Goal: Task Accomplishment & Management: Use online tool/utility

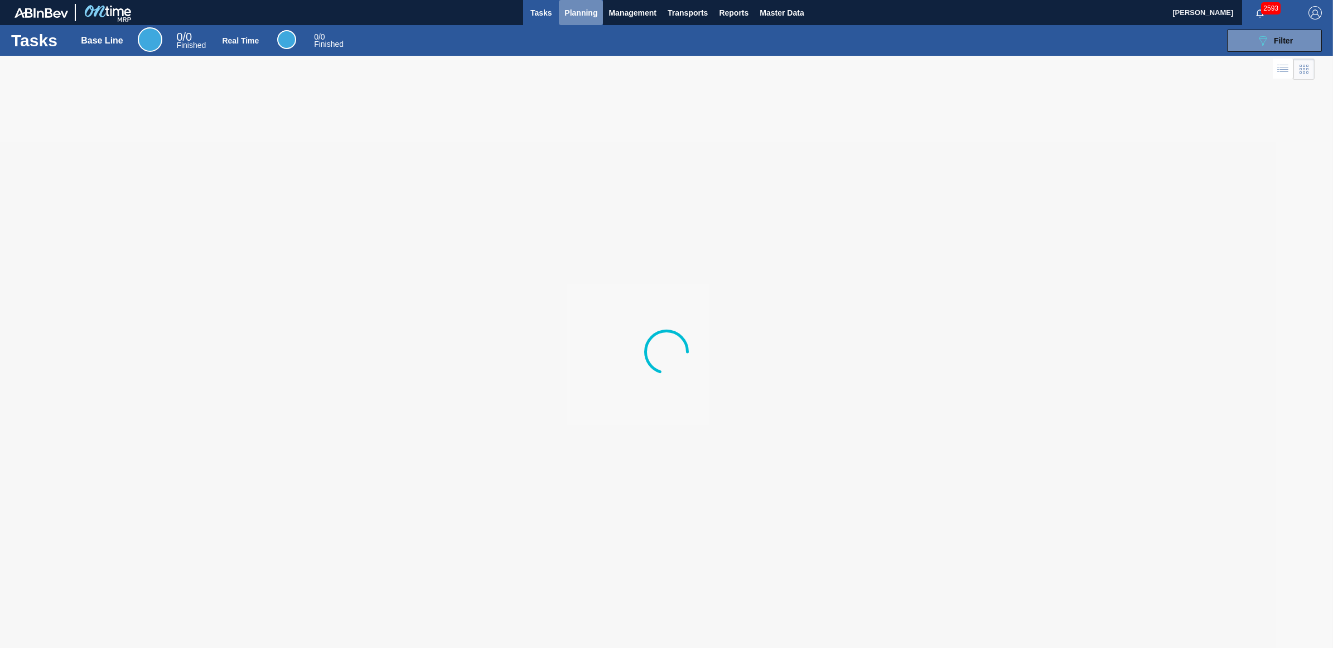
click at [586, 6] on span "Planning" at bounding box center [580, 12] width 33 height 13
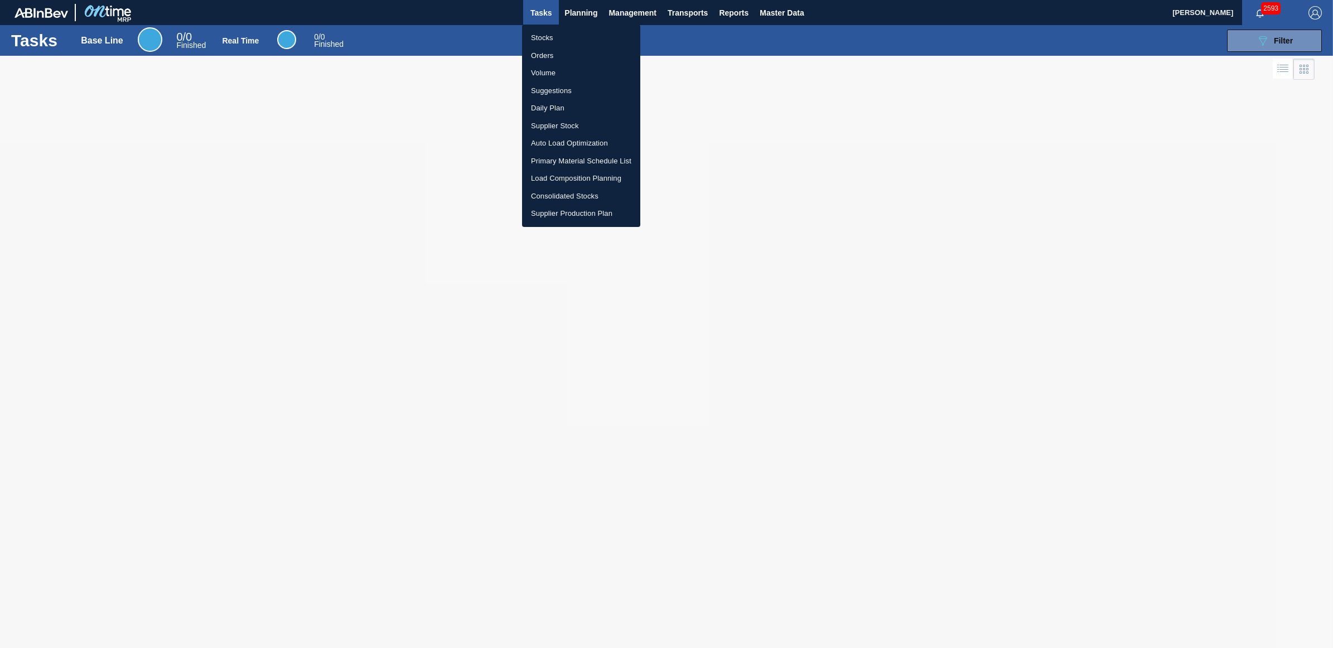
click at [545, 43] on li "Stocks" at bounding box center [581, 38] width 118 height 18
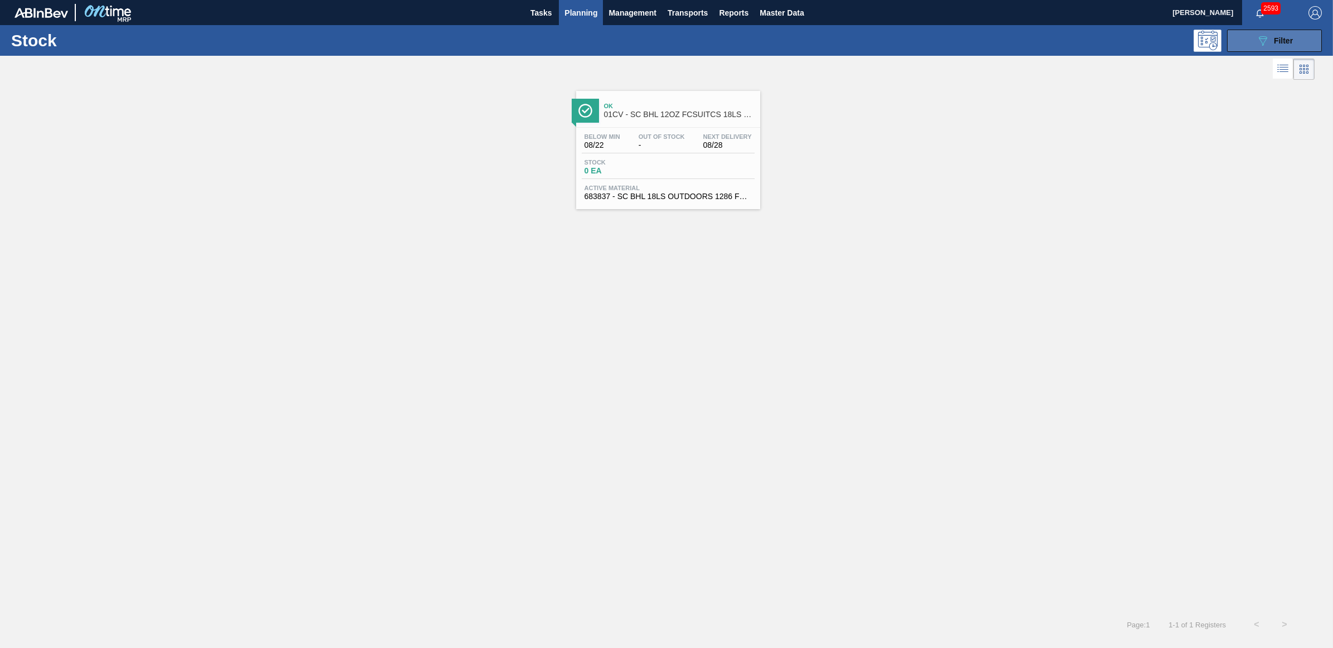
click at [1287, 39] on span "Filter" at bounding box center [1283, 40] width 19 height 9
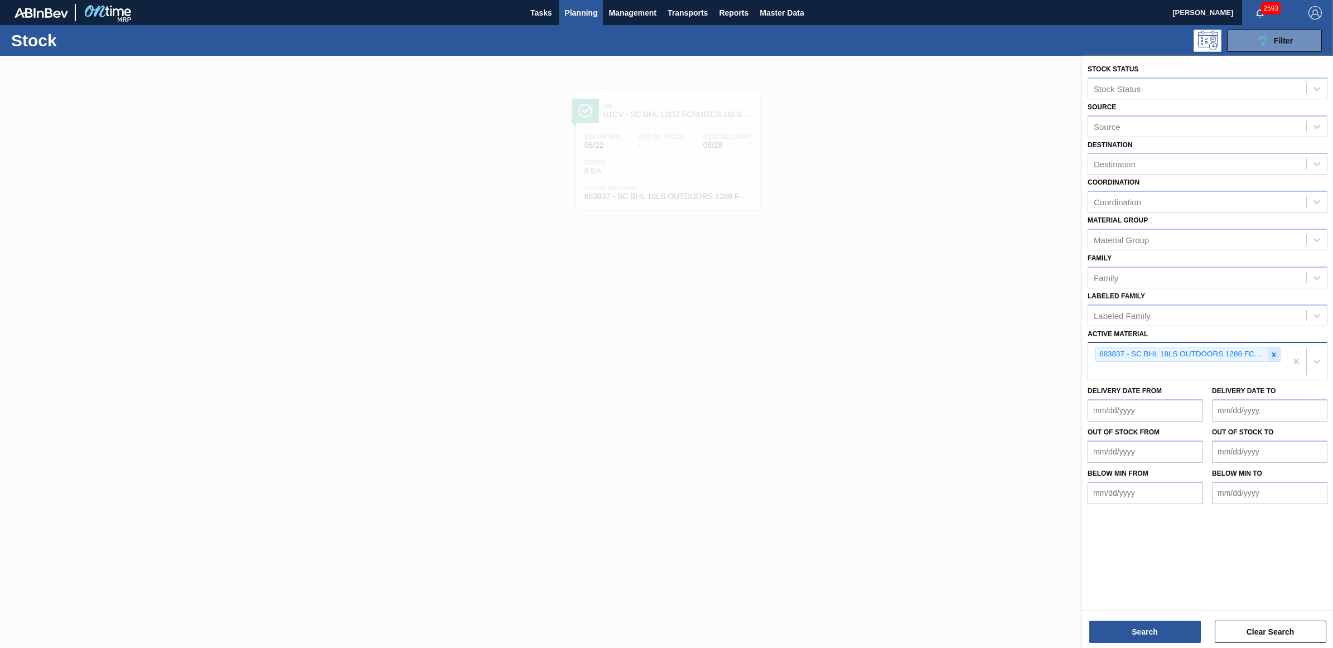
click at [1276, 351] on icon at bounding box center [1274, 355] width 8 height 8
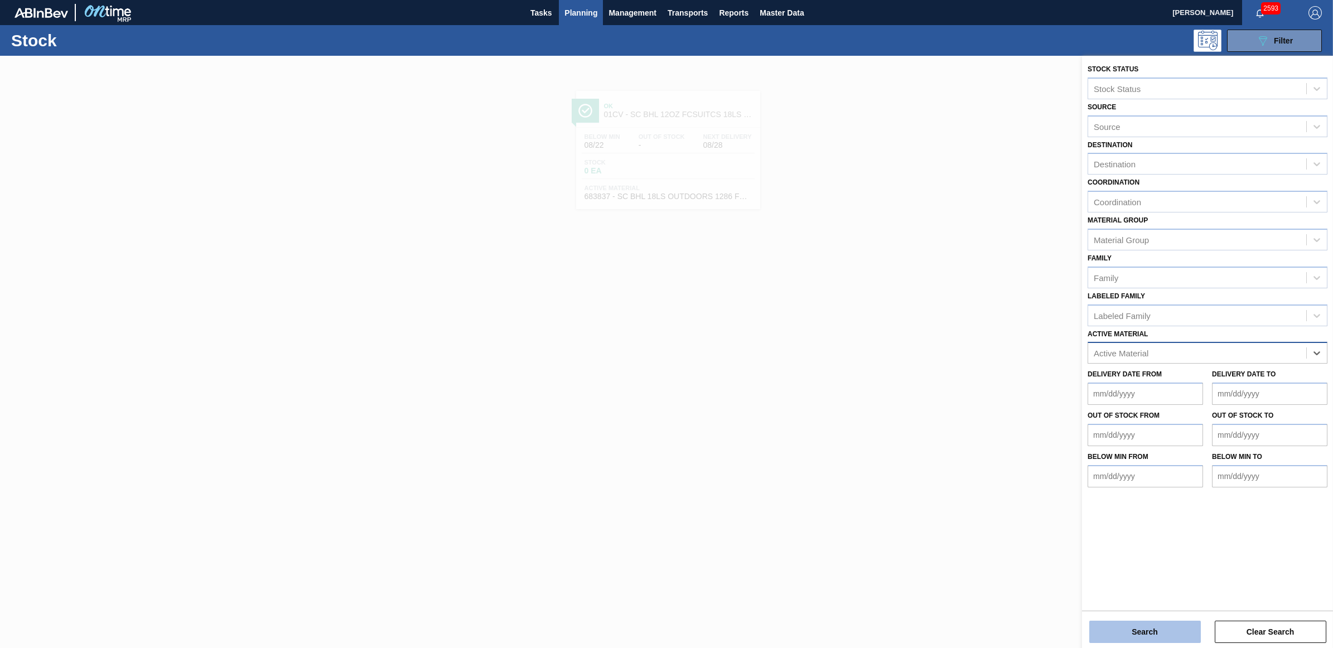
click at [1130, 634] on button "Search" at bounding box center [1145, 632] width 112 height 22
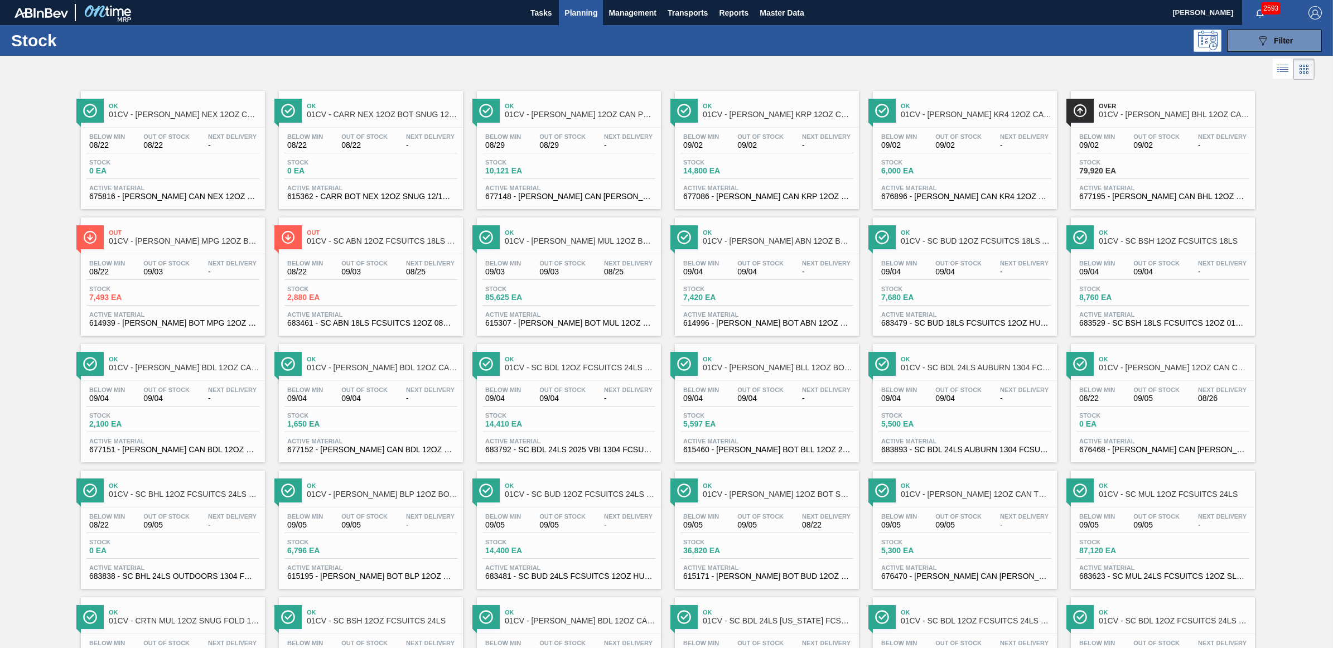
click at [1099, 37] on div "089F7B8B-B2A5-4AFE-B5C0-19BA573D28AC Filter" at bounding box center [756, 41] width 1144 height 22
click at [564, 278] on div "Below Min 09/03 Out Of Stock 09/03 Next Delivery 08/25" at bounding box center [568, 270] width 173 height 20
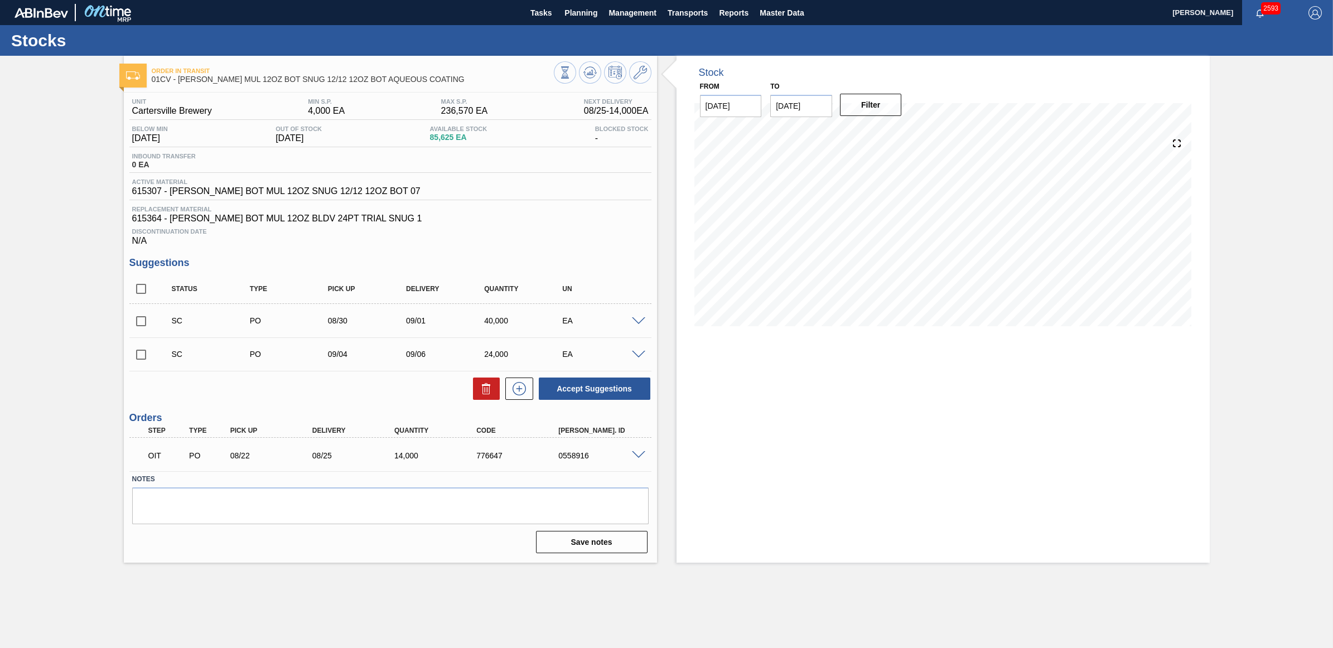
click at [141, 322] on input "checkbox" at bounding box center [140, 321] width 23 height 23
checkbox input "true"
click at [141, 358] on input "checkbox" at bounding box center [140, 354] width 23 height 23
checkbox input "true"
click at [594, 389] on button "Accept Suggestions" at bounding box center [595, 389] width 112 height 22
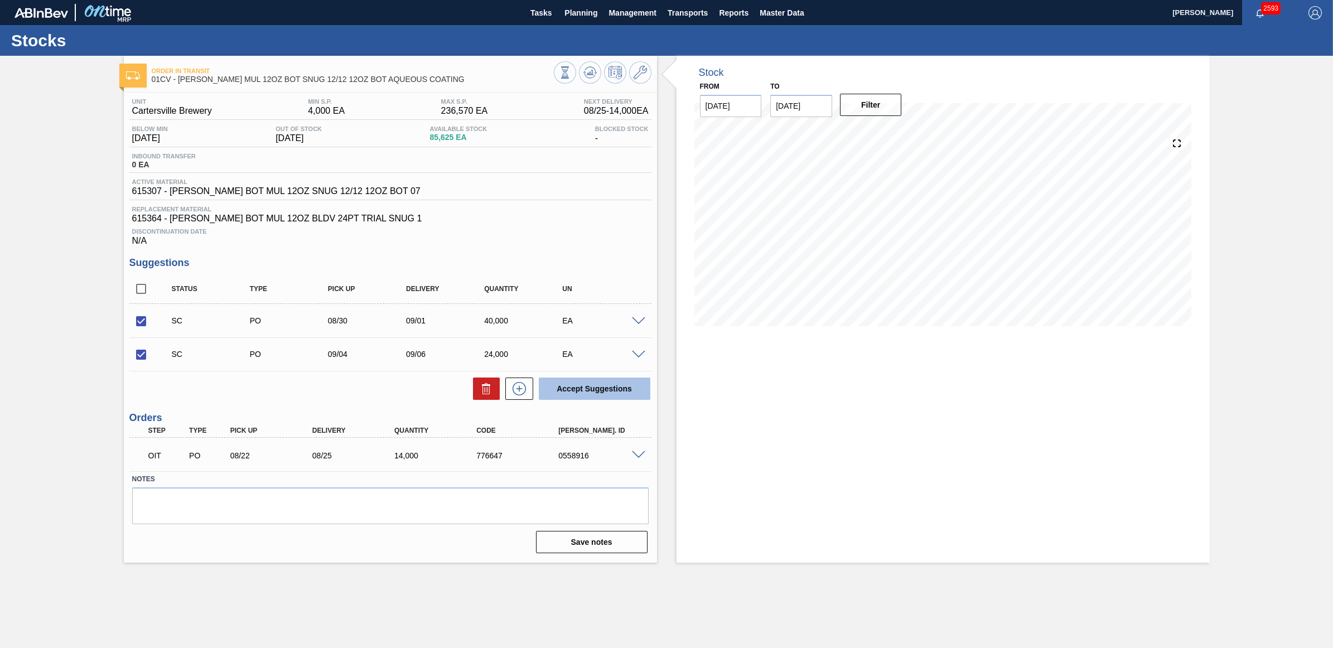
checkbox input "false"
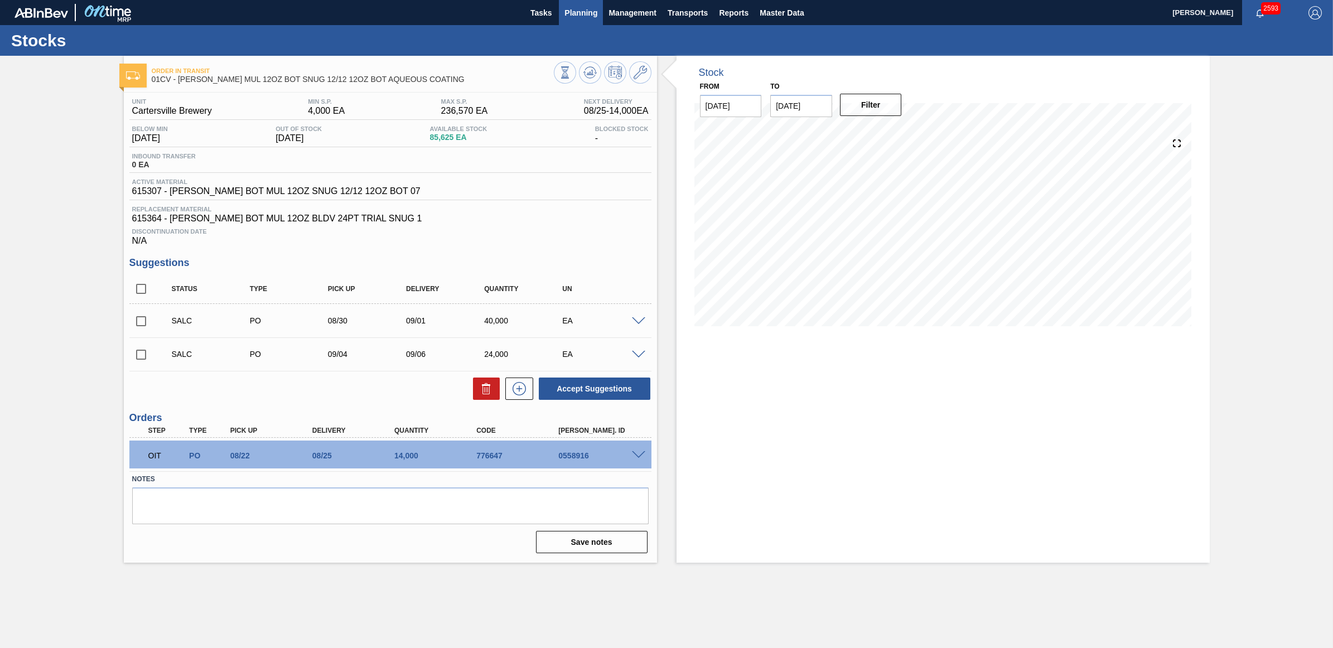
click at [585, 4] on button "Planning" at bounding box center [581, 12] width 44 height 25
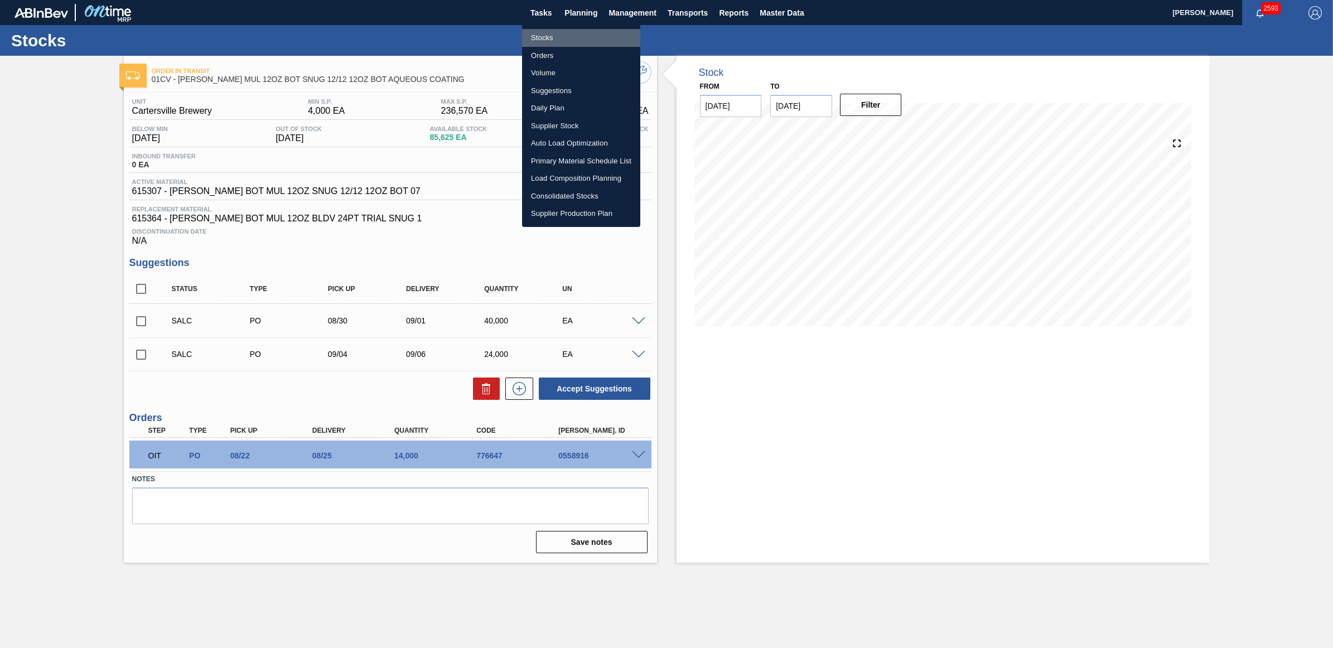
click at [544, 33] on li "Stocks" at bounding box center [581, 38] width 118 height 18
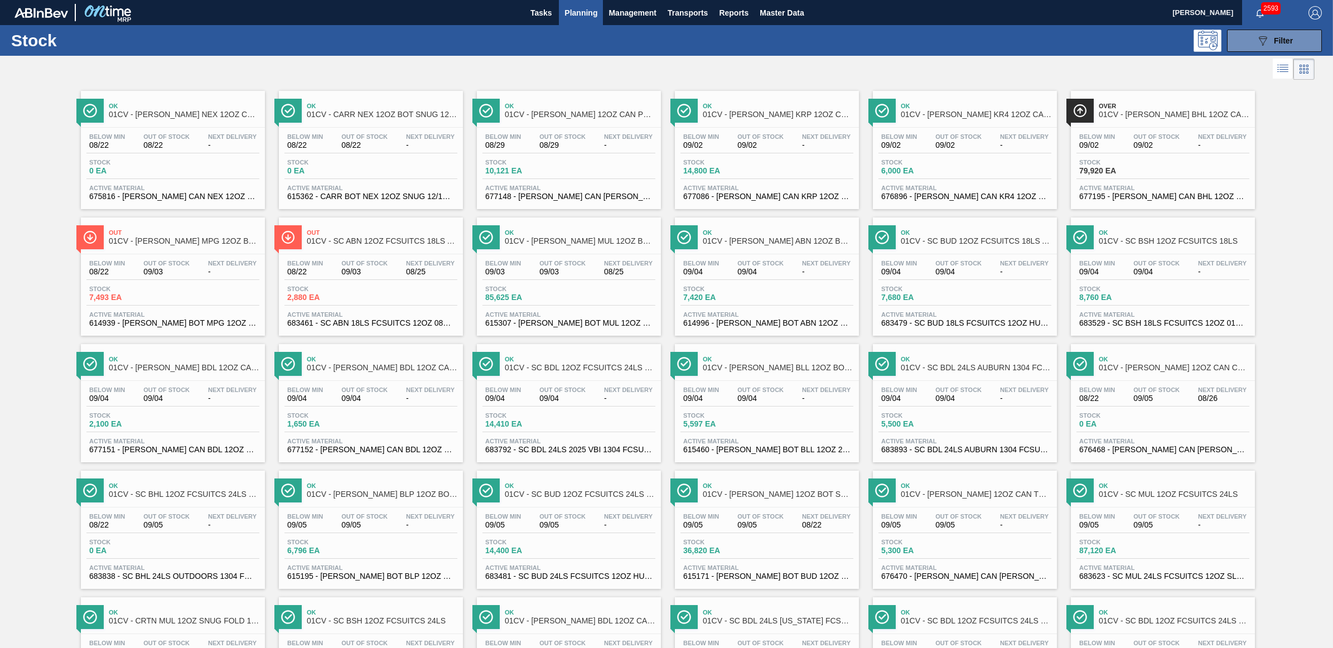
click at [392, 279] on div "Below Min 08/22 Out Of Stock 09/03 Next Delivery 08/25" at bounding box center [370, 270] width 173 height 20
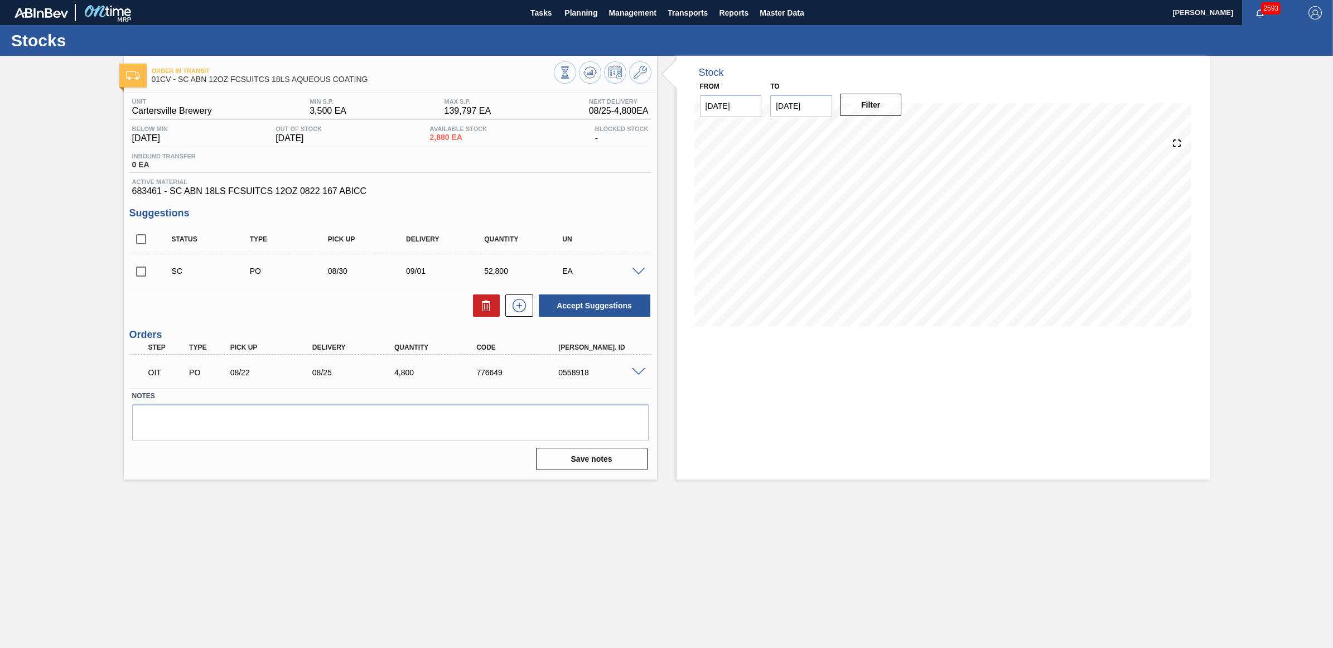
click at [139, 274] on input "checkbox" at bounding box center [140, 271] width 23 height 23
click at [638, 272] on span at bounding box center [638, 272] width 13 height 8
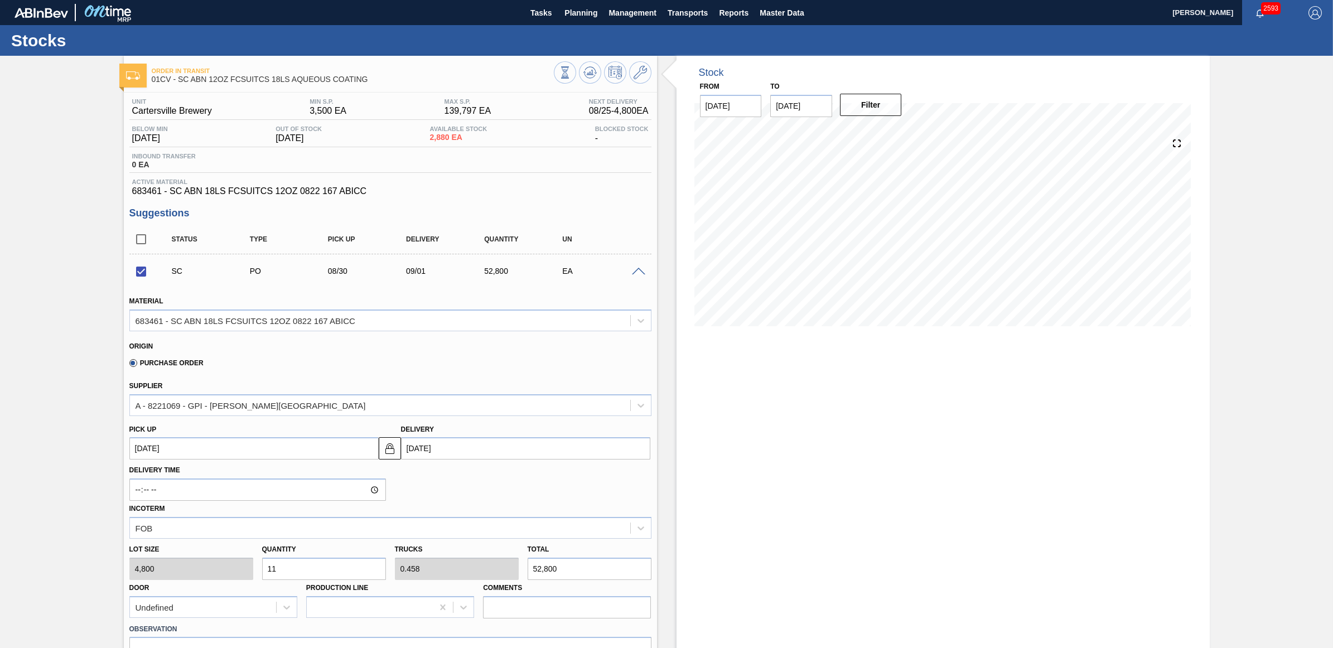
click at [638, 272] on span at bounding box center [638, 272] width 13 height 8
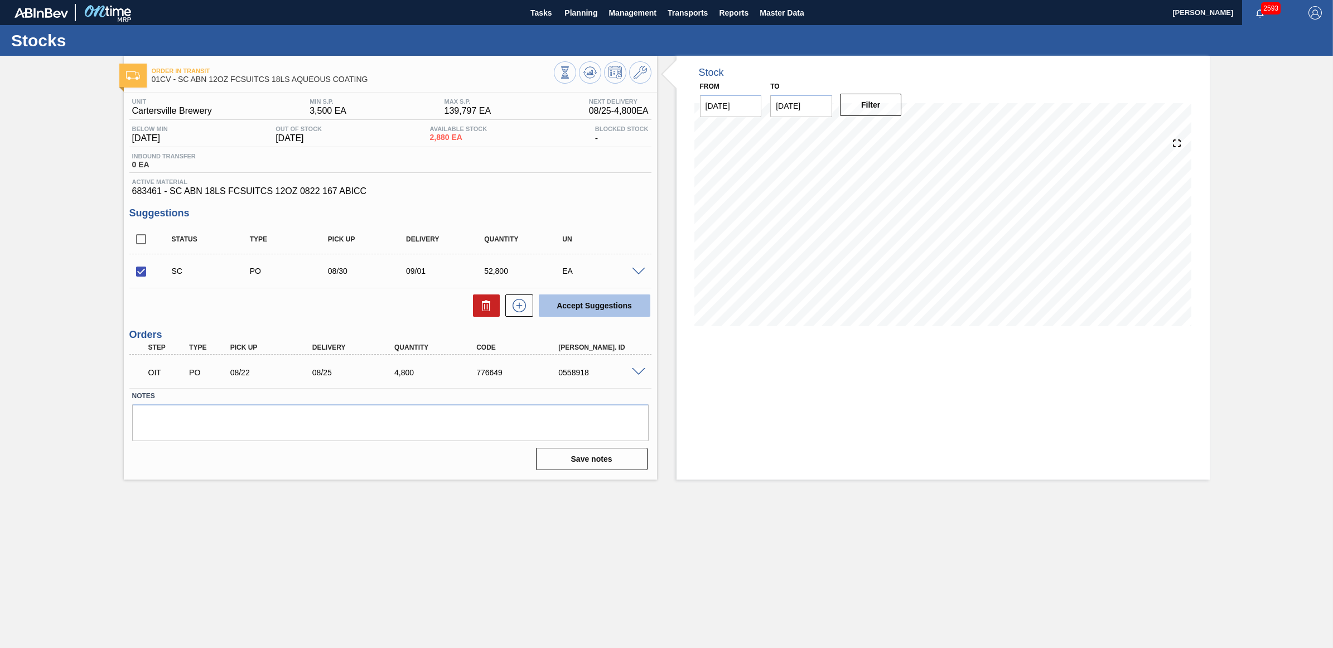
click at [581, 307] on button "Accept Suggestions" at bounding box center [595, 306] width 112 height 22
checkbox input "false"
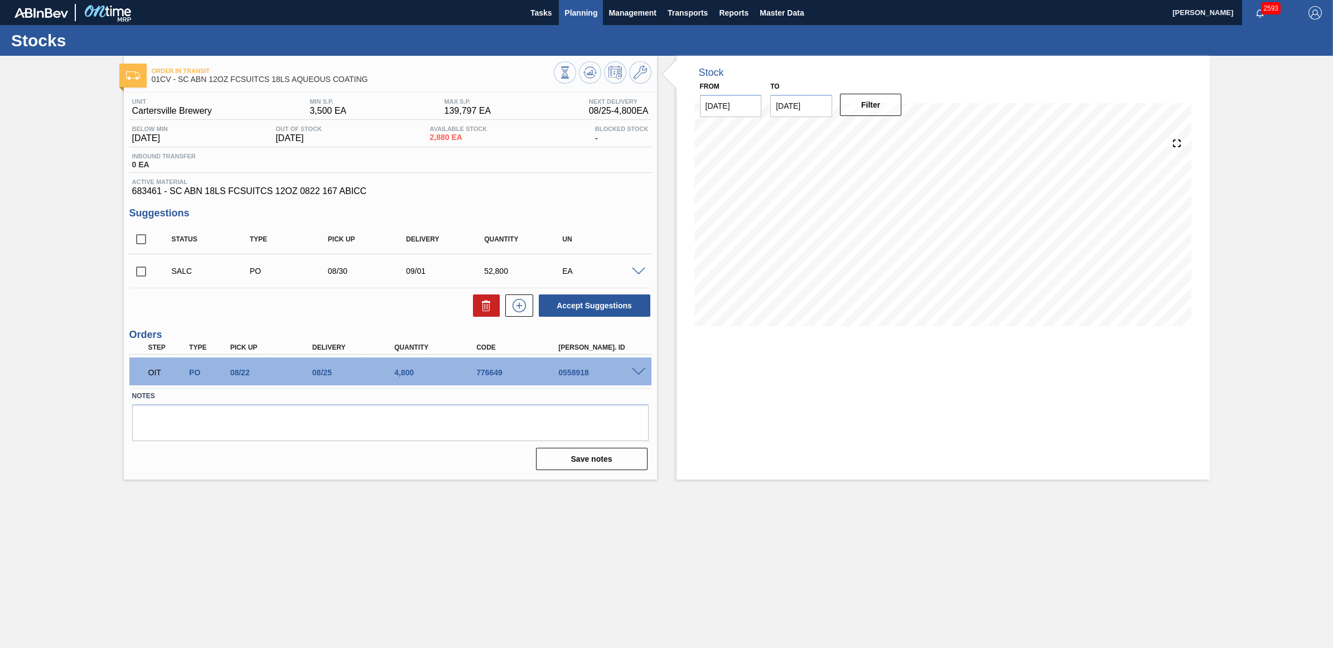
click at [576, 7] on span "Planning" at bounding box center [580, 12] width 33 height 13
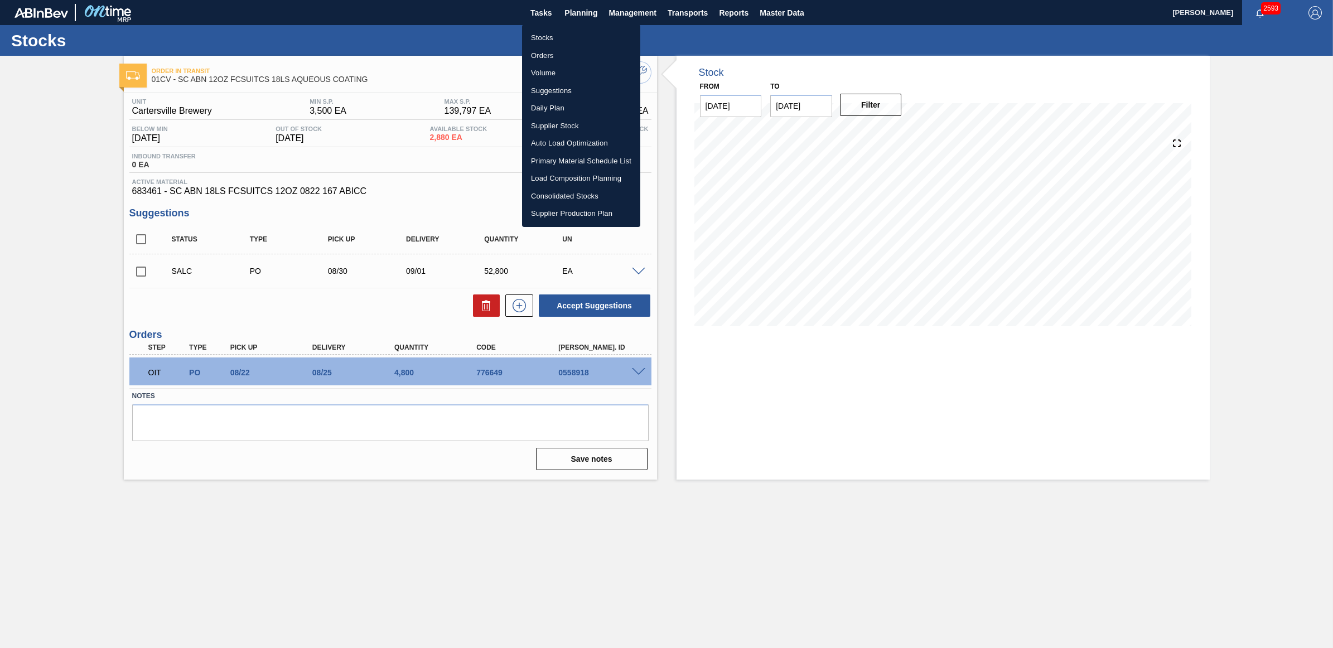
click at [551, 31] on li "Stocks" at bounding box center [581, 38] width 118 height 18
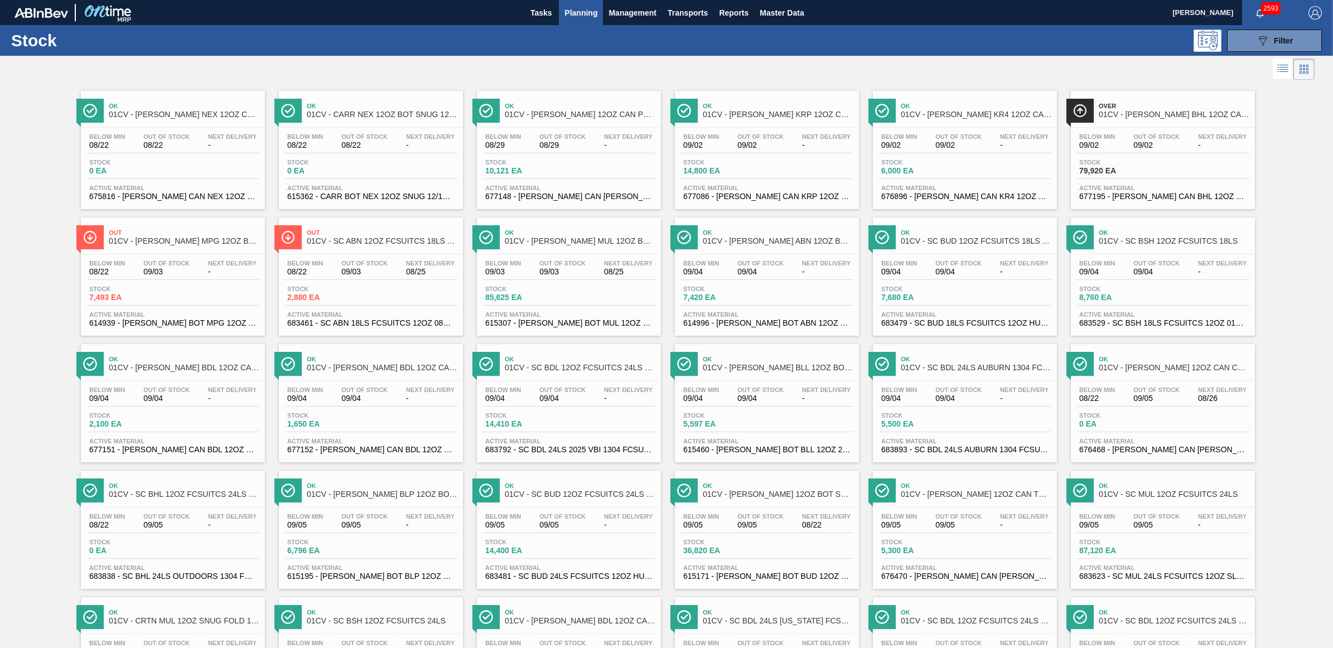
click at [147, 296] on span "7,493 EA" at bounding box center [128, 297] width 78 height 8
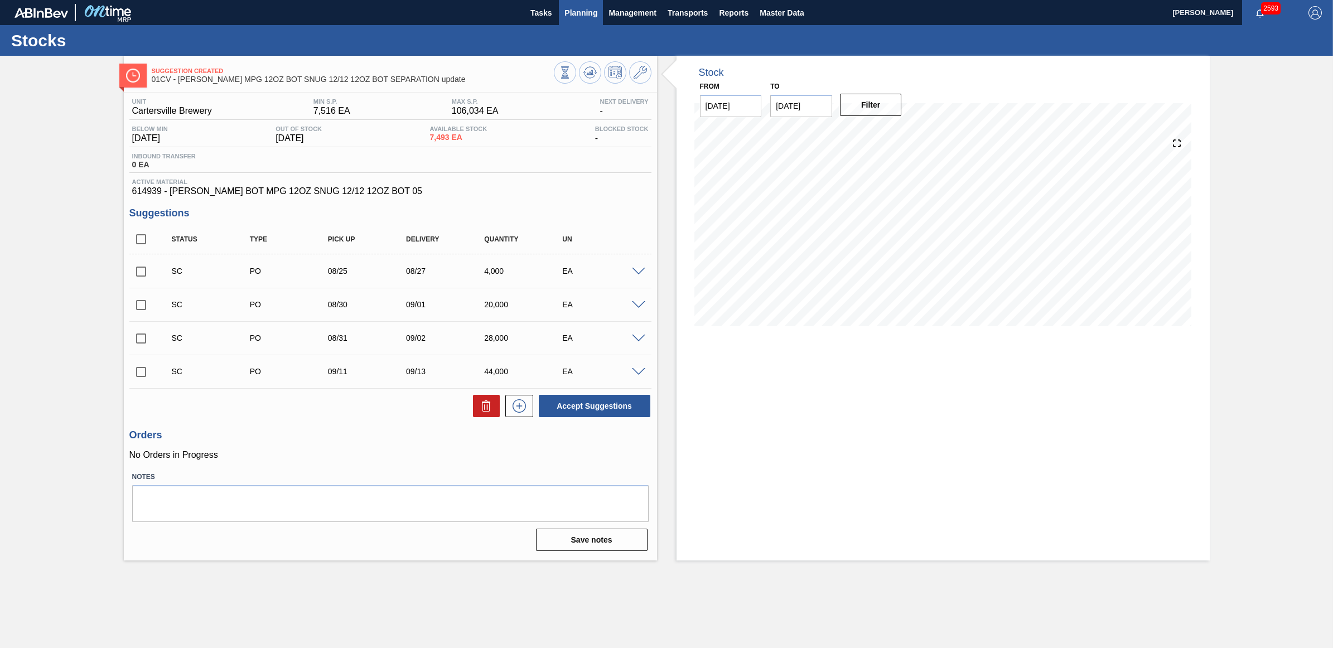
click at [587, 18] on span "Planning" at bounding box center [580, 12] width 33 height 13
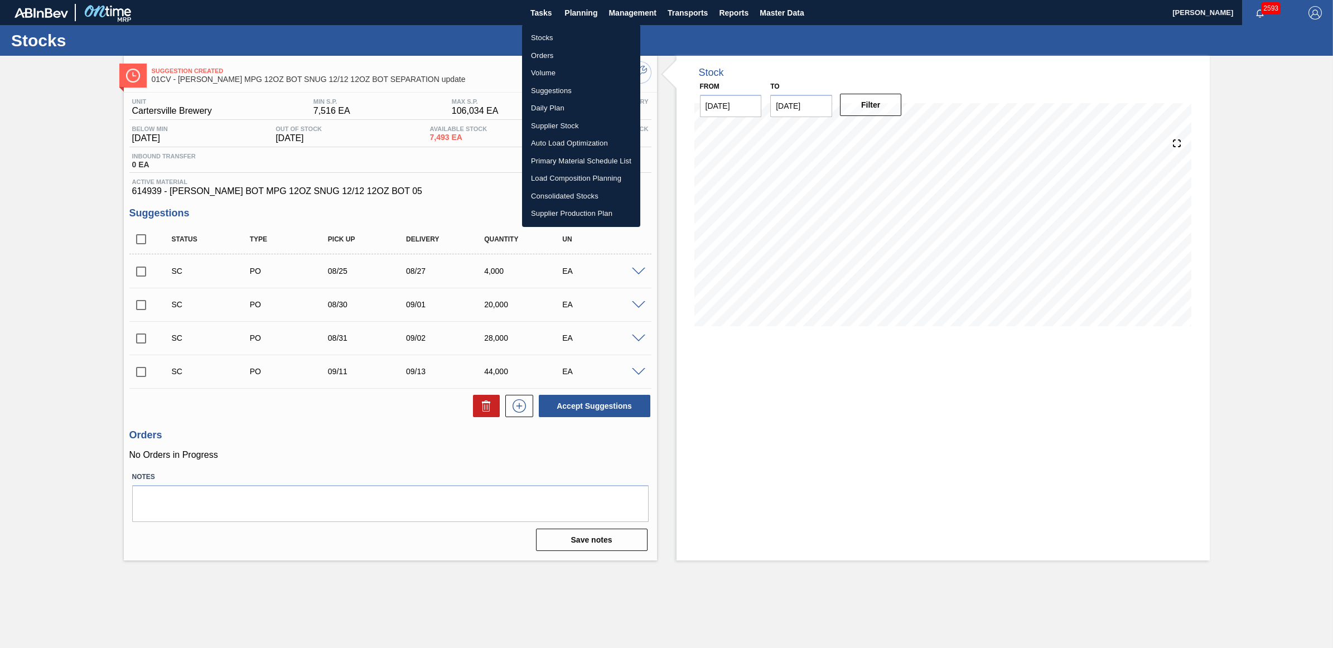
click at [570, 44] on li "Stocks" at bounding box center [581, 38] width 118 height 18
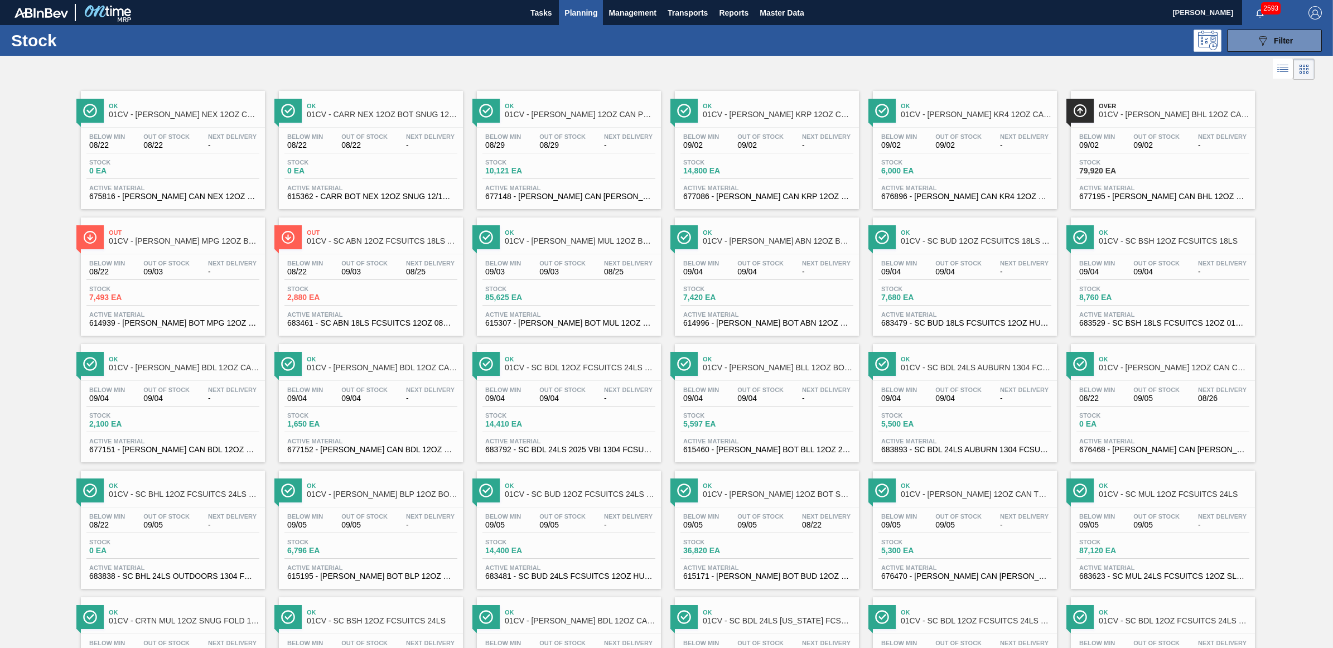
click at [935, 144] on span "09/02" at bounding box center [958, 145] width 46 height 8
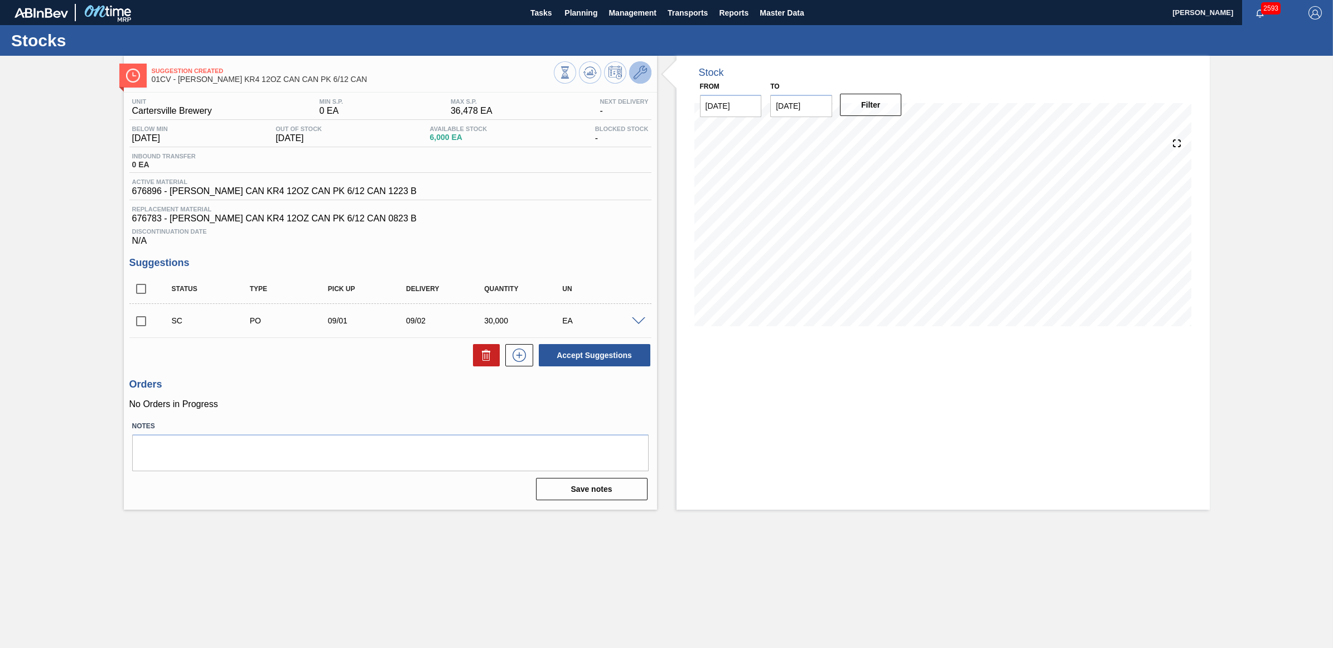
click at [648, 73] on button at bounding box center [640, 72] width 22 height 22
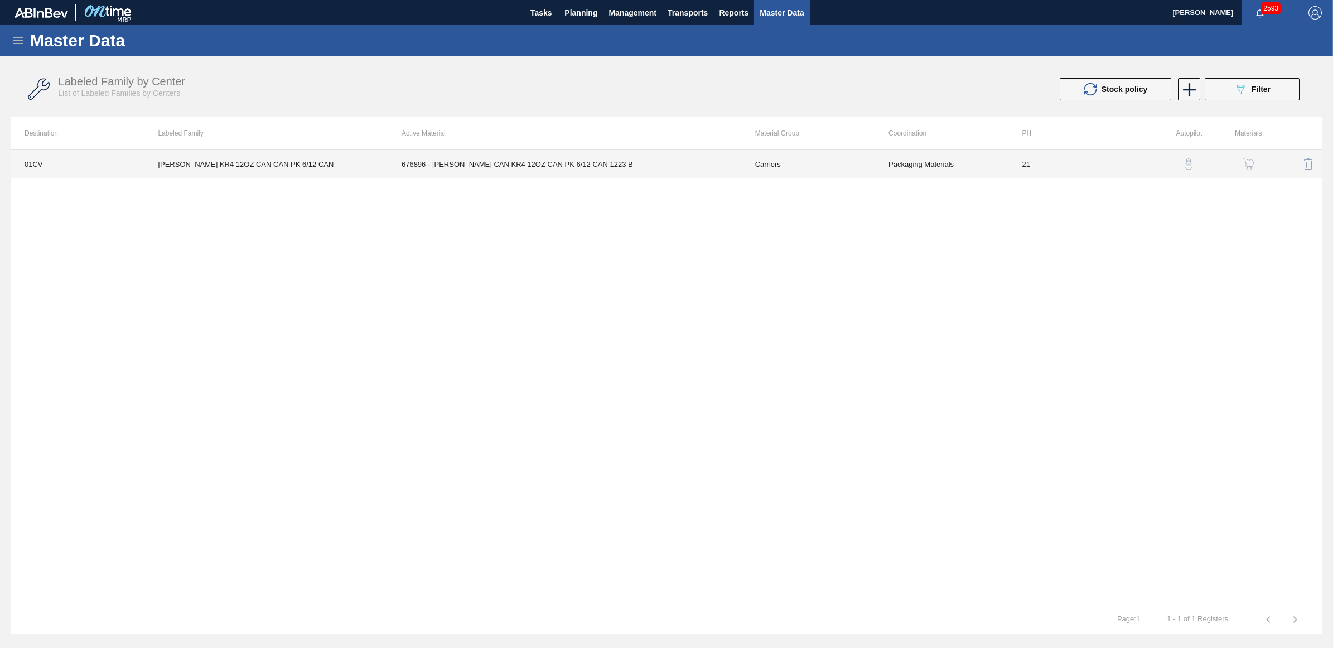
click at [293, 155] on td "[PERSON_NAME] KR4 12OZ CAN CAN PK 6/12 CAN" at bounding box center [266, 164] width 244 height 28
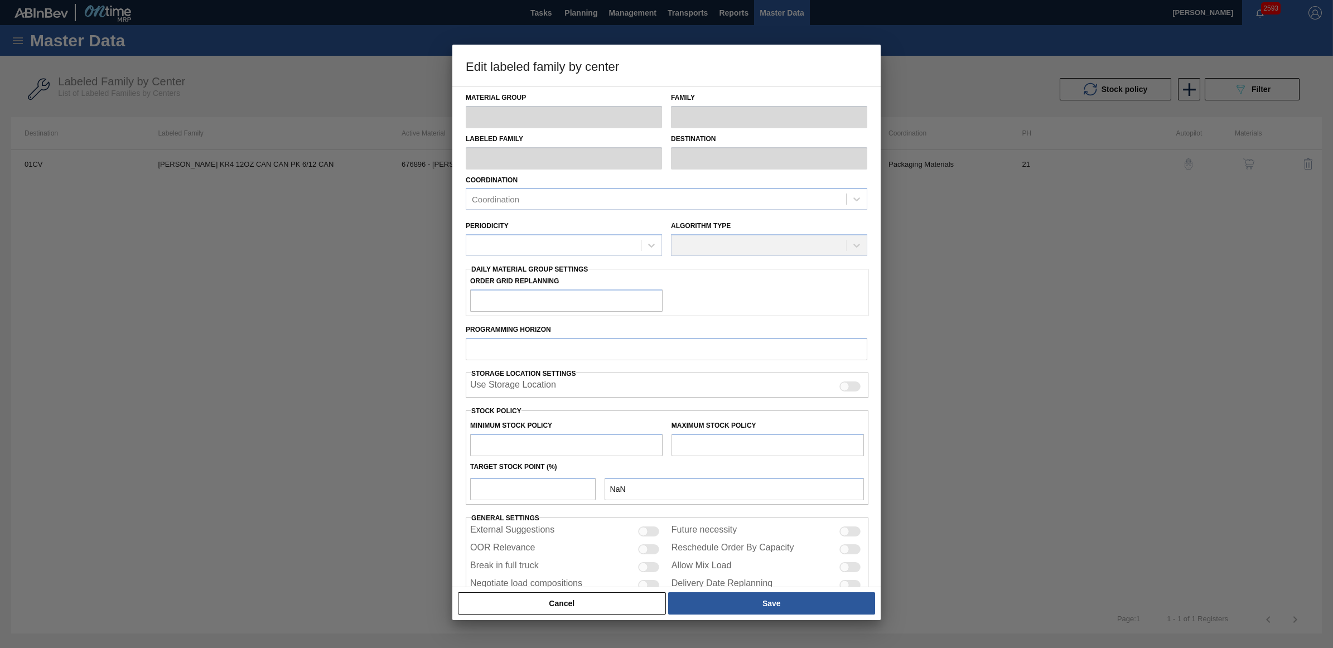
type input "Carriers"
type input "Can Carriers"
type input "[PERSON_NAME] KR4 12OZ CAN CAN PK 6/12 CAN"
type input "01CV - [GEOGRAPHIC_DATA] Brewery"
type input "21"
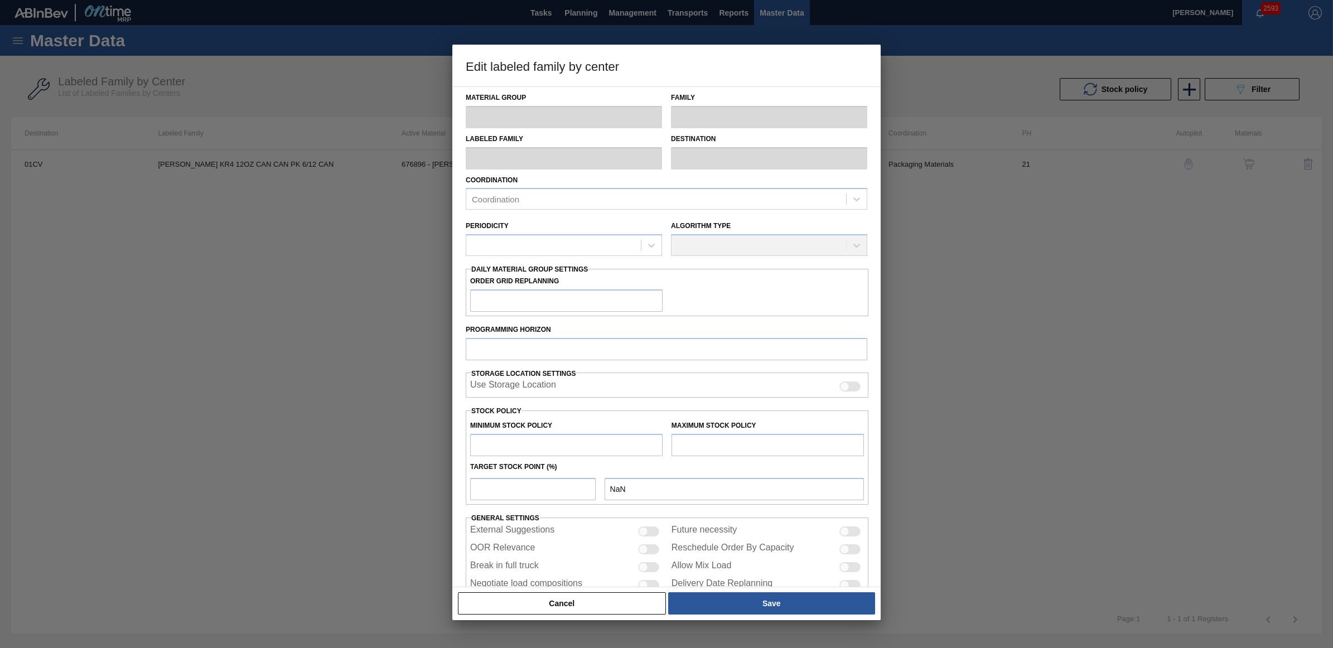
type input "0"
type input "36,478"
type input "0"
checkbox input "true"
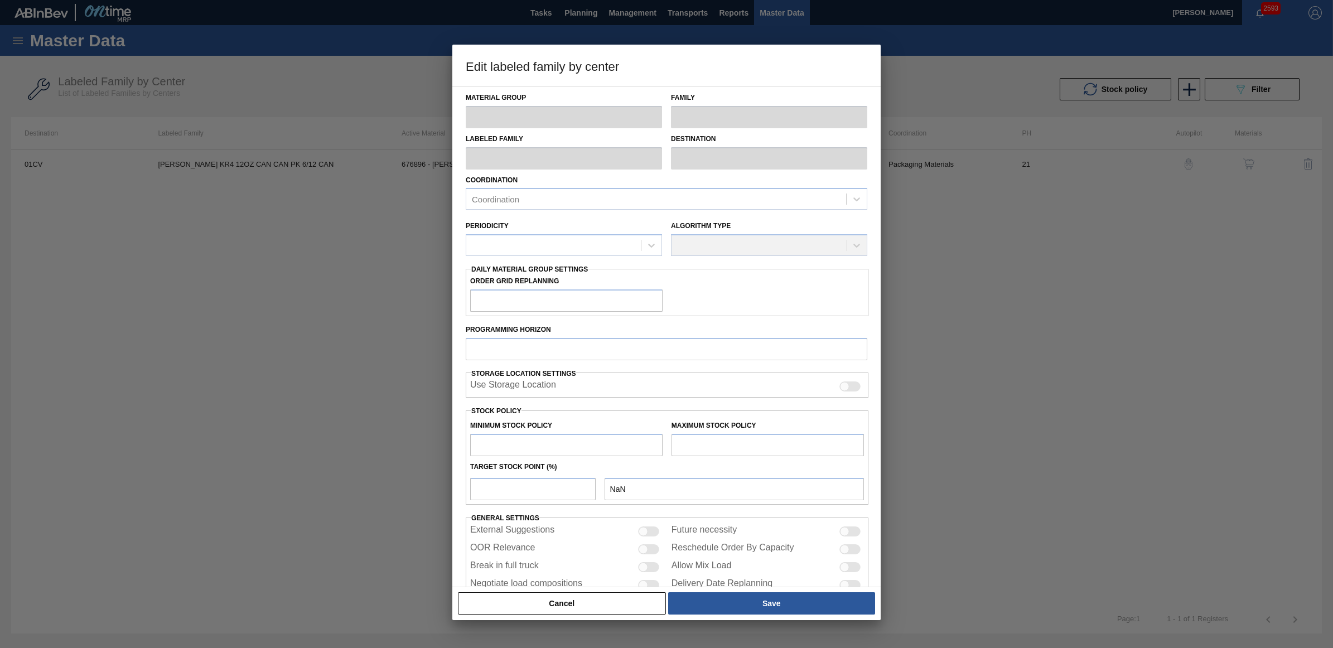
checkbox input "true"
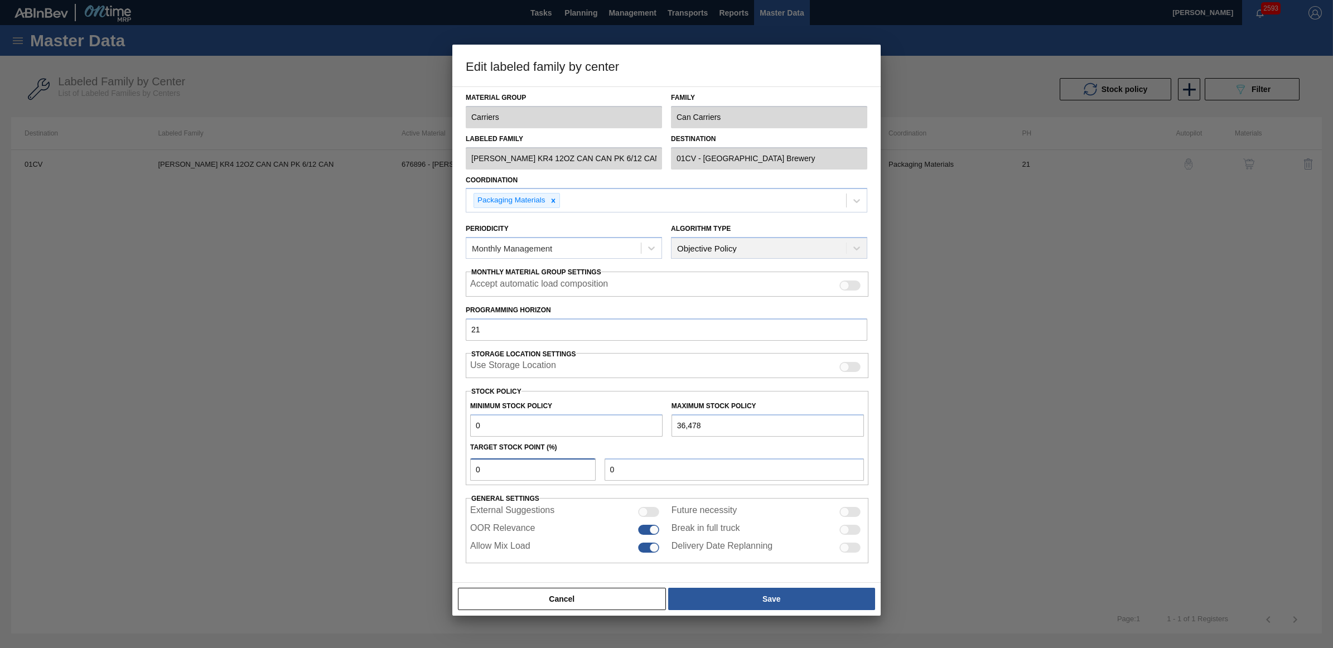
drag, startPoint x: 445, startPoint y: 466, endPoint x: 437, endPoint y: 466, distance: 8.4
click at [437, 466] on div "Edit labeled family by center Material Group Carriers Family Can Carriers Label…" at bounding box center [666, 324] width 1333 height 648
type input "5"
type input "1,824"
type input "0"
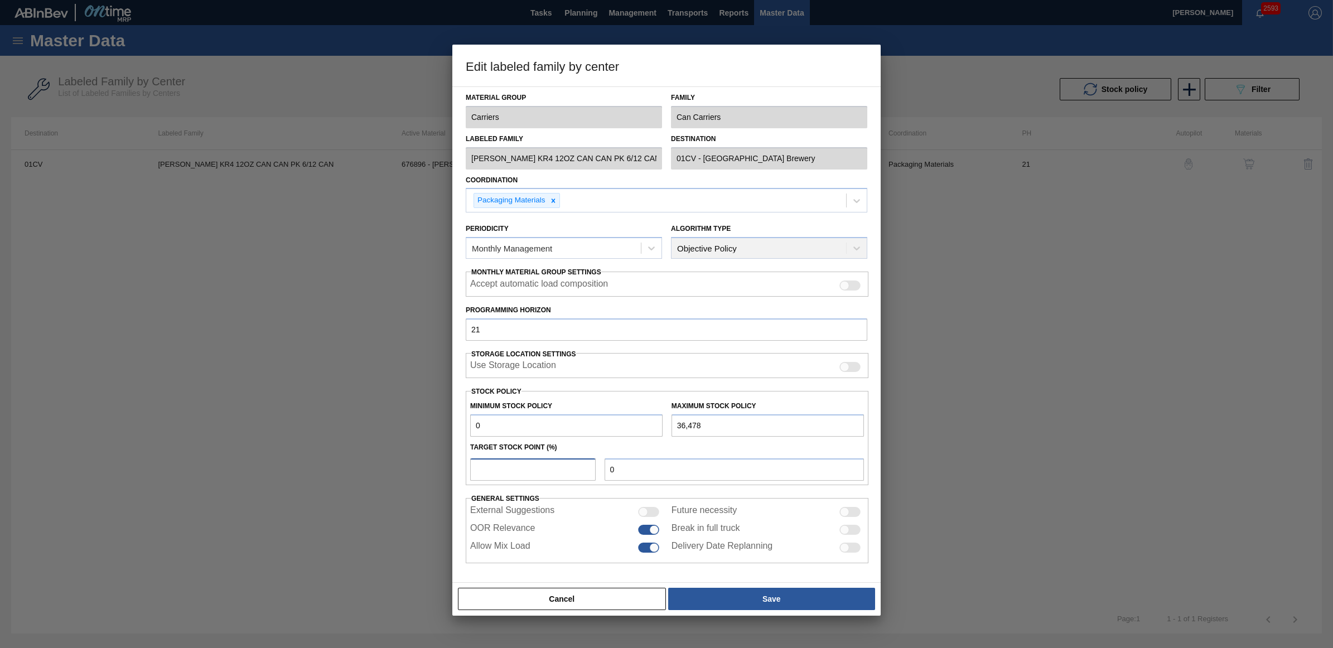
type input "1"
type input "365"
type input "15"
type input "5,472"
type input "1"
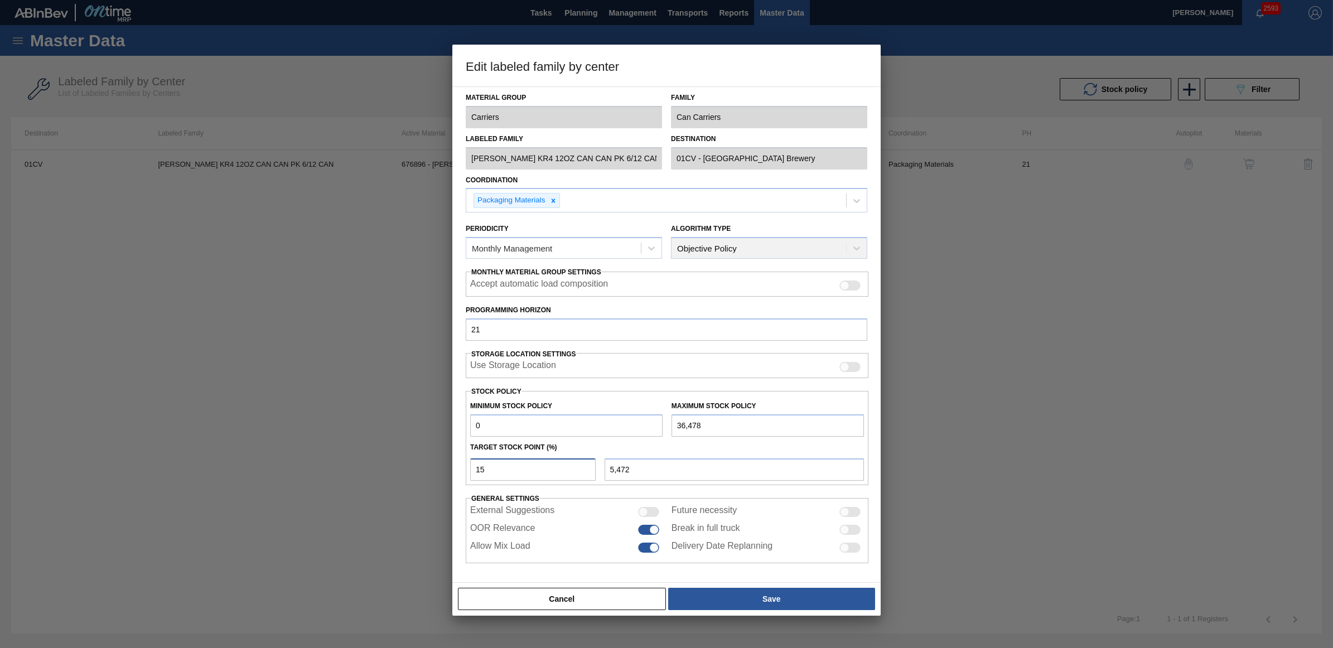
type input "365"
type input "0"
type input "2"
type input "730"
type input "20"
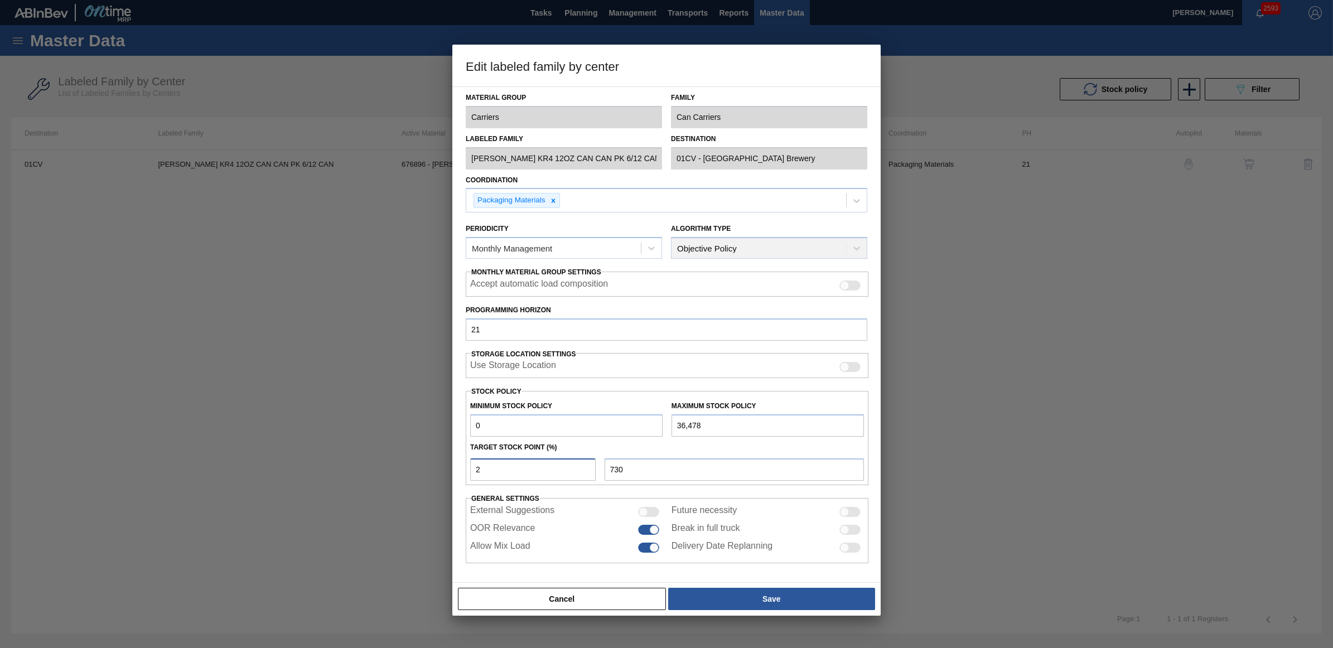
type input "7,296"
type input "20"
click at [753, 600] on button "Save" at bounding box center [771, 599] width 207 height 22
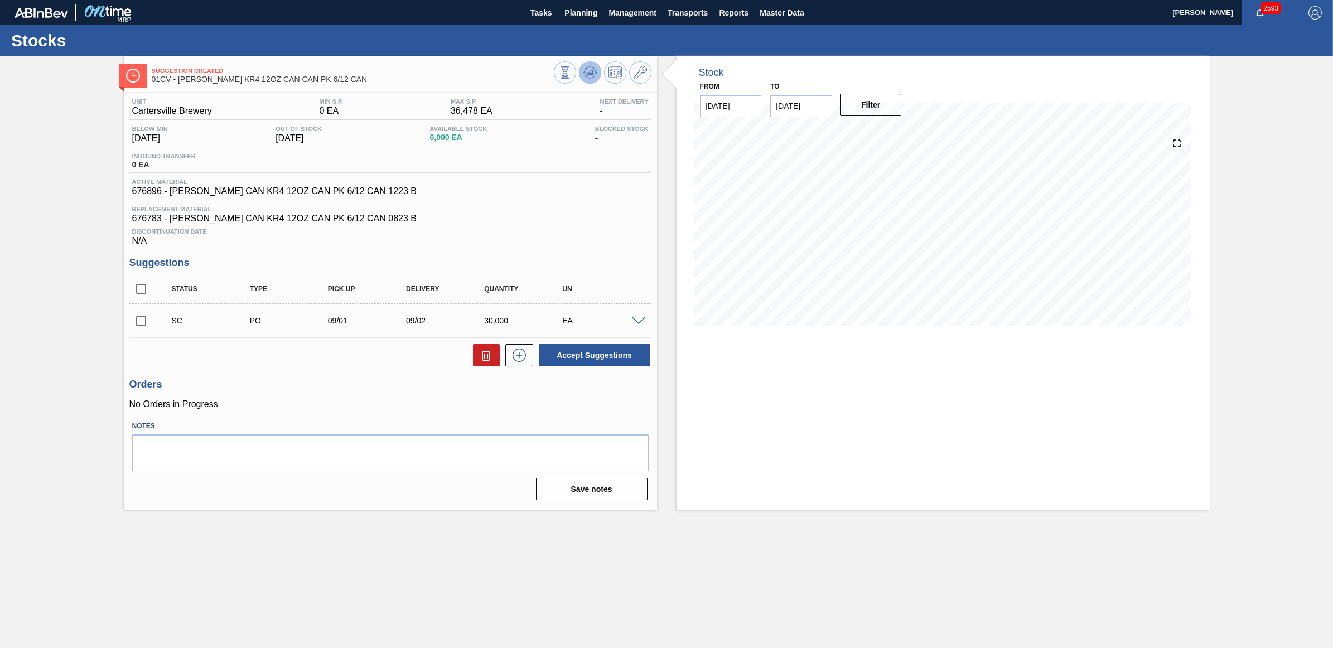
click at [592, 73] on icon at bounding box center [591, 72] width 1 height 4
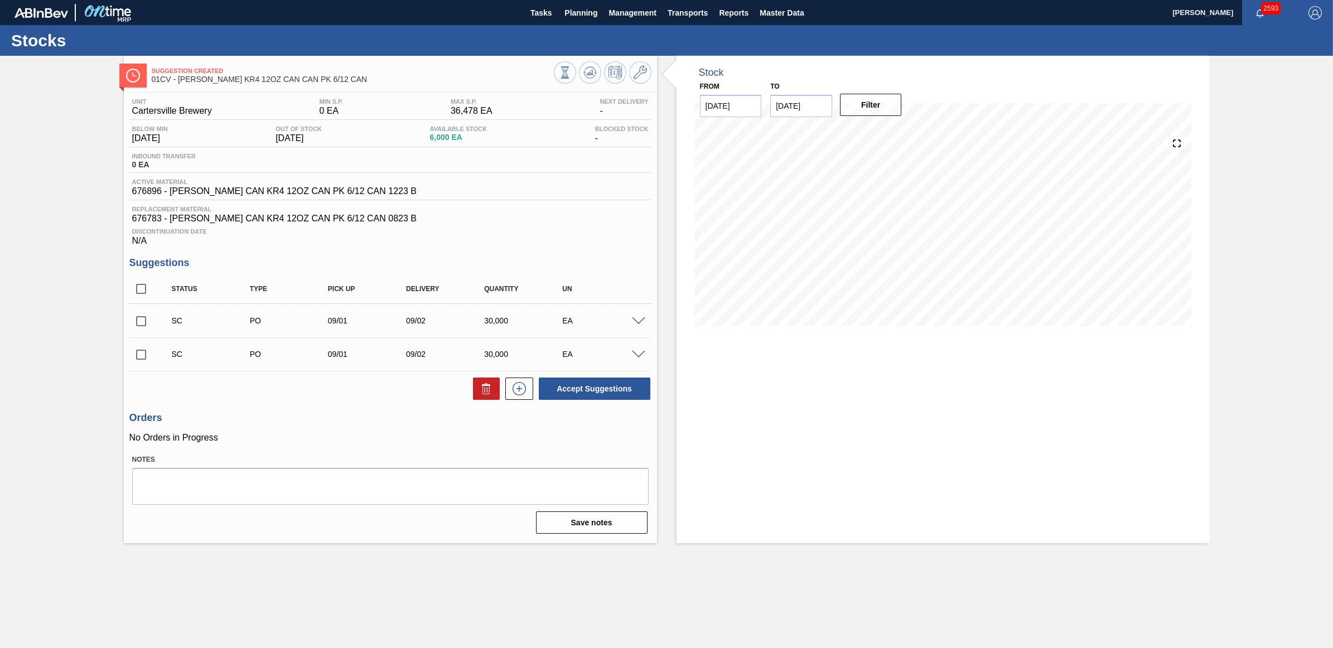
click at [639, 326] on span at bounding box center [638, 321] width 13 height 8
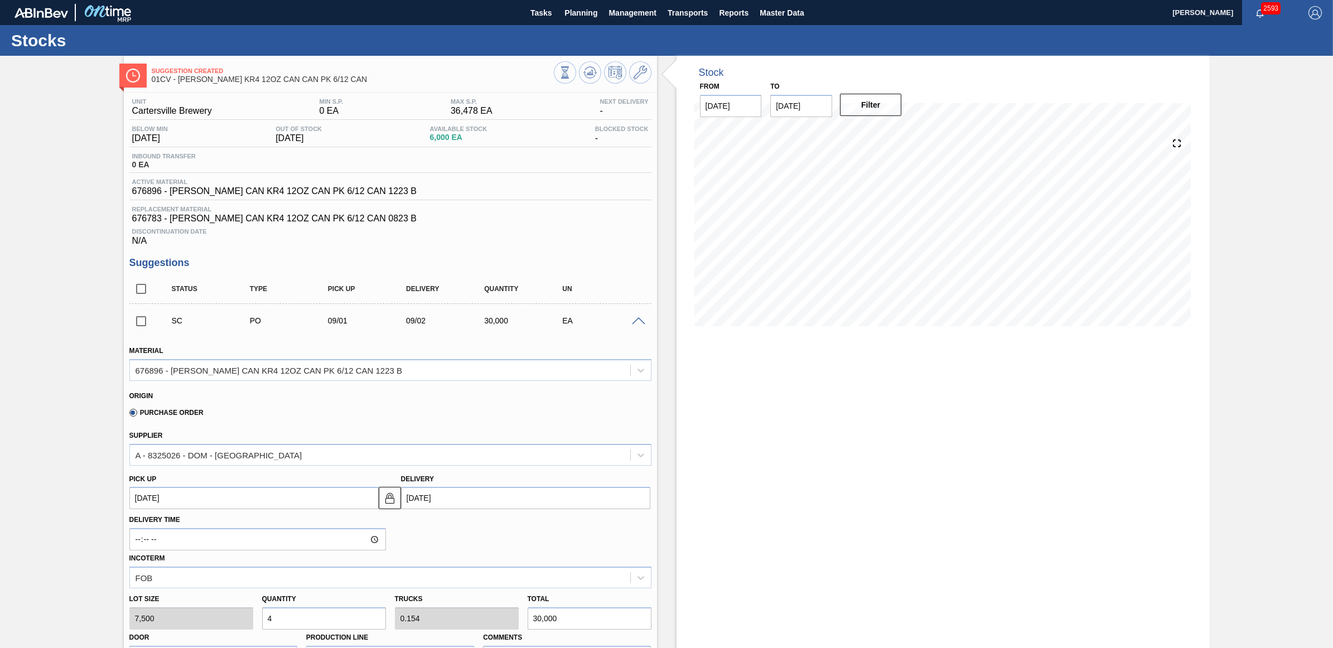
click at [639, 326] on span at bounding box center [638, 321] width 13 height 8
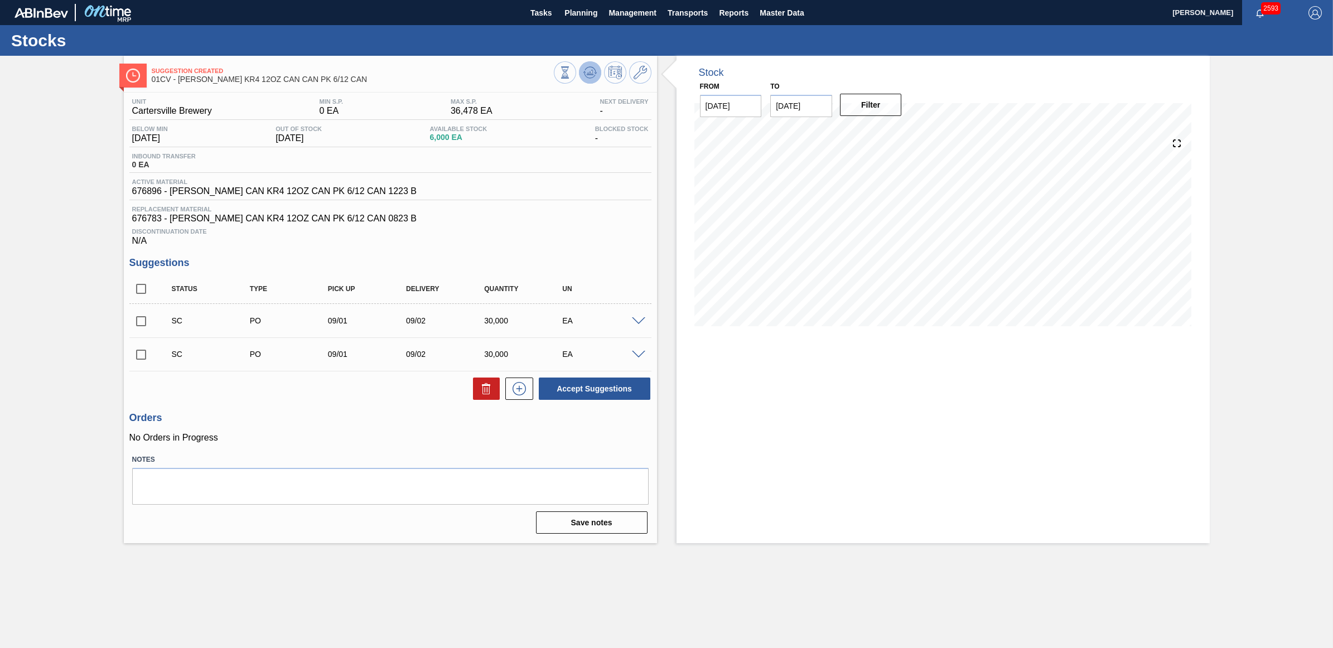
click at [569, 67] on icon at bounding box center [565, 66] width 8 height 1
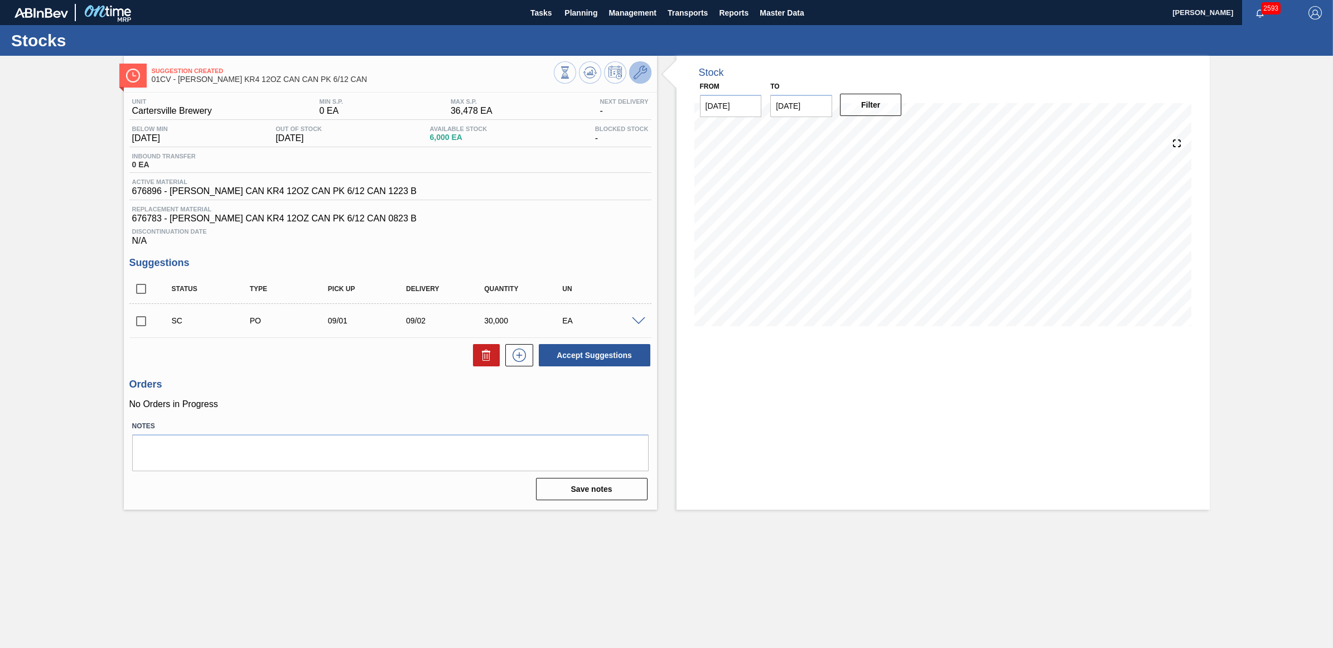
click at [638, 74] on icon at bounding box center [640, 72] width 13 height 13
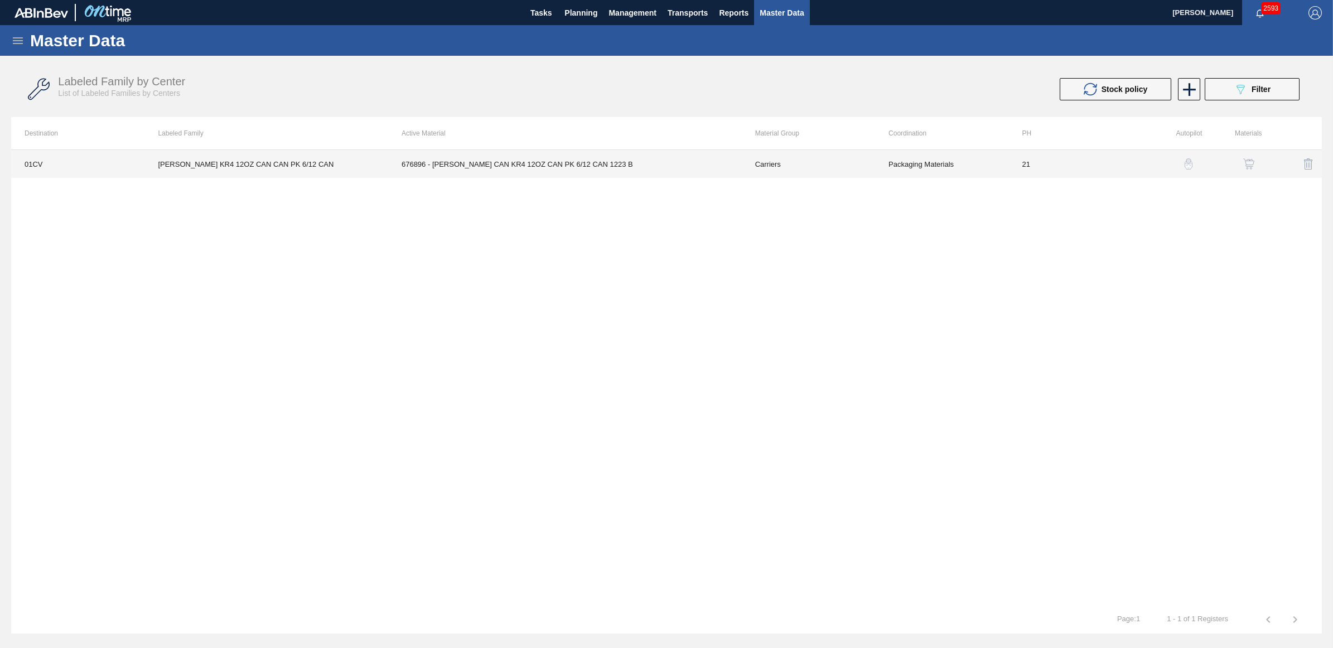
click at [227, 156] on td "[PERSON_NAME] KR4 12OZ CAN CAN PK 6/12 CAN" at bounding box center [266, 164] width 244 height 28
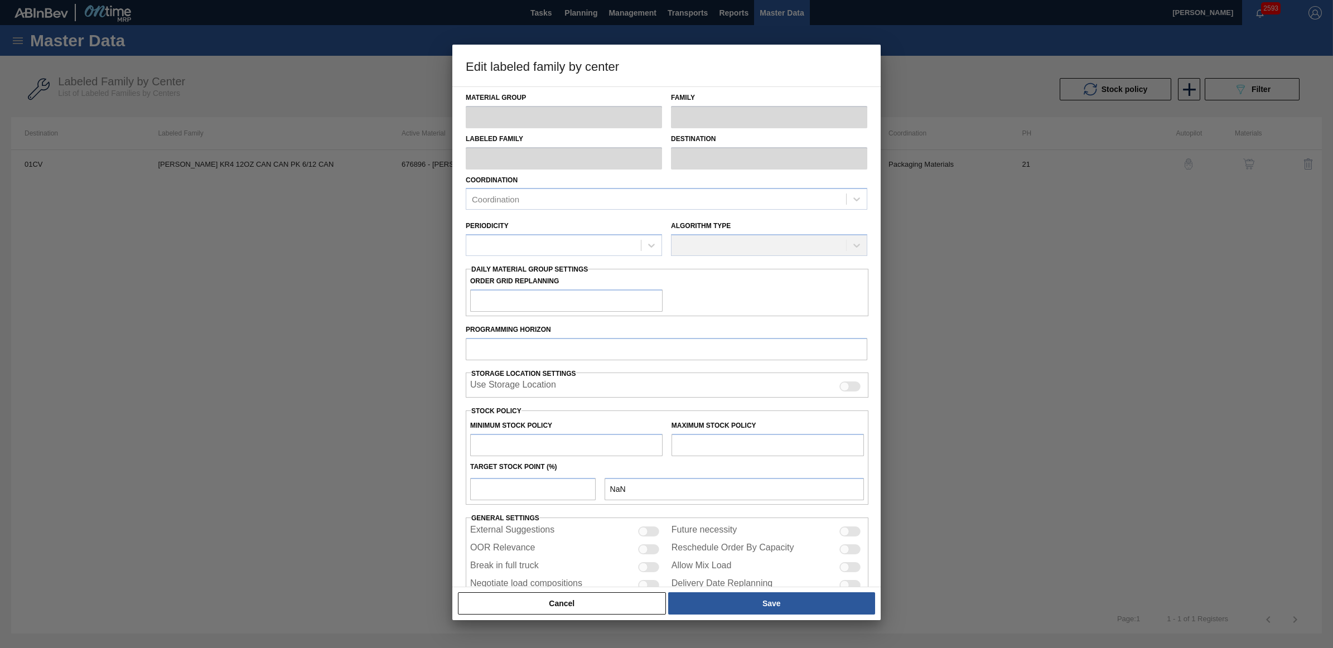
type input "Carriers"
type input "Can Carriers"
type input "[PERSON_NAME] KR4 12OZ CAN CAN PK 6/12 CAN"
type input "01CV - [GEOGRAPHIC_DATA] Brewery"
type input "21"
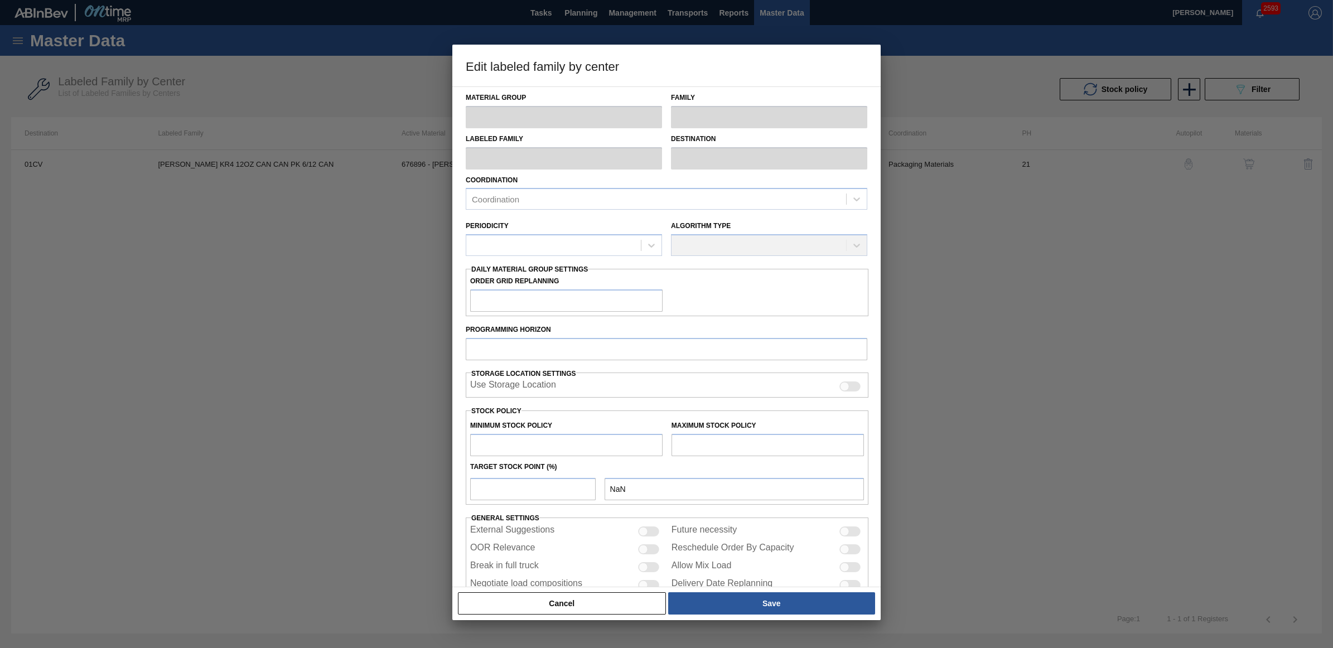
type input "0"
type input "36,478"
type input "20"
type input "7,296"
checkbox input "true"
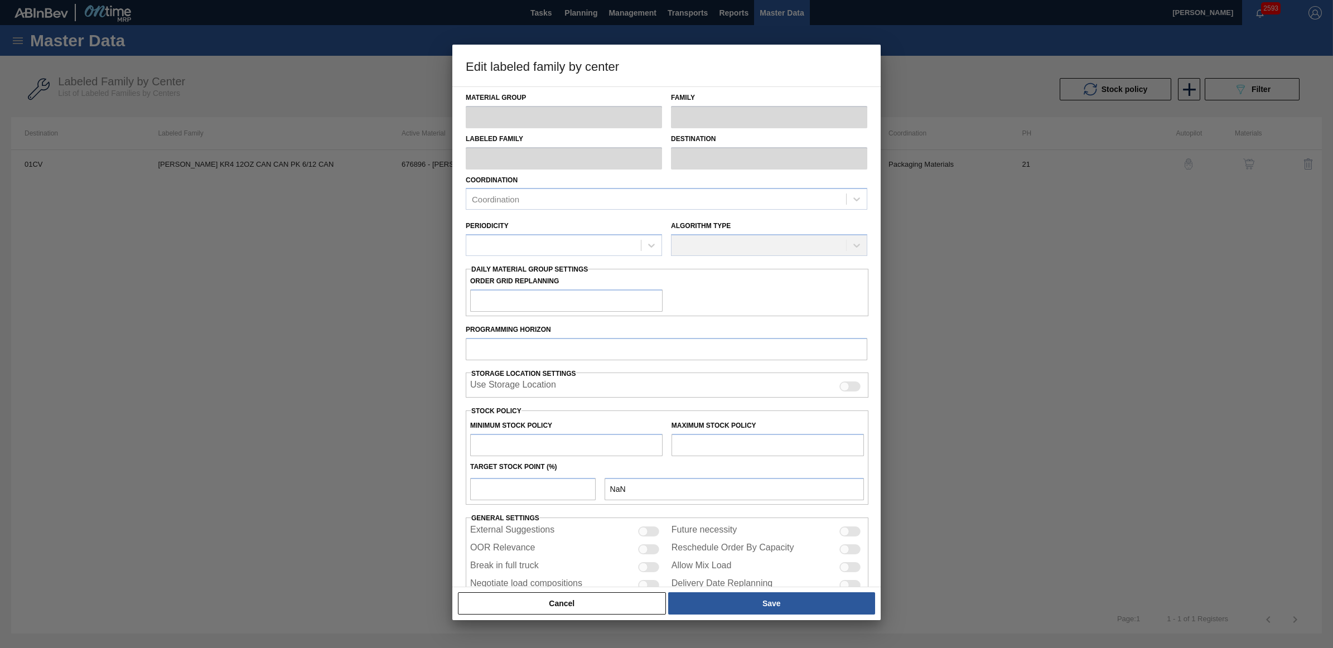
checkbox input "true"
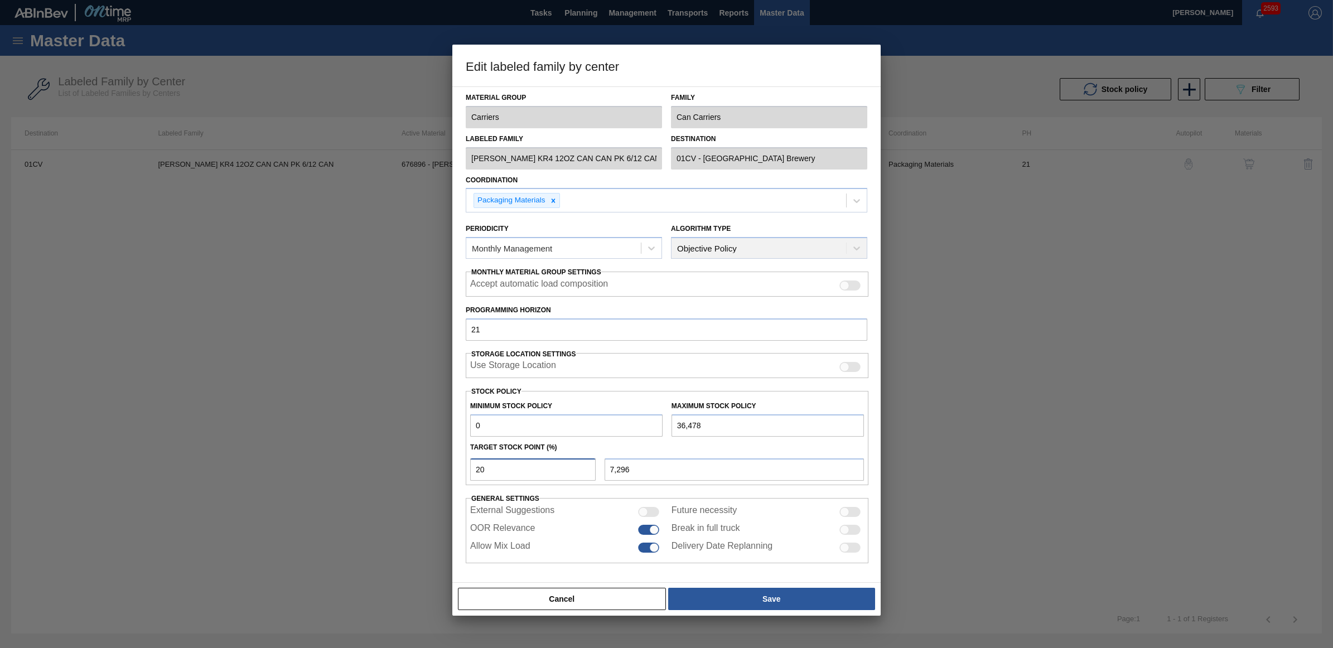
drag, startPoint x: 483, startPoint y: 470, endPoint x: 461, endPoint y: 469, distance: 22.3
click at [461, 469] on div "Material Group Carriers Family Can Carriers Labeled Family [PERSON_NAME] KR4 12…" at bounding box center [666, 334] width 428 height 496
type input "1"
type input "365"
type input "15"
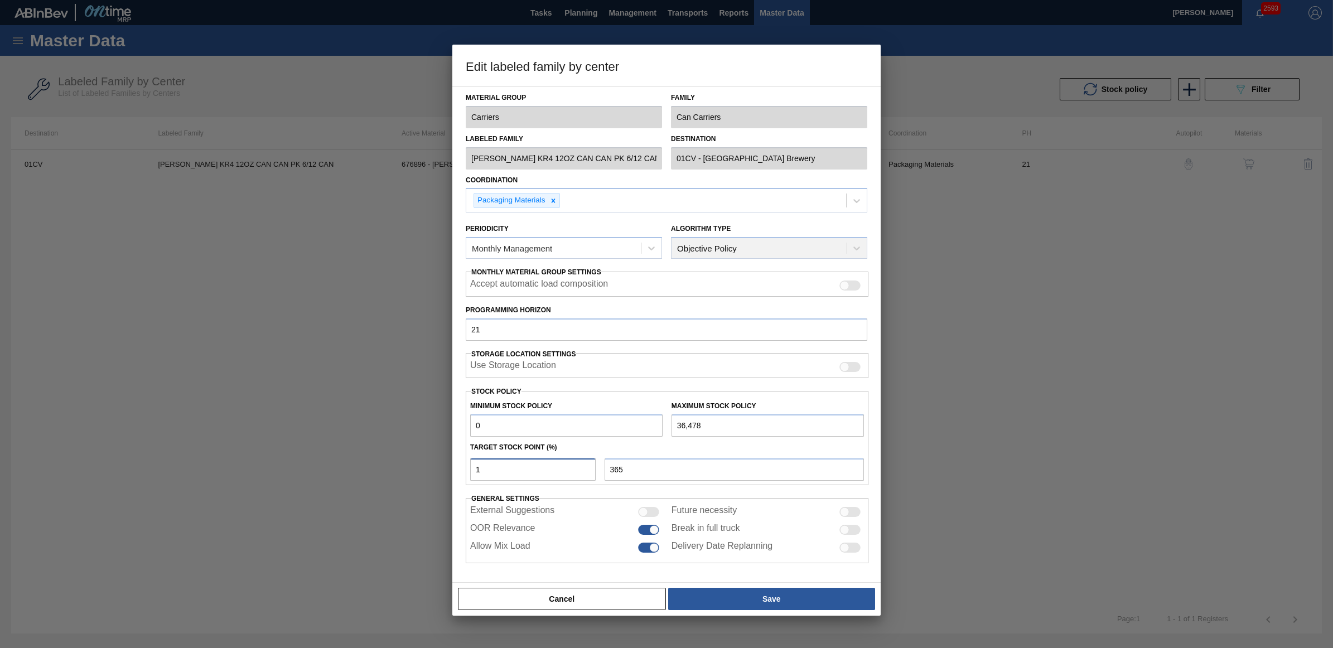
type input "5,472"
drag, startPoint x: 526, startPoint y: 466, endPoint x: 438, endPoint y: 462, distance: 88.2
click at [438, 462] on div "Edit labeled family by center Material Group Carriers Family Can Carriers Label…" at bounding box center [666, 324] width 1333 height 648
type input "2"
type input "730"
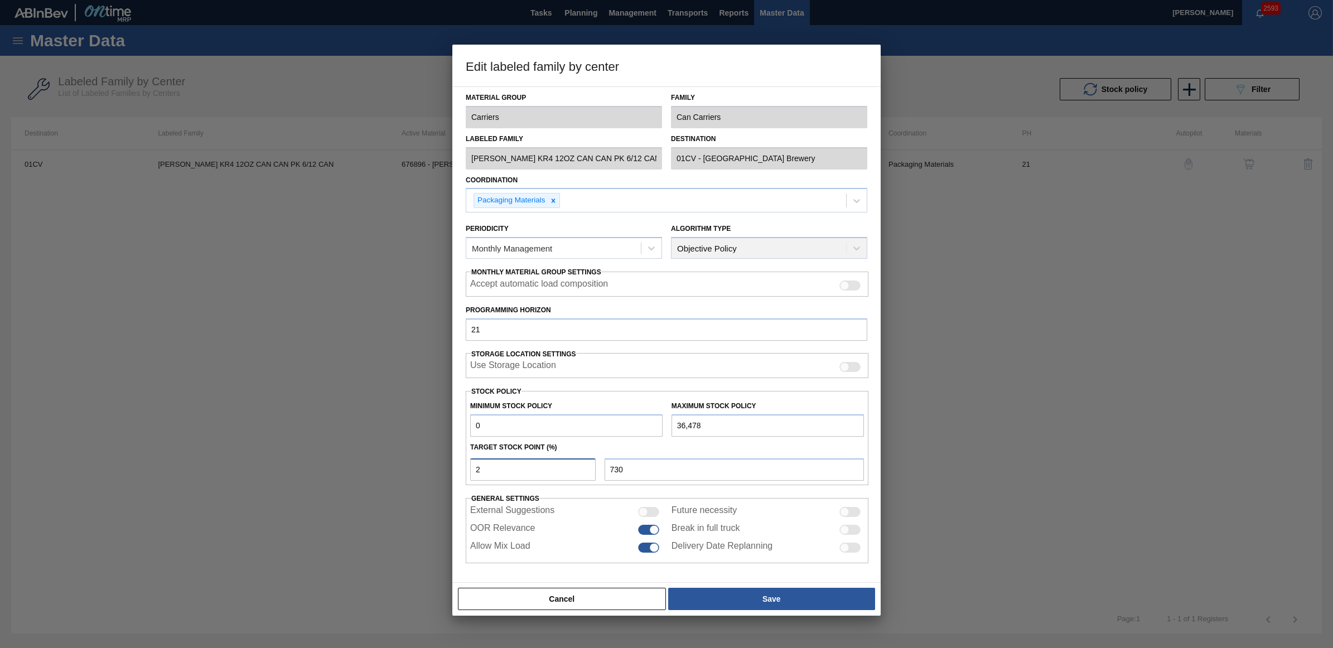
type input "20"
type input "7,296"
click at [734, 596] on button "Save" at bounding box center [771, 599] width 207 height 22
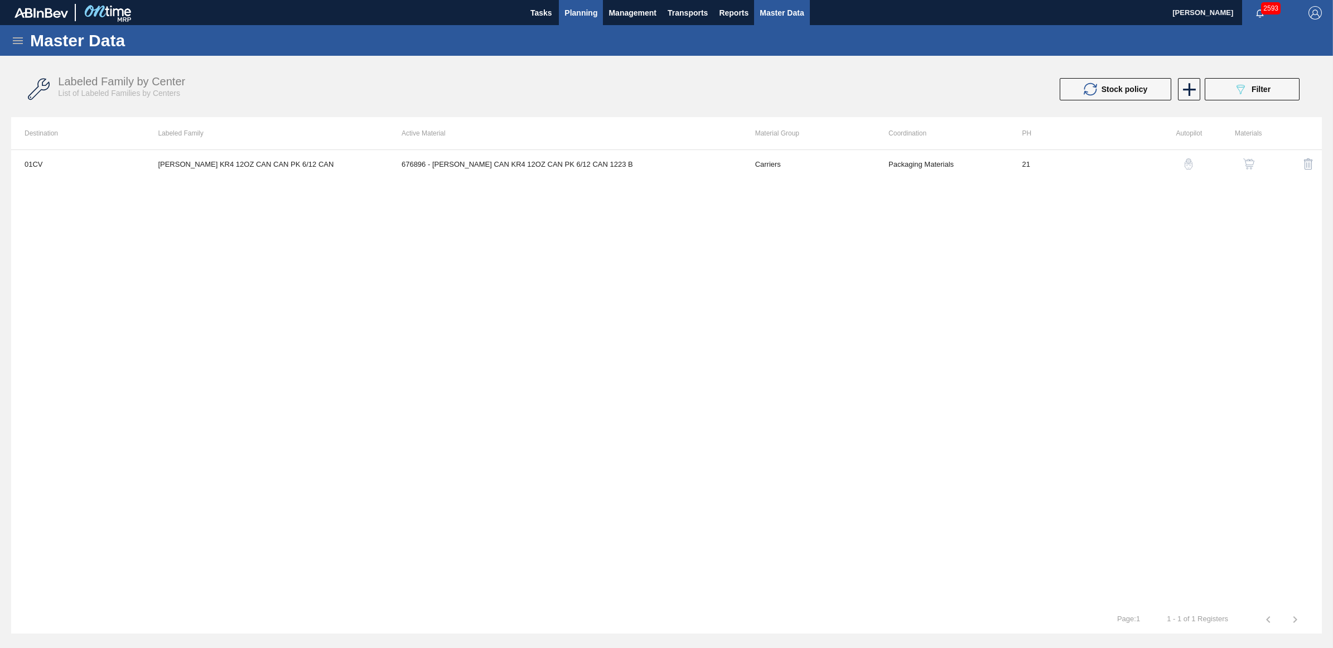
click at [570, 7] on span "Planning" at bounding box center [580, 12] width 33 height 13
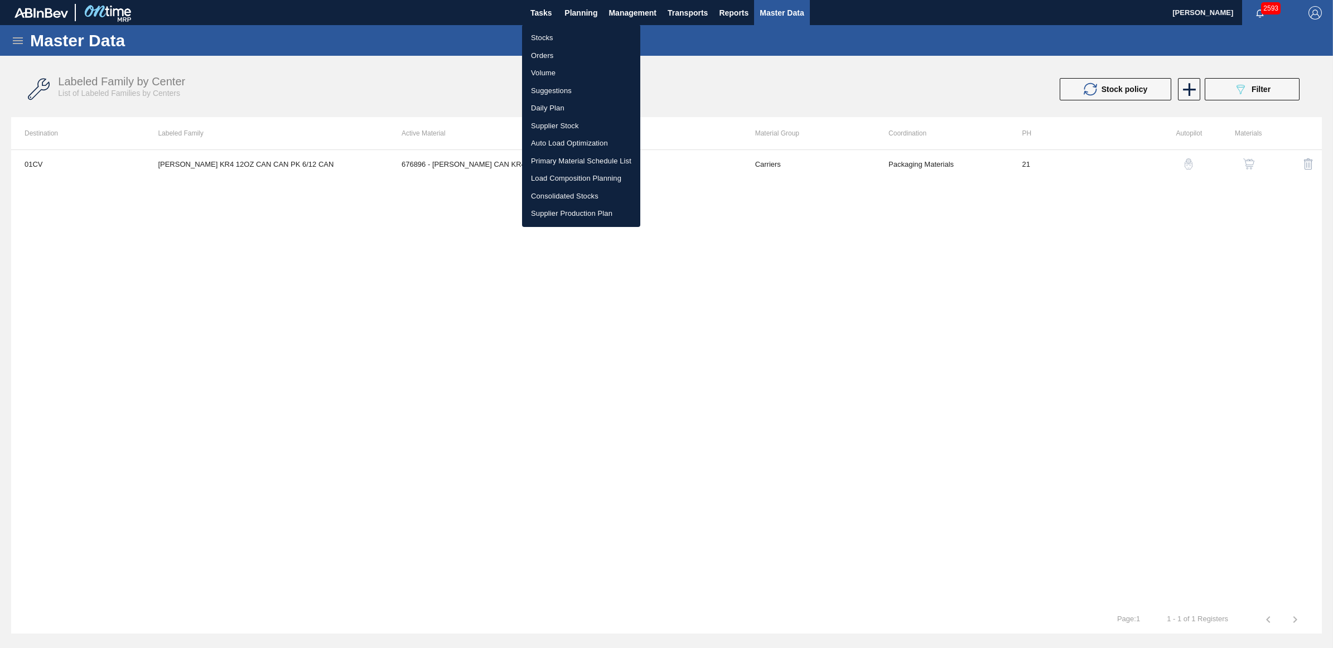
click at [575, 37] on li "Stocks" at bounding box center [581, 38] width 118 height 18
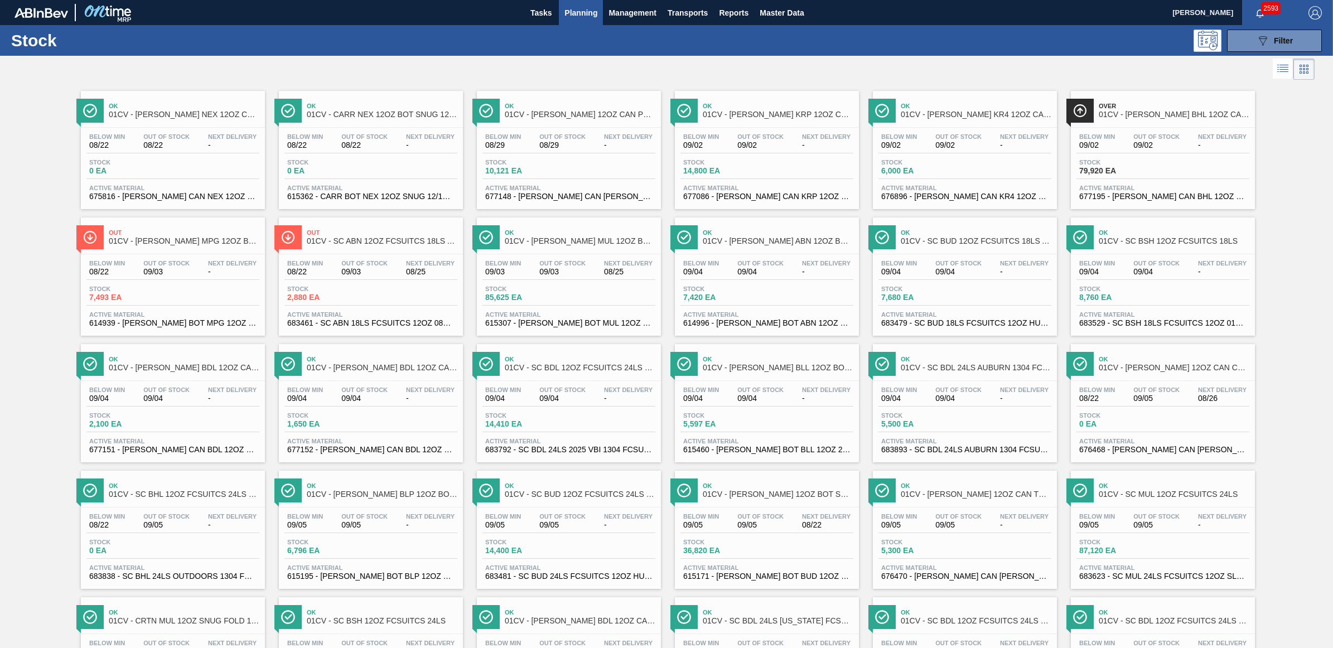
click at [915, 148] on span "09/02" at bounding box center [899, 145] width 36 height 8
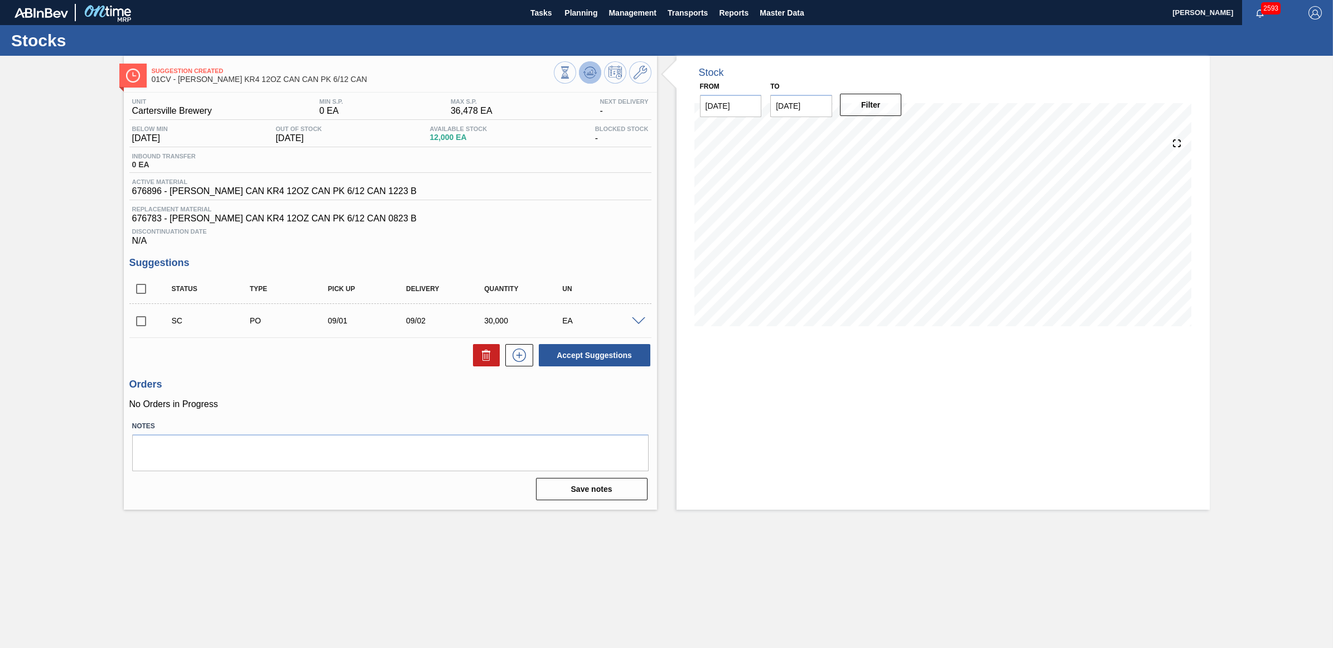
click at [579, 70] on button at bounding box center [590, 72] width 22 height 22
click at [140, 325] on input "checkbox" at bounding box center [140, 321] width 23 height 23
click at [589, 354] on button "Accept Suggestions" at bounding box center [595, 355] width 112 height 22
checkbox input "false"
click at [572, 9] on span "Planning" at bounding box center [580, 12] width 33 height 13
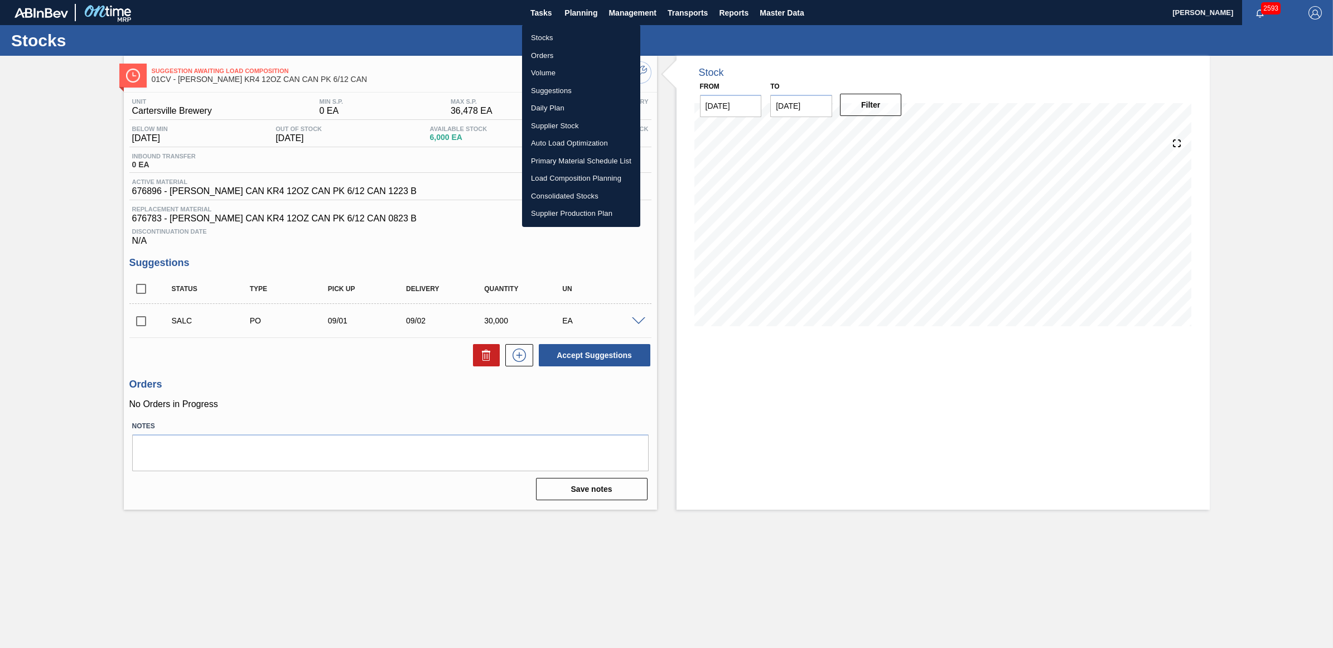
click at [552, 36] on li "Stocks" at bounding box center [581, 38] width 118 height 18
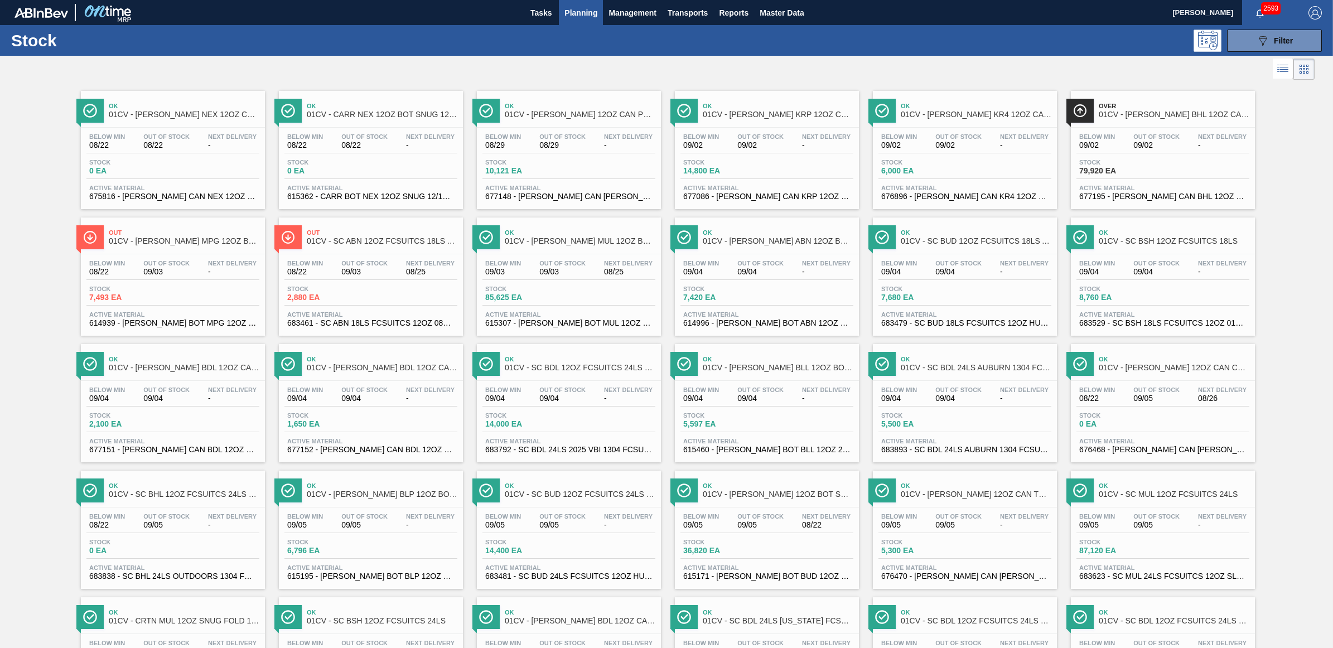
click at [786, 137] on div "Below Min 09/02 Out Of Stock 09/02 Next Delivery -" at bounding box center [767, 143] width 173 height 20
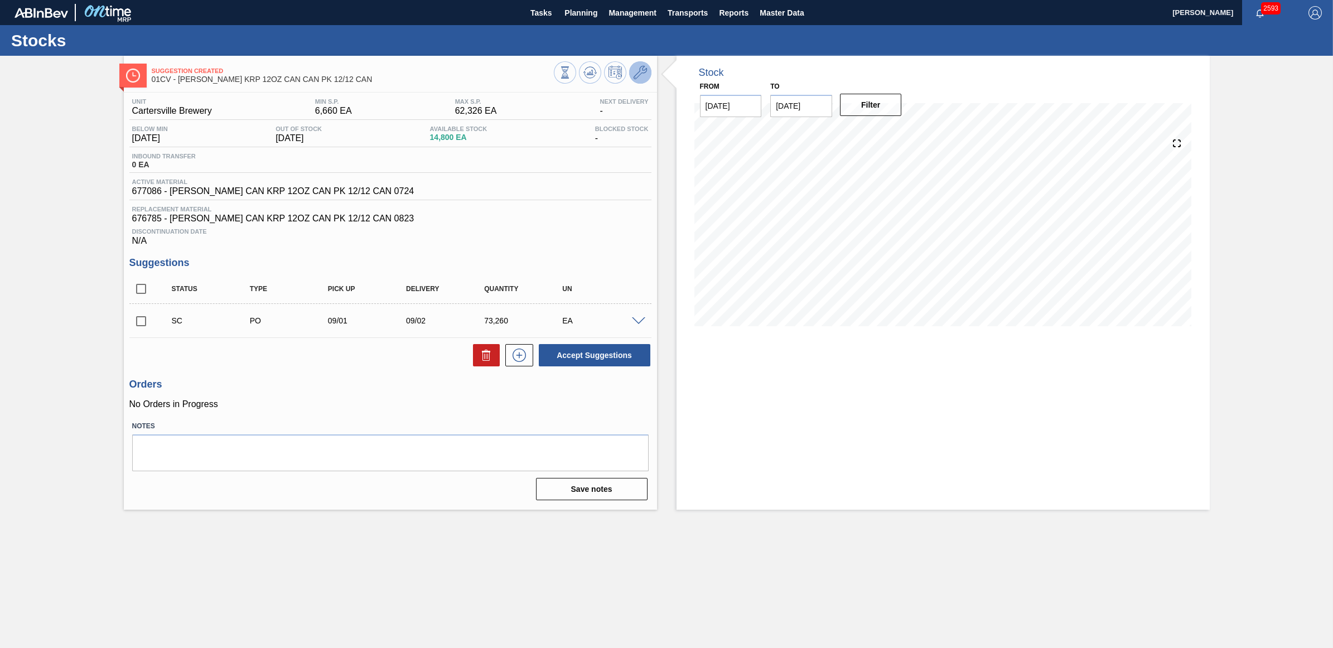
click at [639, 74] on icon at bounding box center [640, 72] width 13 height 13
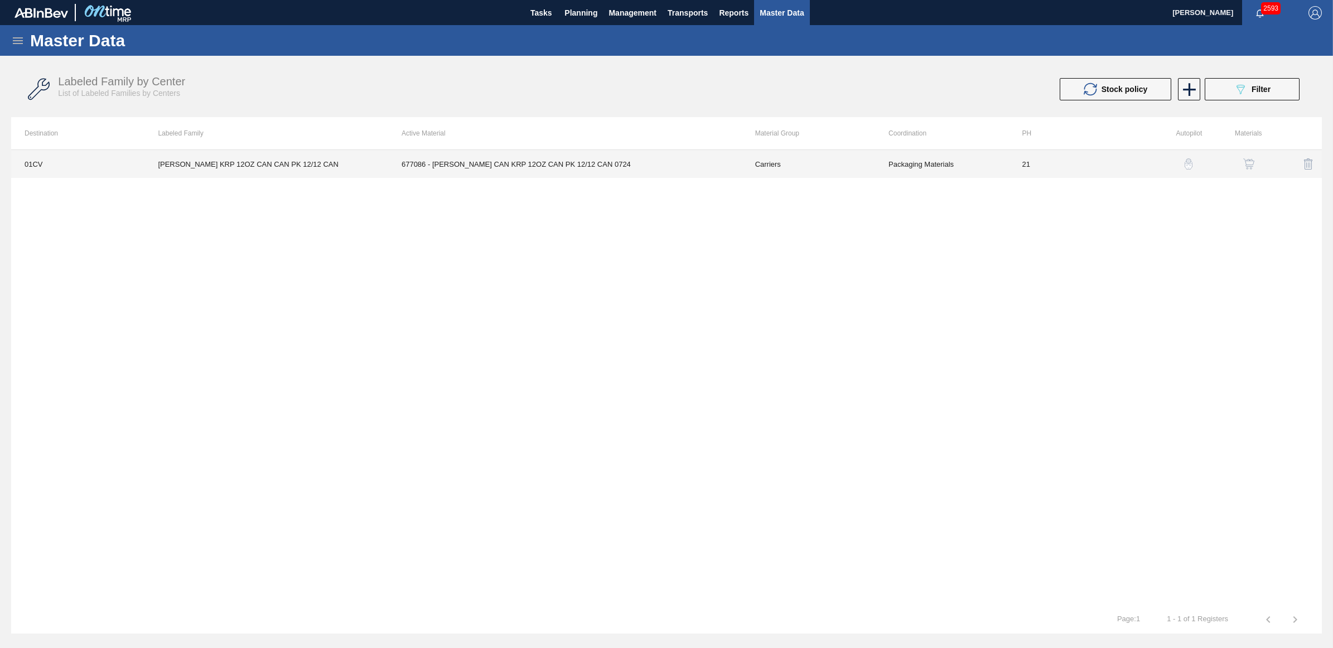
click at [234, 157] on td "[PERSON_NAME] KRP 12OZ CAN CAN PK 12/12 CAN" at bounding box center [266, 164] width 244 height 28
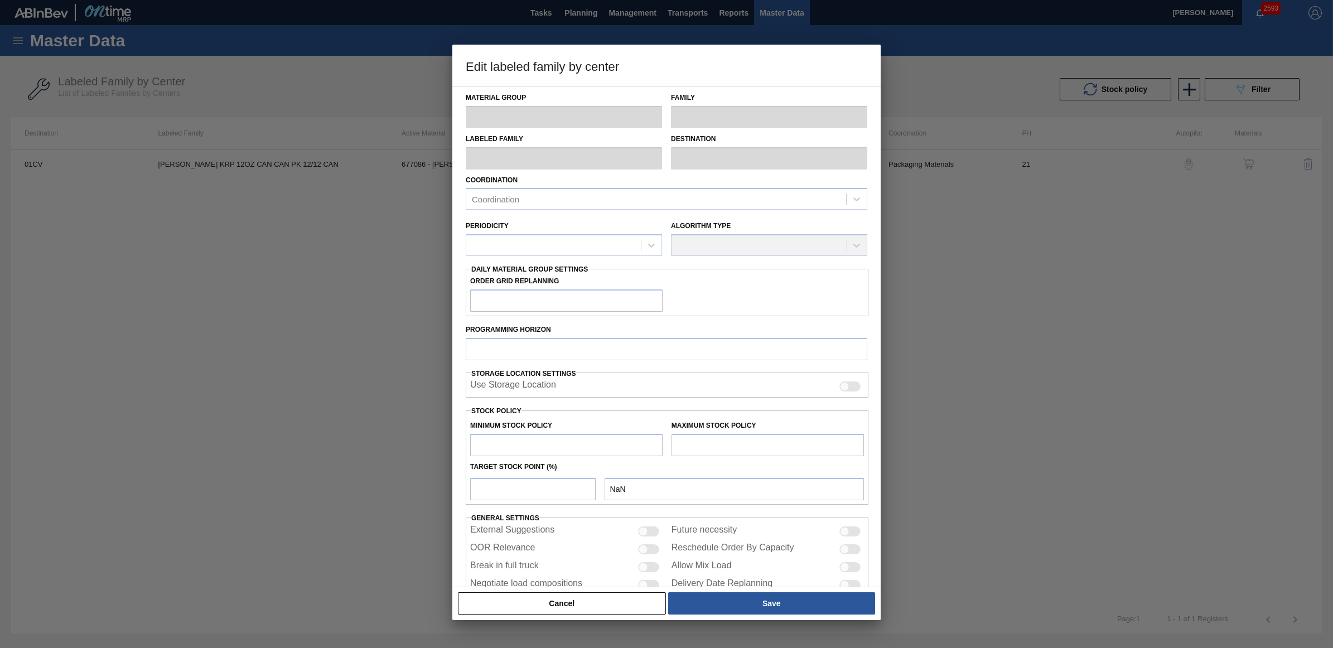
type input "Carriers"
type input "Can Carriers"
type input "[PERSON_NAME] KRP 12OZ CAN CAN PK 12/12 CAN"
type input "01CV - [GEOGRAPHIC_DATA] Brewery"
type input "21"
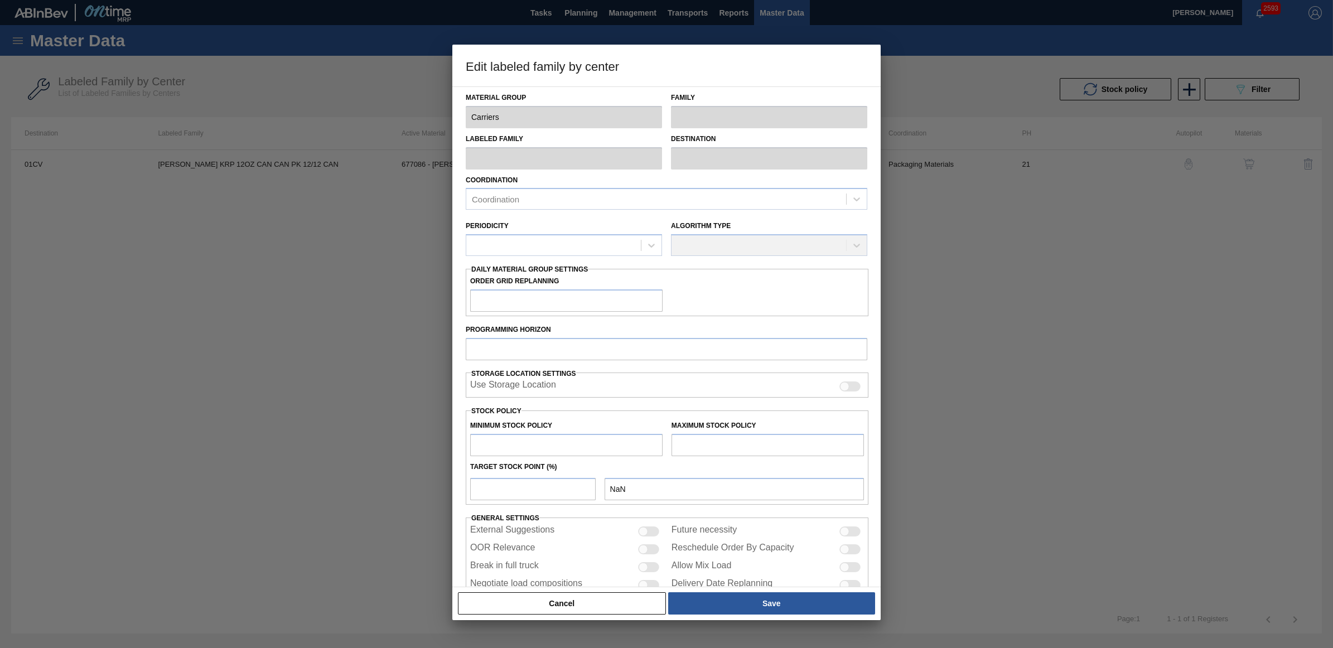
type input "6,660"
type input "62,326"
type input "100"
type input "62,326"
checkbox input "true"
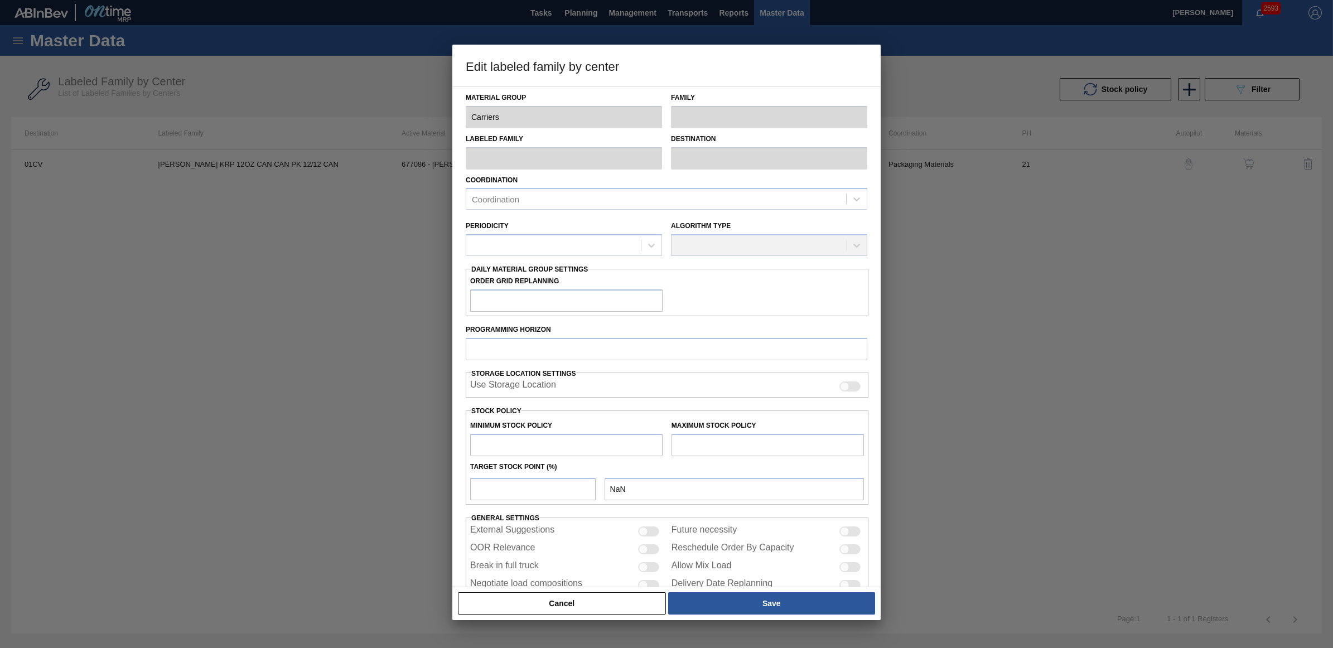
checkbox input "true"
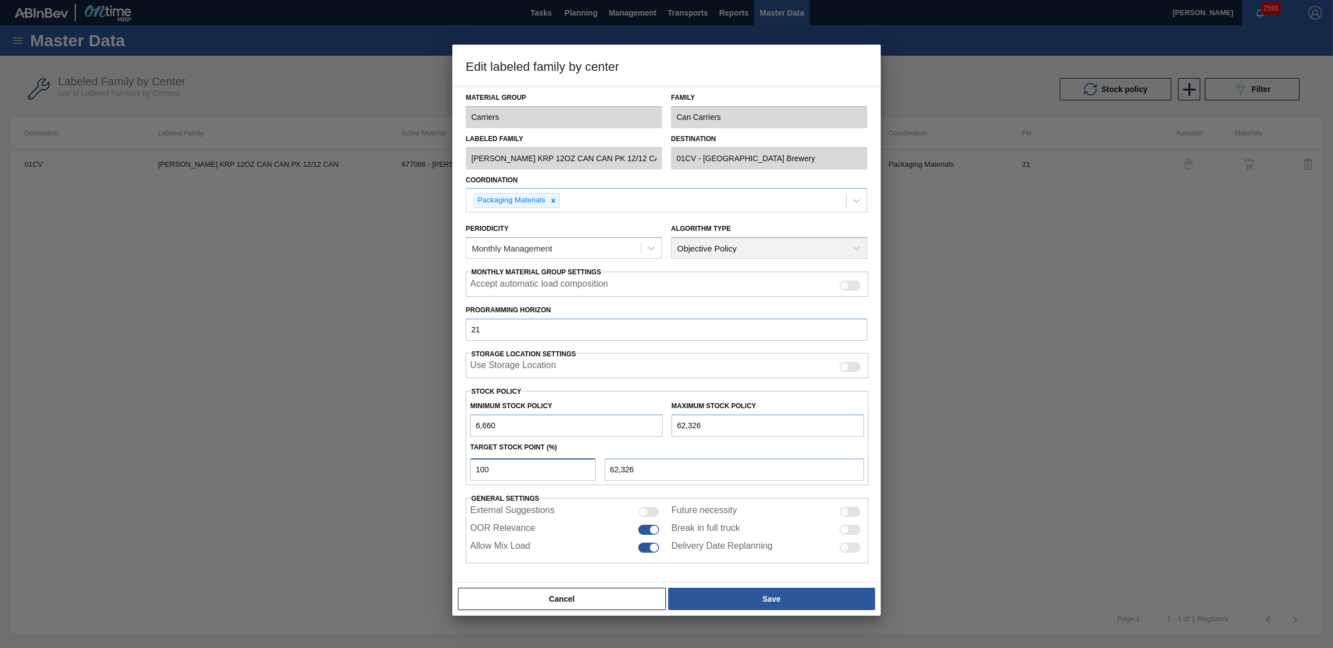
drag, startPoint x: 539, startPoint y: 466, endPoint x: 472, endPoint y: 472, distance: 67.2
click at [472, 472] on input "100" at bounding box center [533, 470] width 126 height 22
type input "1"
type input "7,217"
type input "6,660"
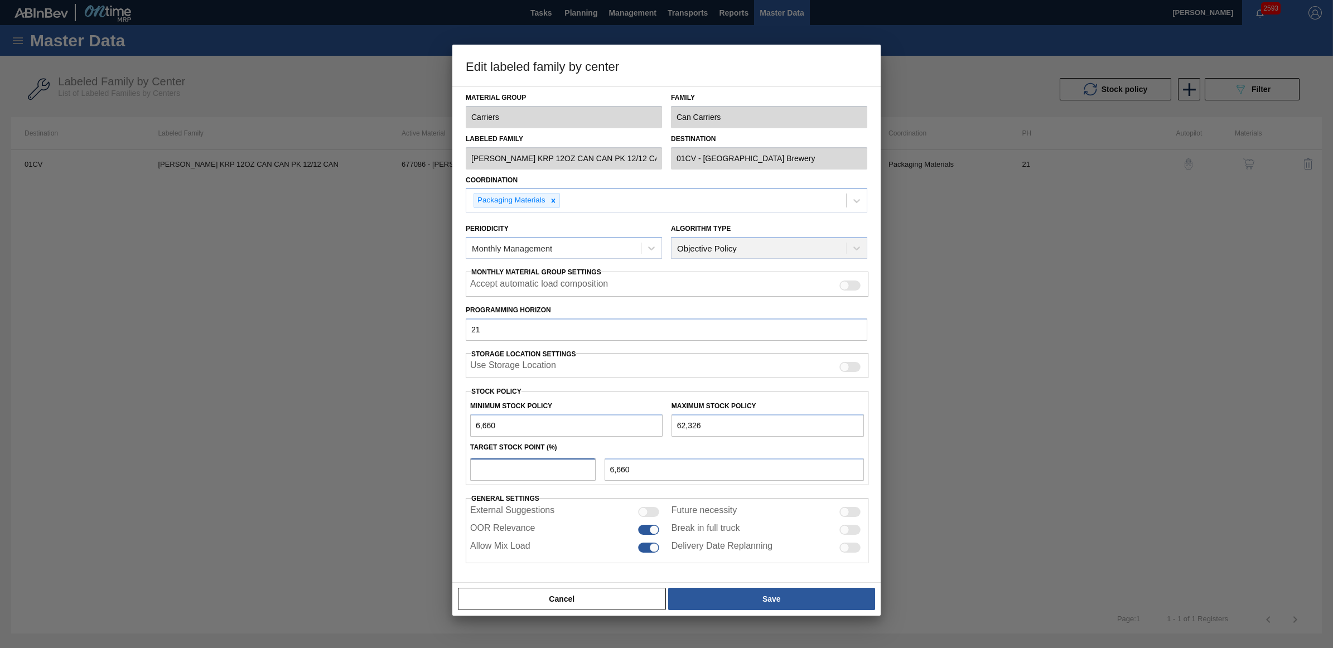
type input "2"
type input "7,773"
type input "6,660"
type input "1"
type input "7,217"
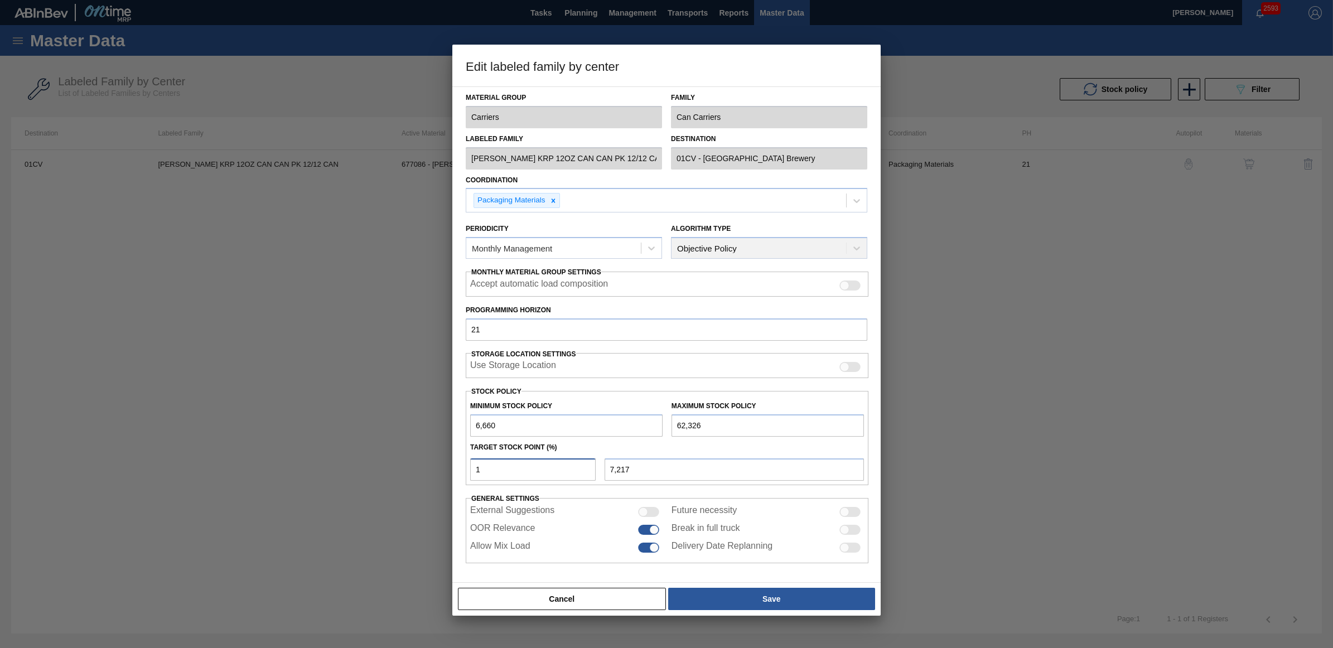
type input "6,660"
type input "2"
type input "7,773"
type input "6,660"
type input "3"
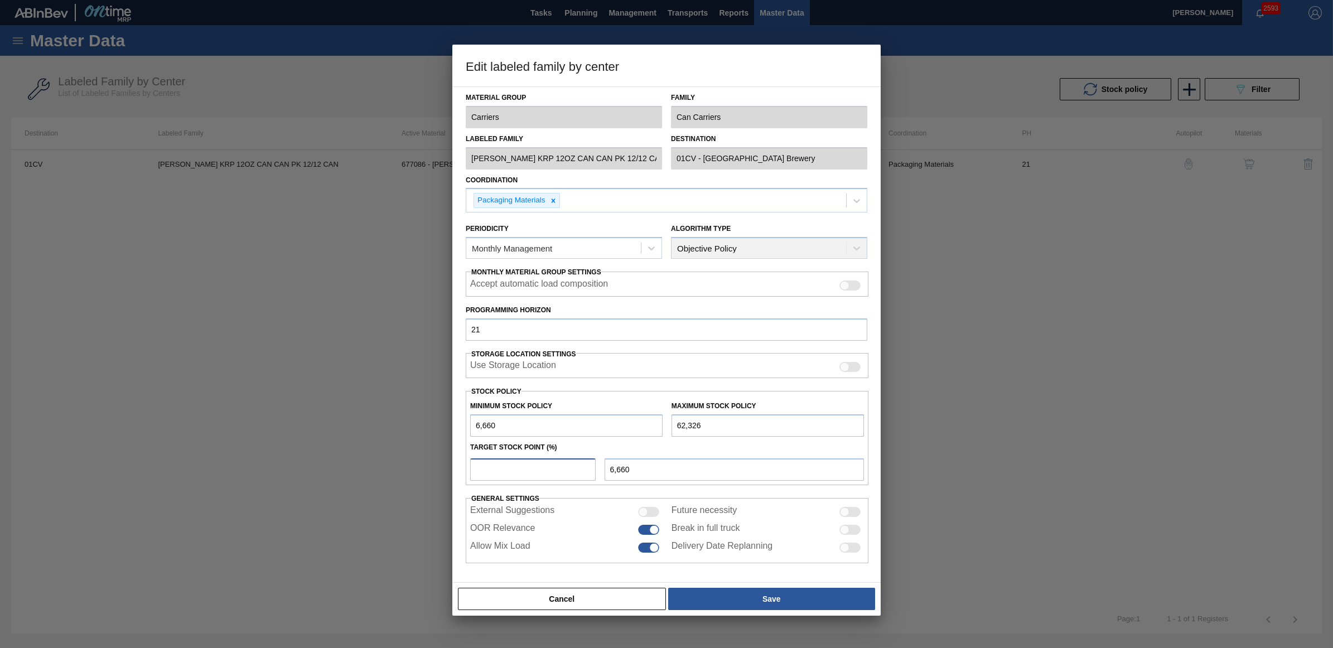
type input "8,330"
type input "6,660"
type input "4"
type input "8,887"
type input "4"
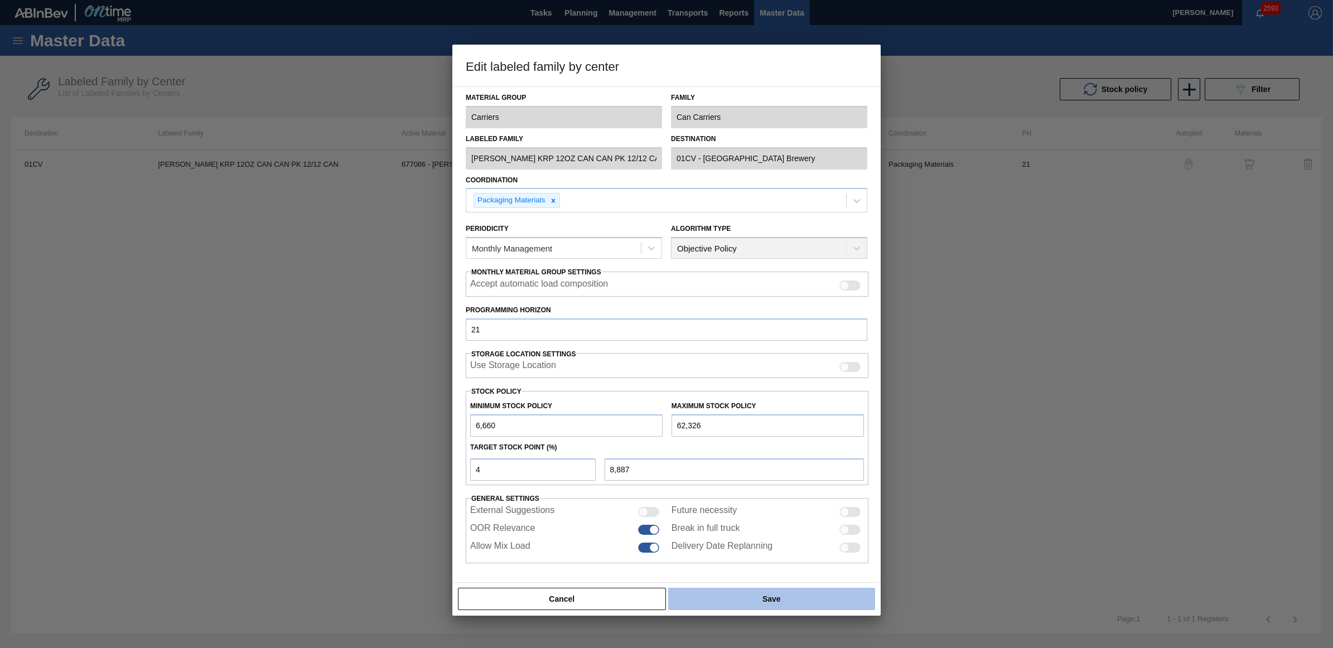
click at [706, 592] on button "Save" at bounding box center [771, 599] width 207 height 22
click at [734, 601] on button "Save" at bounding box center [771, 599] width 207 height 22
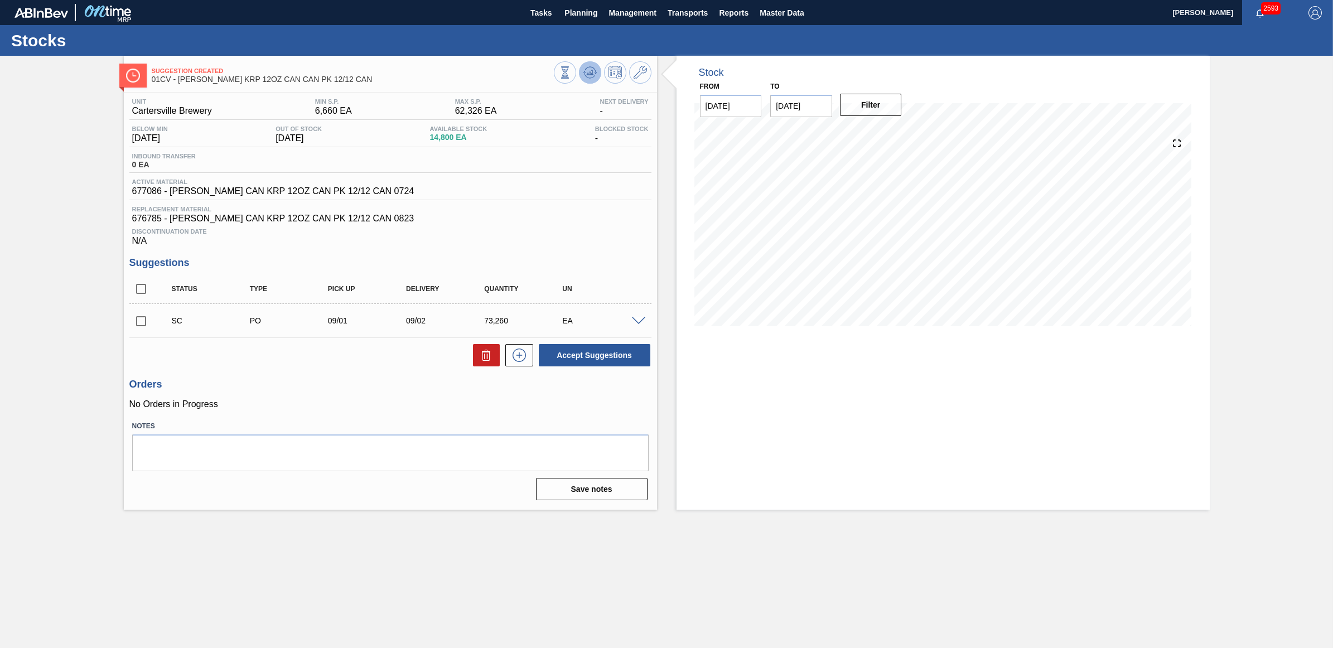
click at [571, 70] on icon at bounding box center [565, 72] width 12 height 12
click at [138, 326] on input "checkbox" at bounding box center [140, 321] width 23 height 23
click at [624, 360] on button "Accept Suggestions" at bounding box center [595, 355] width 112 height 22
checkbox input "false"
click at [135, 324] on input "checkbox" at bounding box center [140, 321] width 23 height 23
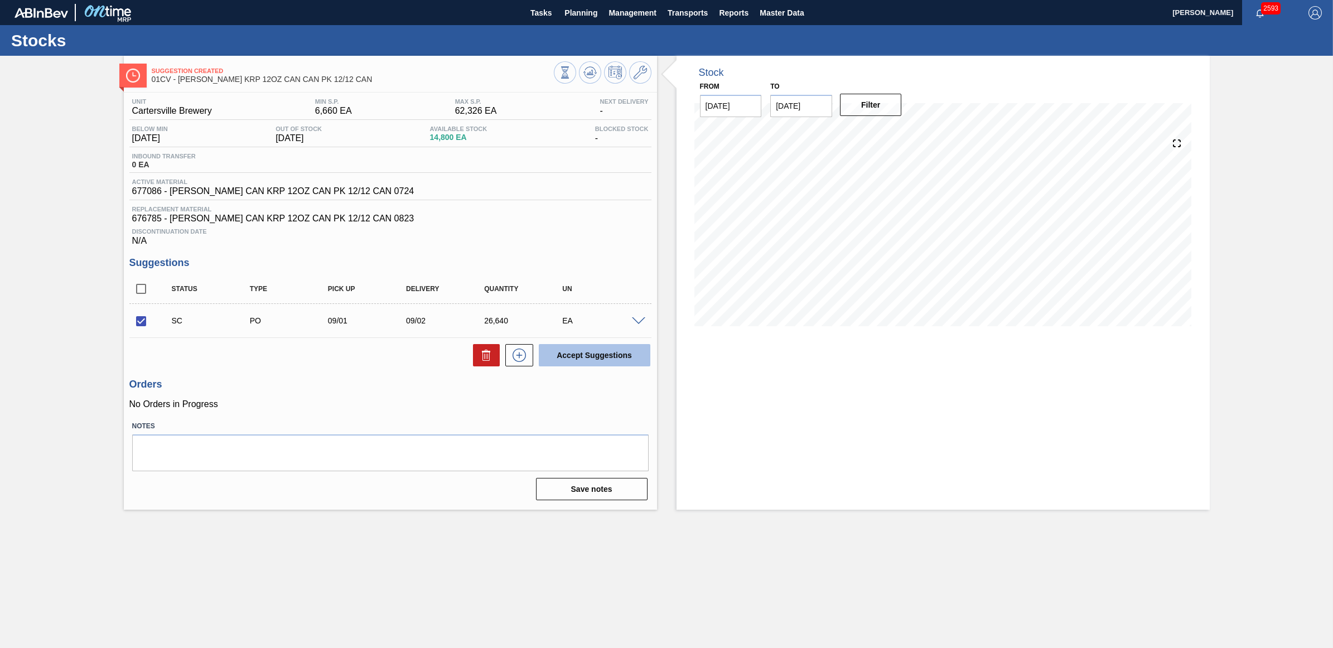
click at [598, 360] on button "Accept Suggestions" at bounding box center [595, 355] width 112 height 22
checkbox input "false"
click at [597, 14] on span "Planning" at bounding box center [580, 12] width 33 height 13
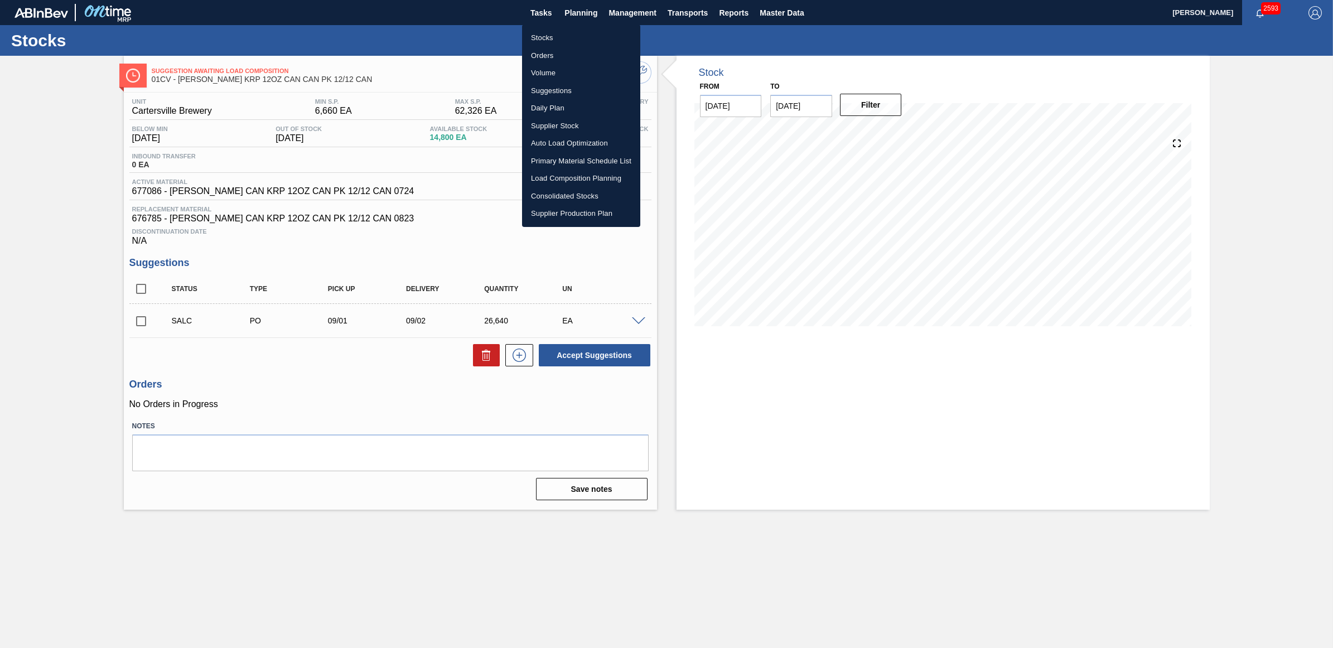
click at [553, 41] on li "Stocks" at bounding box center [581, 38] width 118 height 18
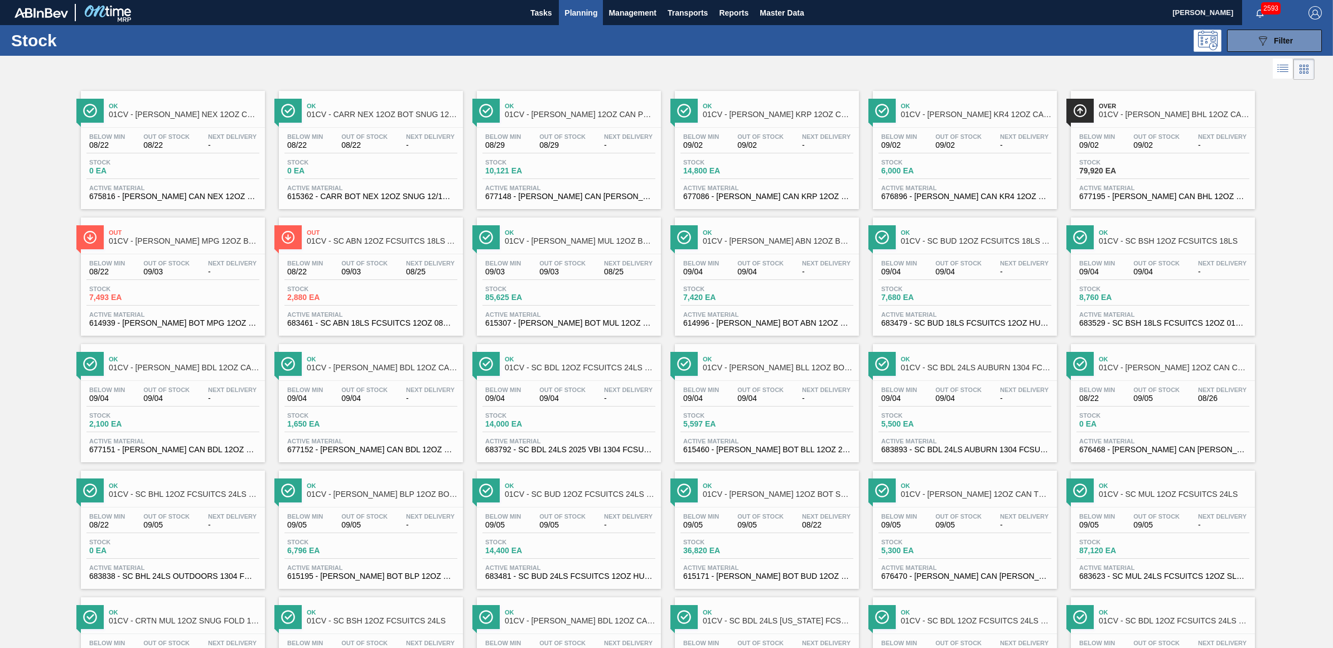
click at [1144, 165] on span "Stock" at bounding box center [1118, 162] width 78 height 7
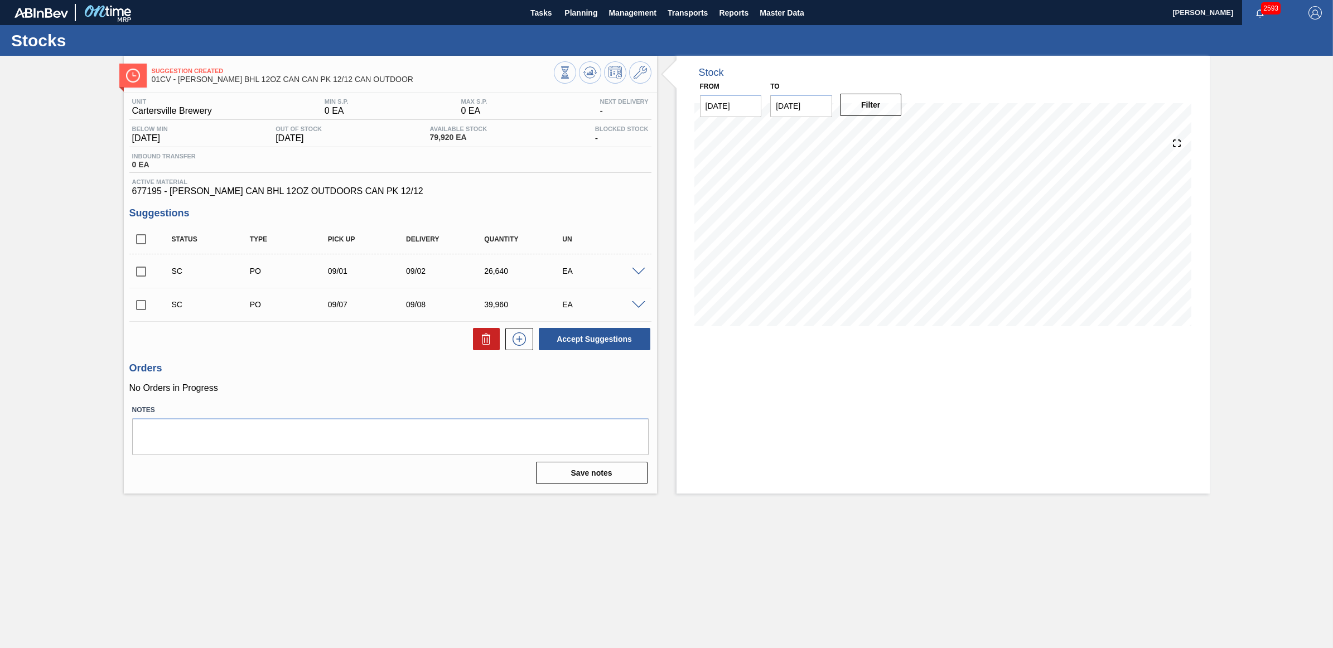
click at [640, 307] on span at bounding box center [638, 305] width 13 height 8
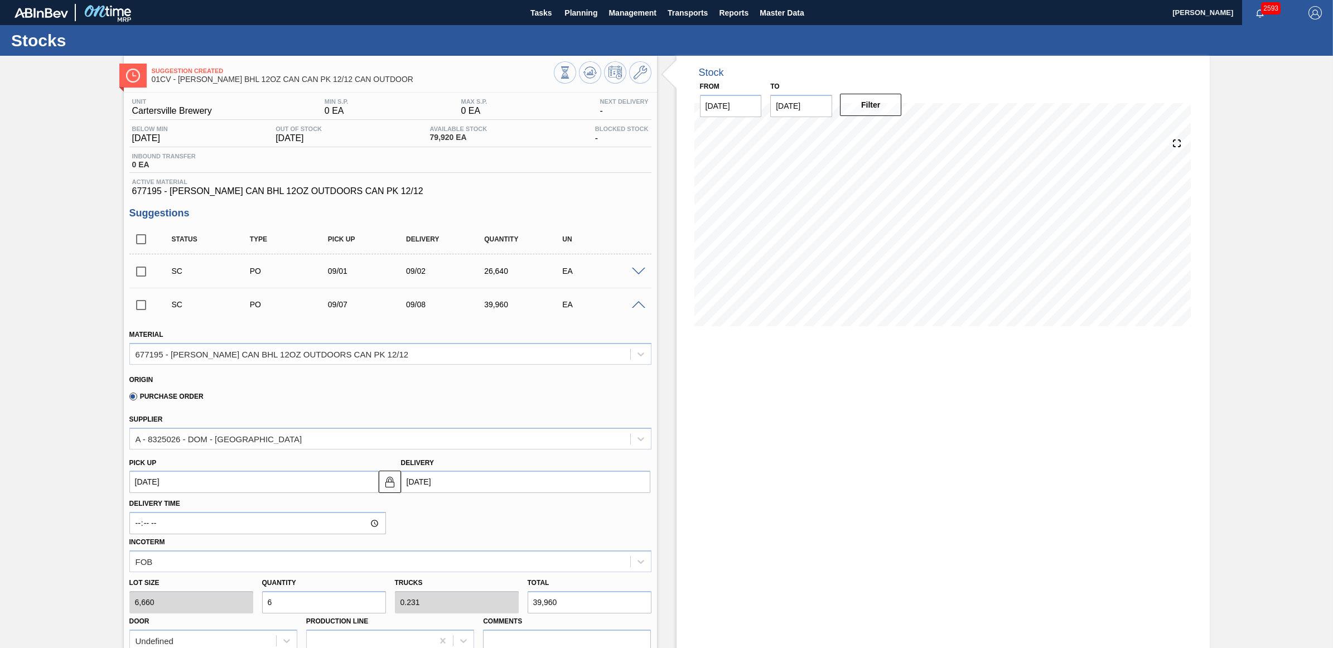
click at [640, 307] on span at bounding box center [638, 305] width 13 height 8
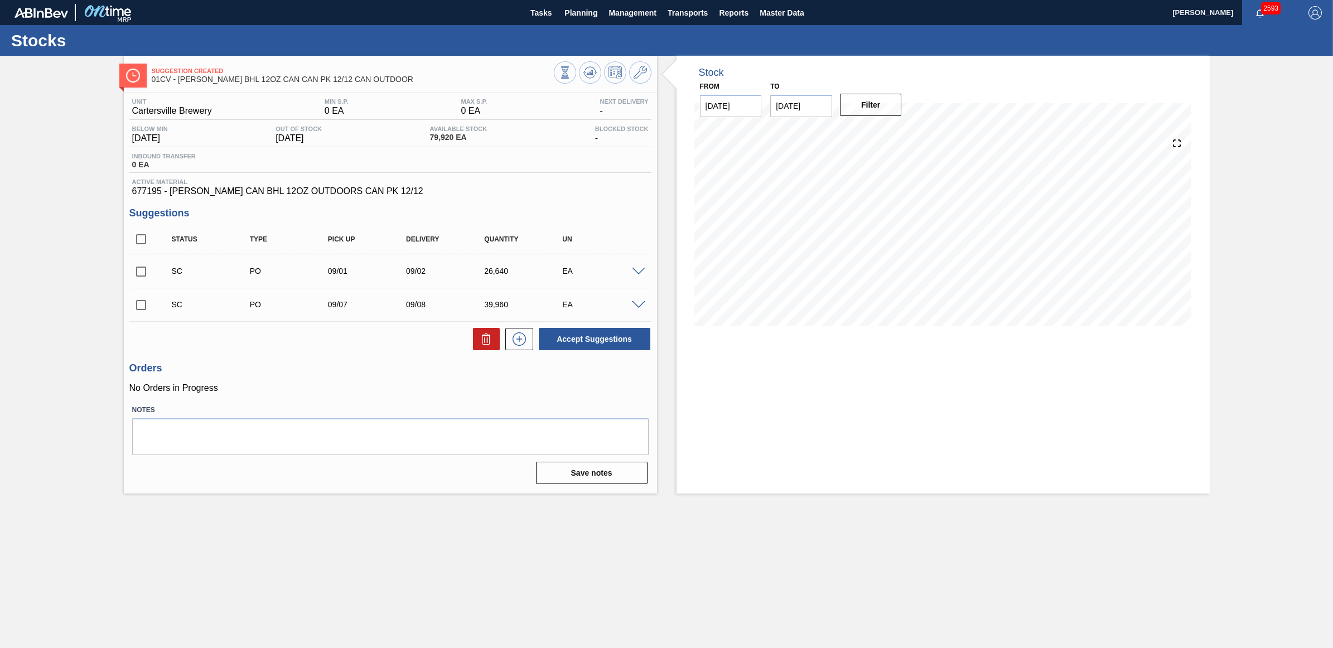
click at [634, 279] on div "SC PO 09/01 09/02 26,640 EA" at bounding box center [390, 271] width 522 height 28
click at [633, 274] on span at bounding box center [638, 272] width 13 height 8
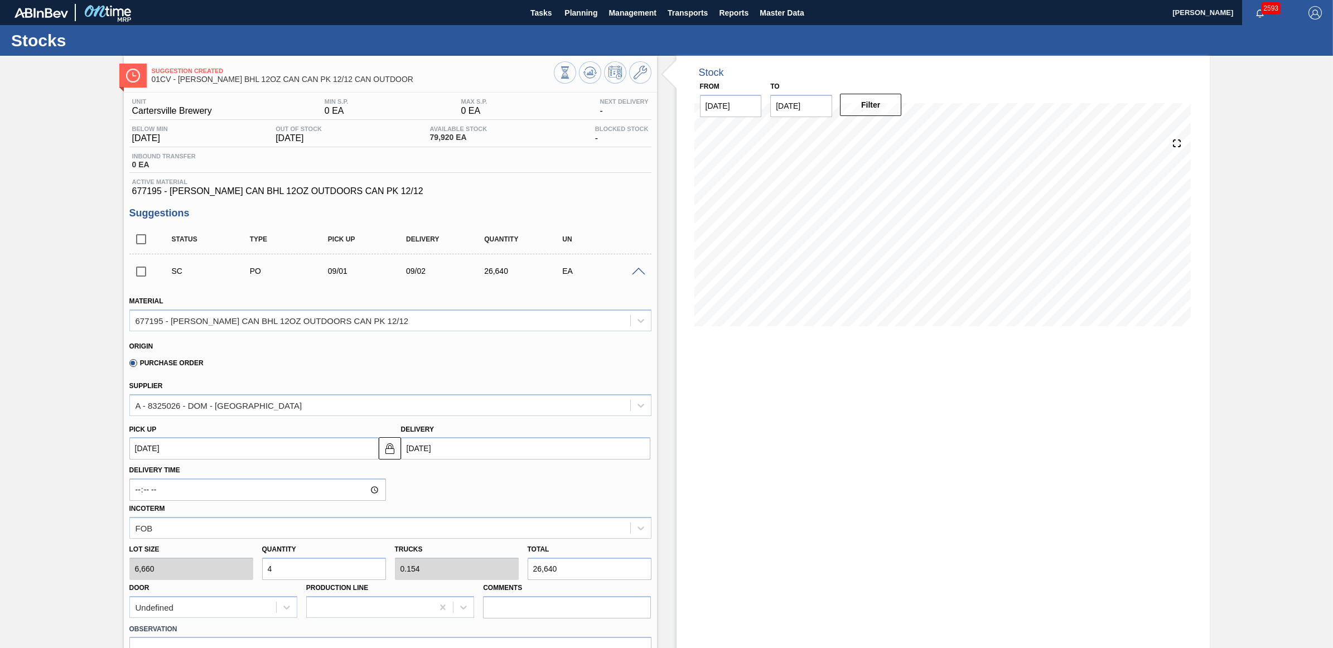
click at [633, 274] on span at bounding box center [638, 272] width 13 height 8
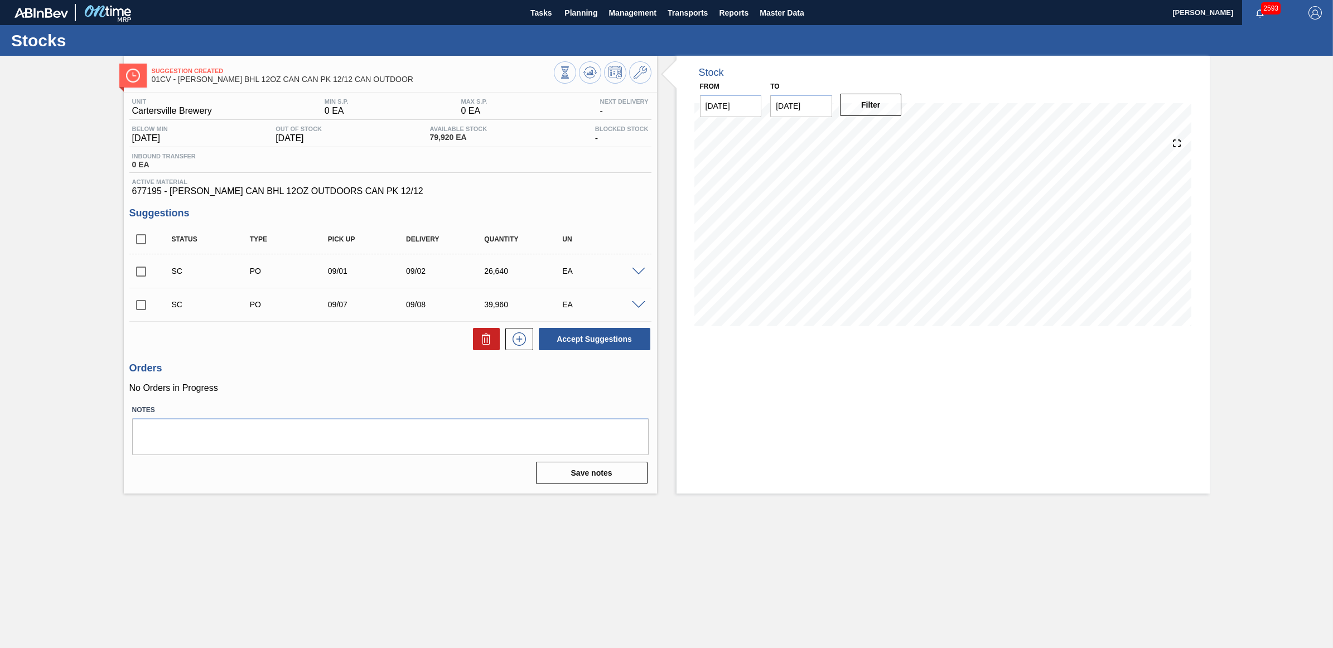
click at [141, 277] on input "checkbox" at bounding box center [140, 271] width 23 height 23
checkbox input "true"
click at [143, 307] on input "checkbox" at bounding box center [140, 304] width 23 height 23
checkbox input "true"
click at [597, 341] on button "Accept Suggestions" at bounding box center [595, 339] width 112 height 22
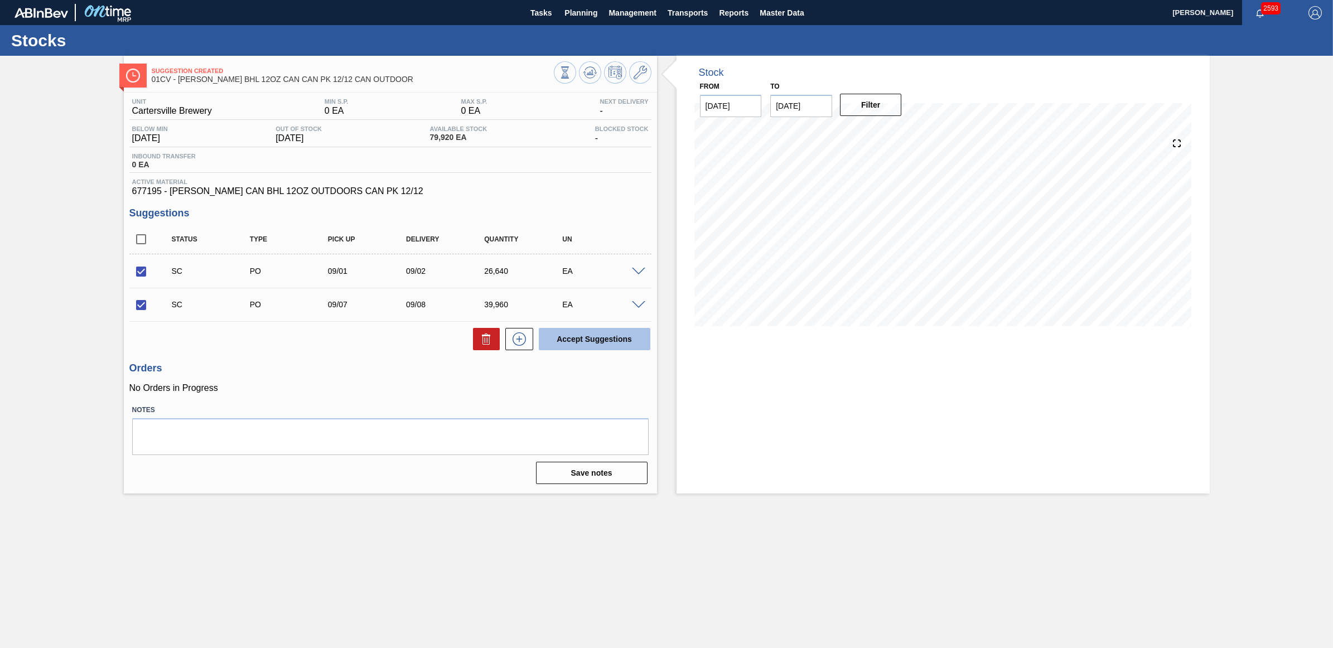
checkbox input "false"
click at [587, 12] on span "Planning" at bounding box center [580, 12] width 33 height 13
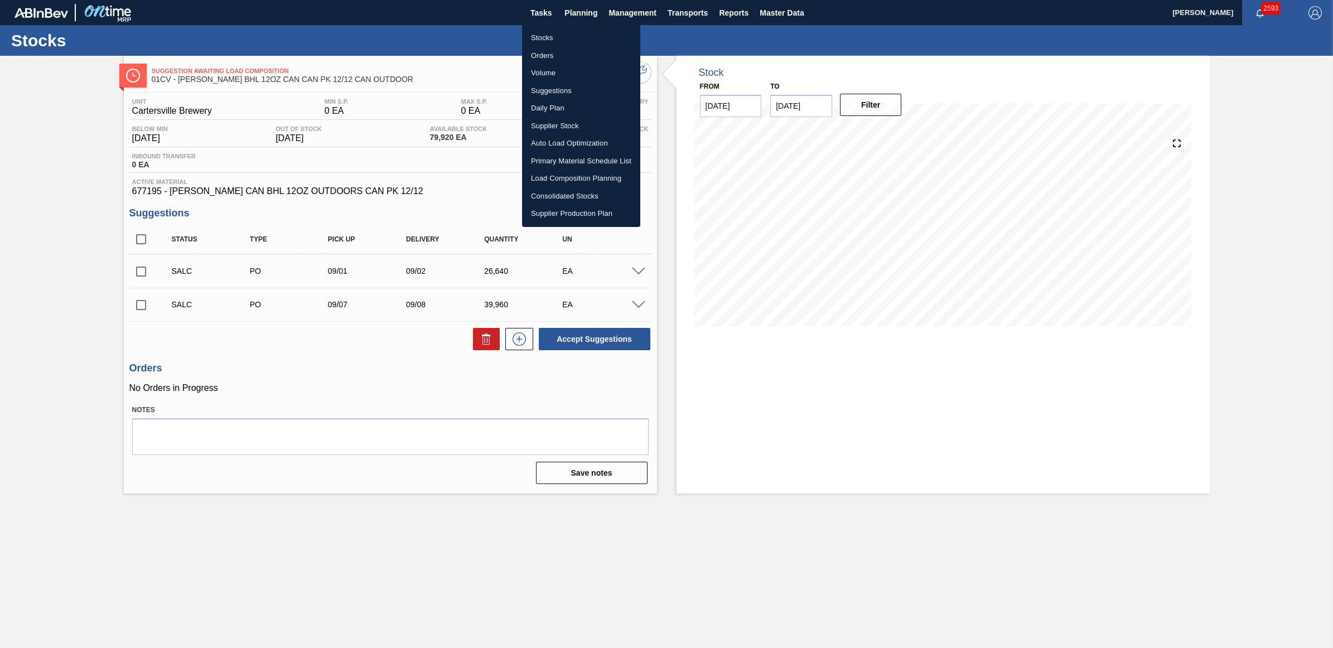
click at [548, 34] on li "Stocks" at bounding box center [581, 38] width 118 height 18
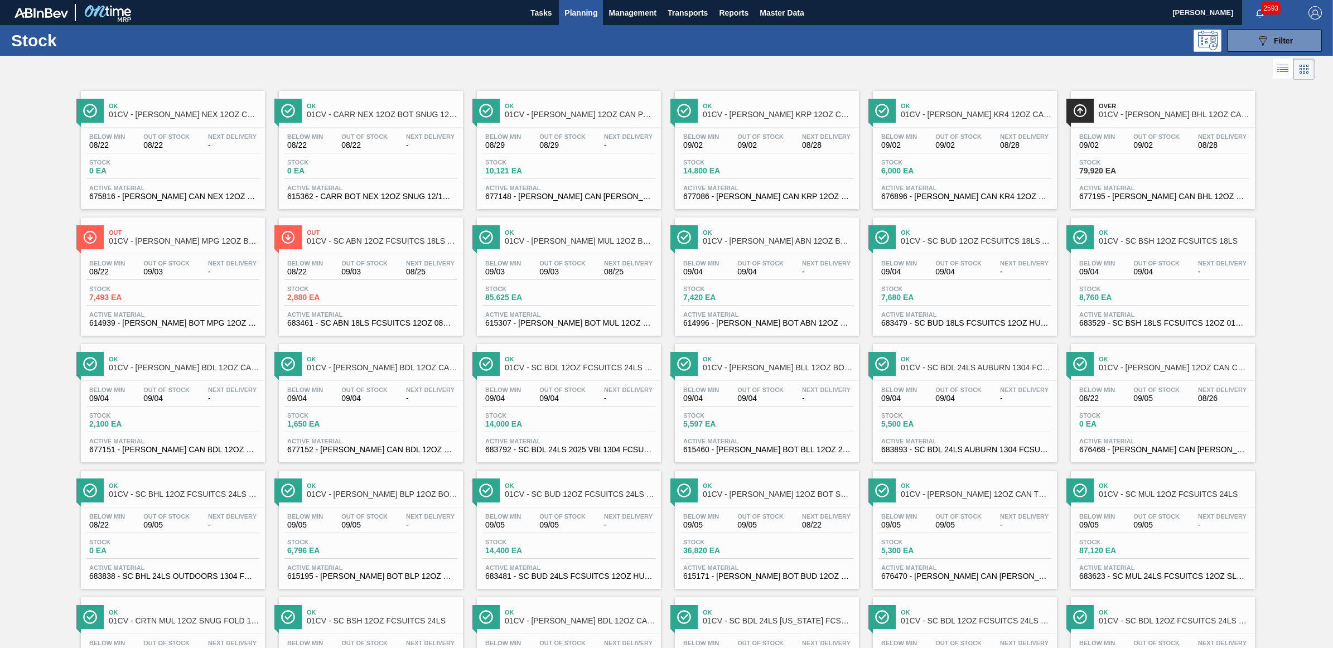
click at [1153, 153] on div "Below Min 09/02 Out Of Stock 09/02 Next Delivery 08/28" at bounding box center [1163, 143] width 173 height 20
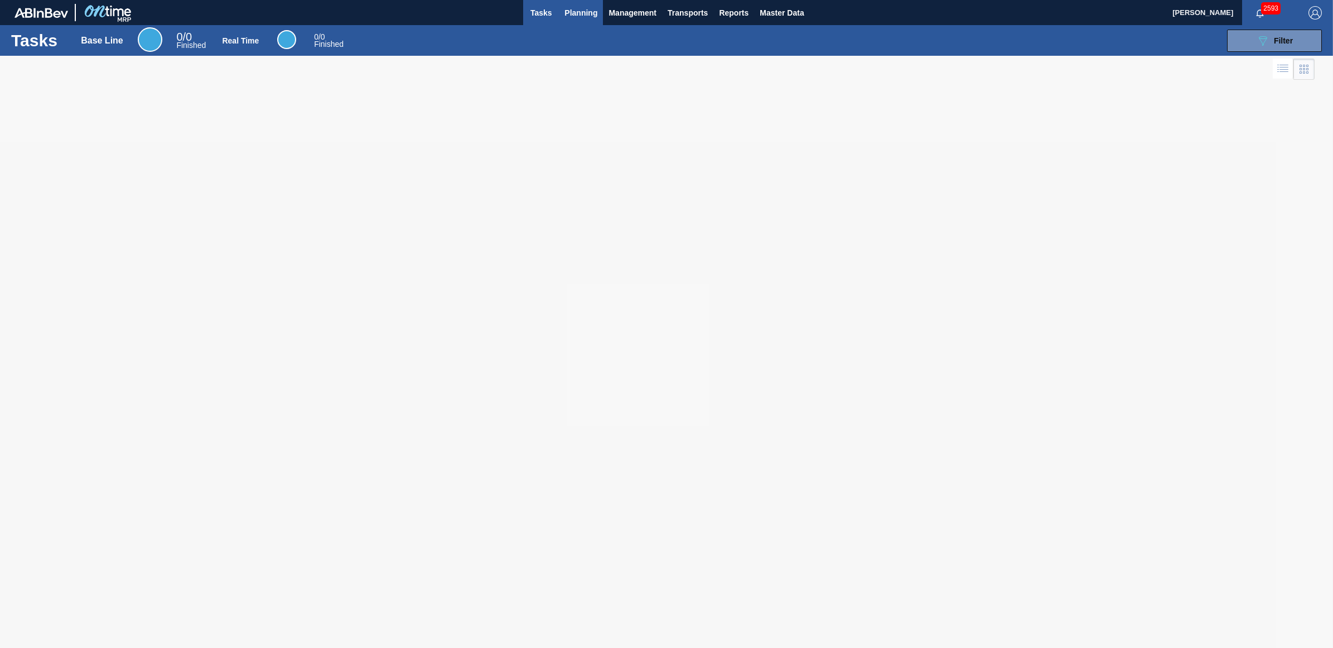
click at [576, 10] on span "Planning" at bounding box center [580, 12] width 33 height 13
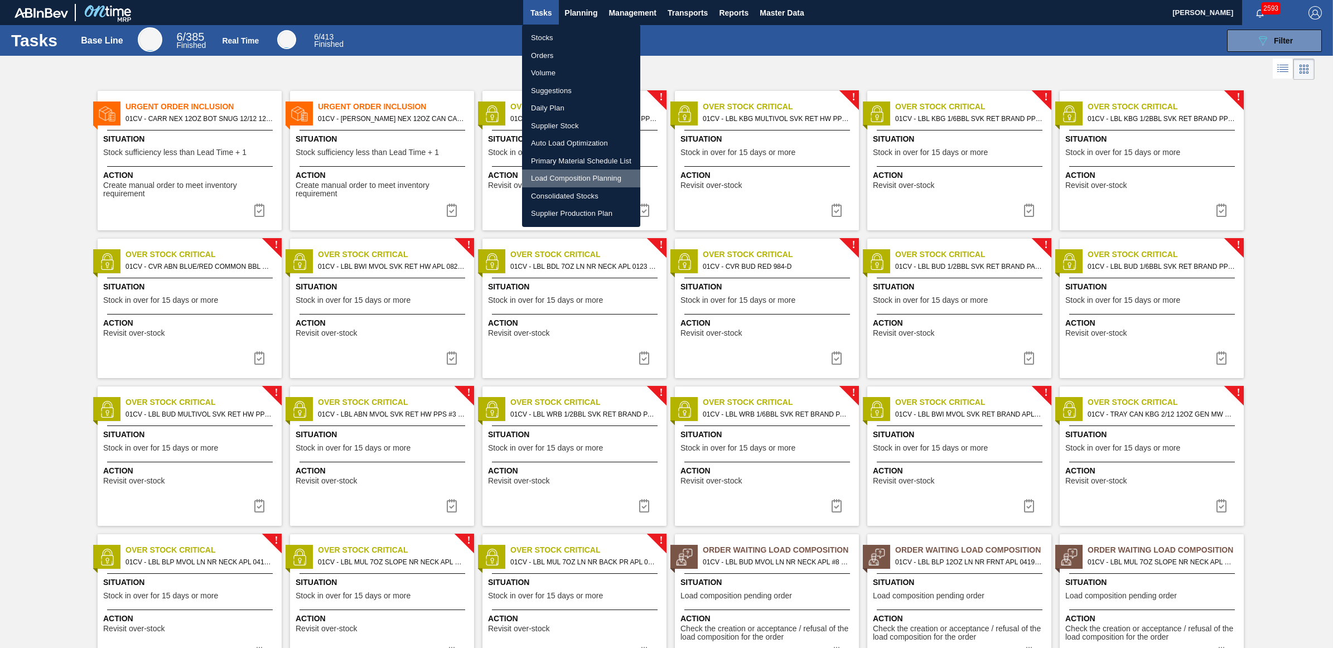
click at [568, 180] on li "Load Composition Planning" at bounding box center [581, 179] width 118 height 18
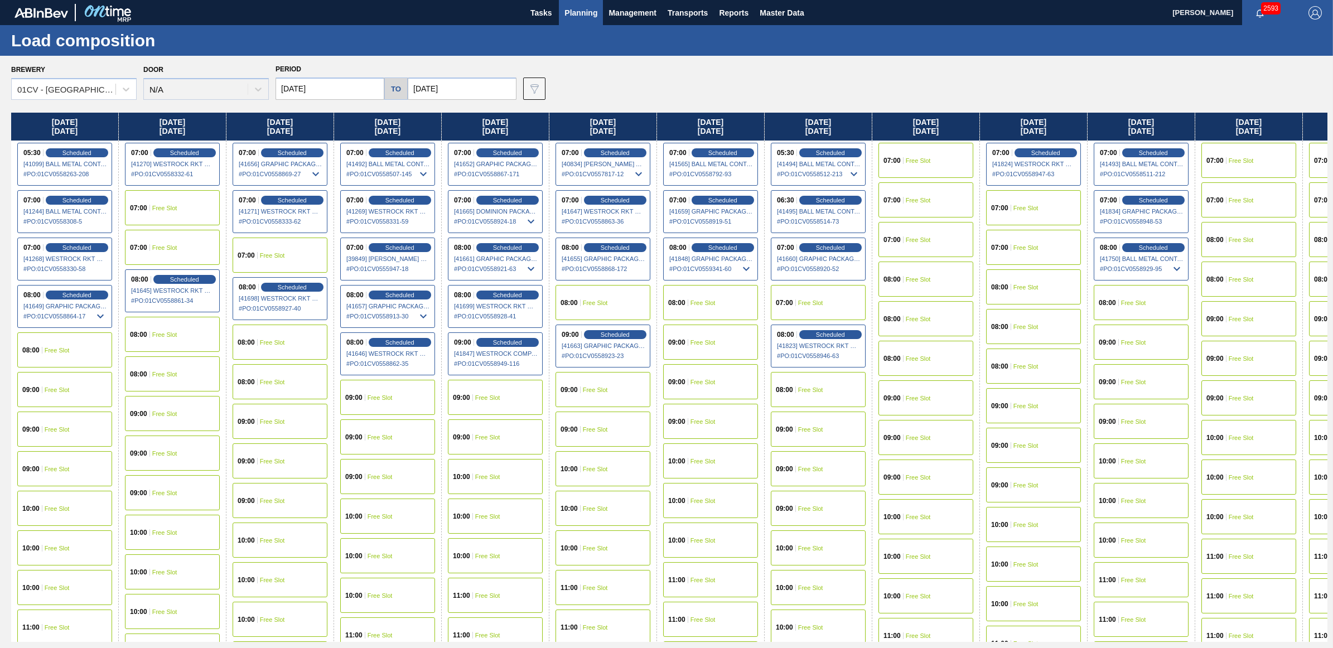
drag, startPoint x: 934, startPoint y: 127, endPoint x: 915, endPoint y: 147, distance: 28.0
click at [915, 147] on div "Friday 08/22/2025 05:30 Scheduled [41099] BALL METAL CONTAINER GROUP - 00082216…" at bounding box center [669, 377] width 1316 height 529
click at [600, 466] on span "Free Slot" at bounding box center [595, 469] width 25 height 7
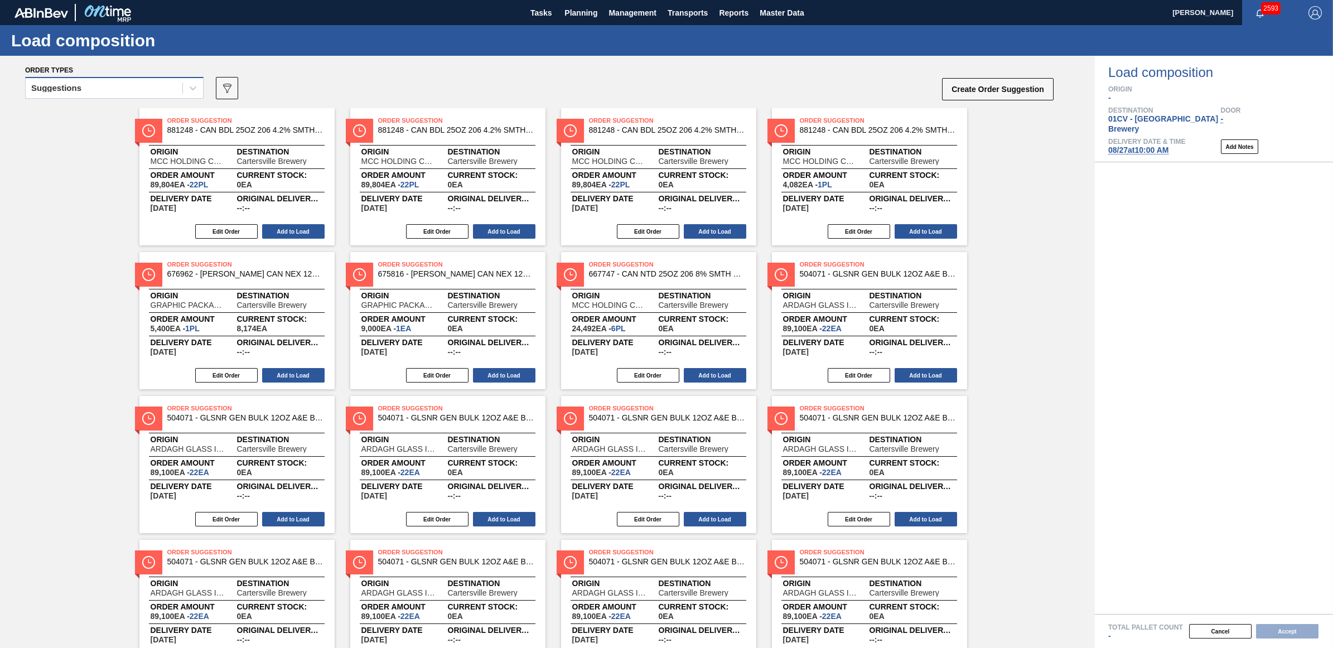
click at [114, 88] on div "Suggestions" at bounding box center [104, 88] width 157 height 16
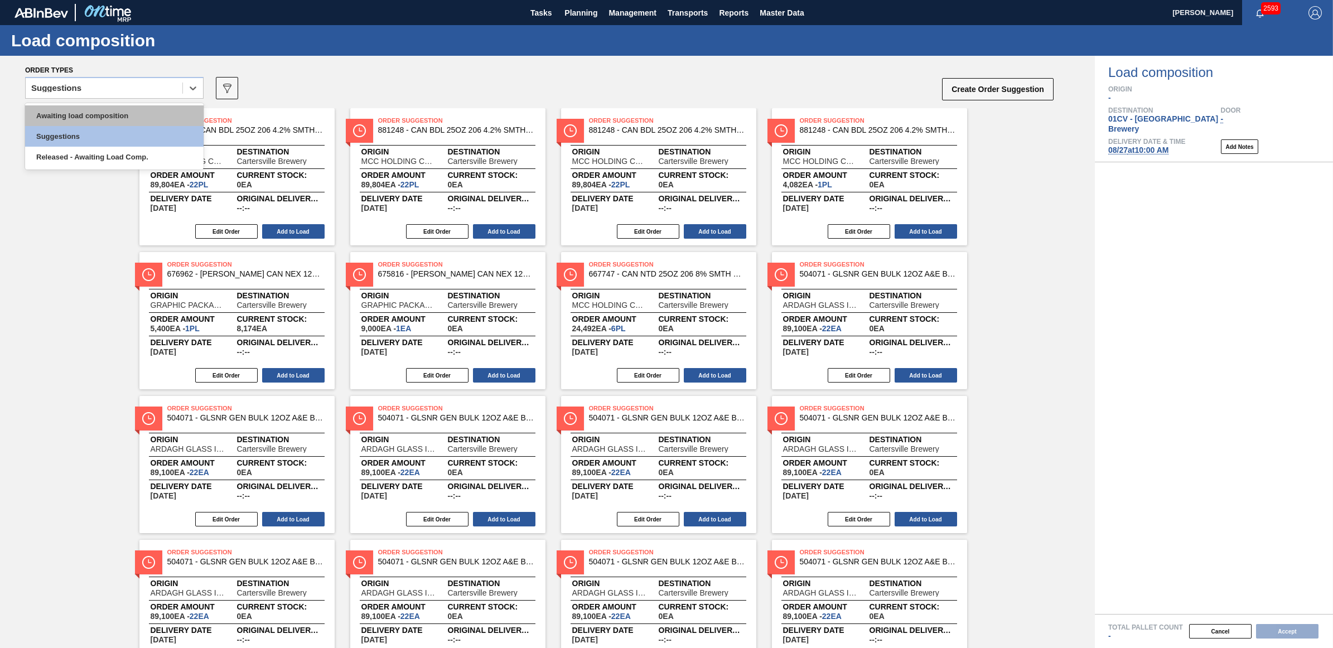
click at [115, 115] on div "Awaiting load composition" at bounding box center [114, 115] width 178 height 21
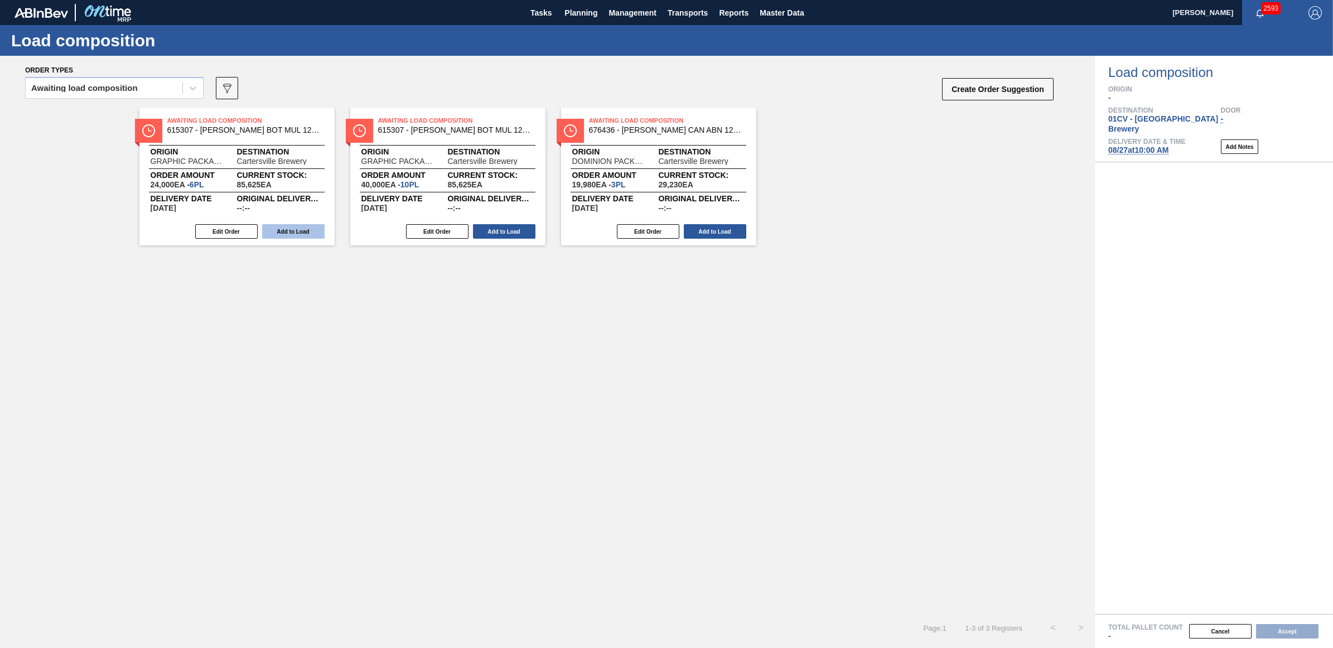
click at [305, 230] on button "Add to Load" at bounding box center [293, 231] width 62 height 15
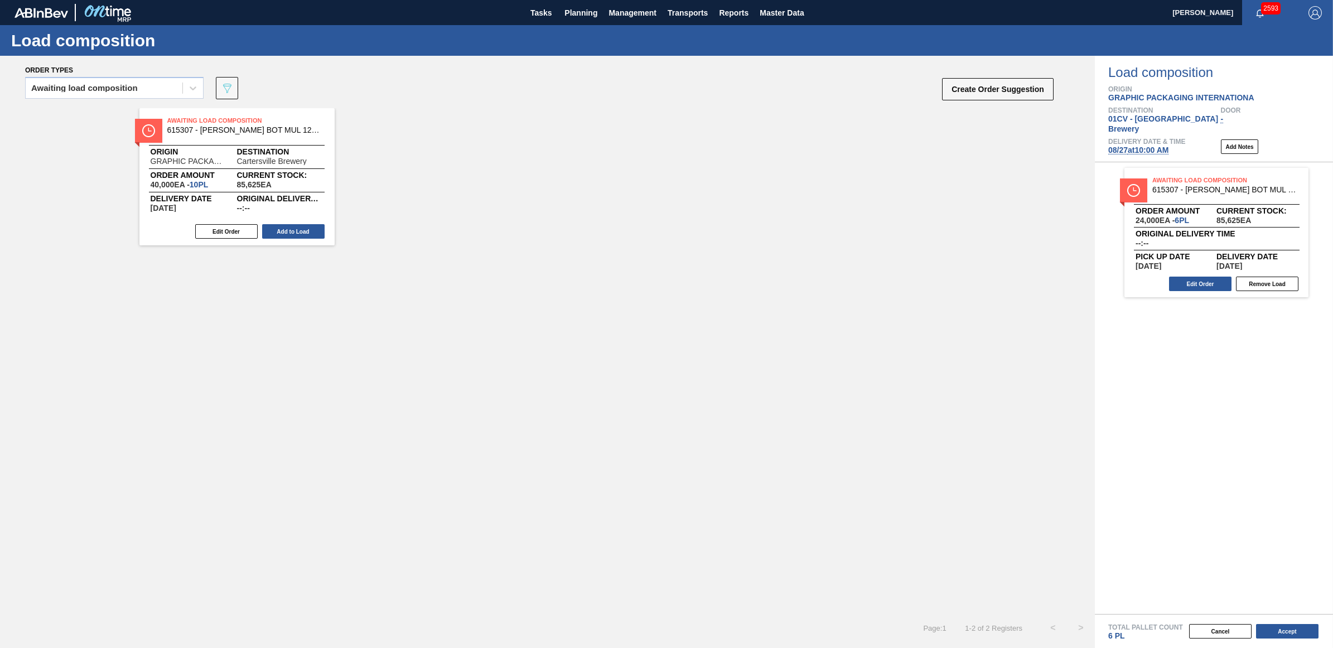
click at [291, 230] on button "Add to Load" at bounding box center [293, 231] width 62 height 15
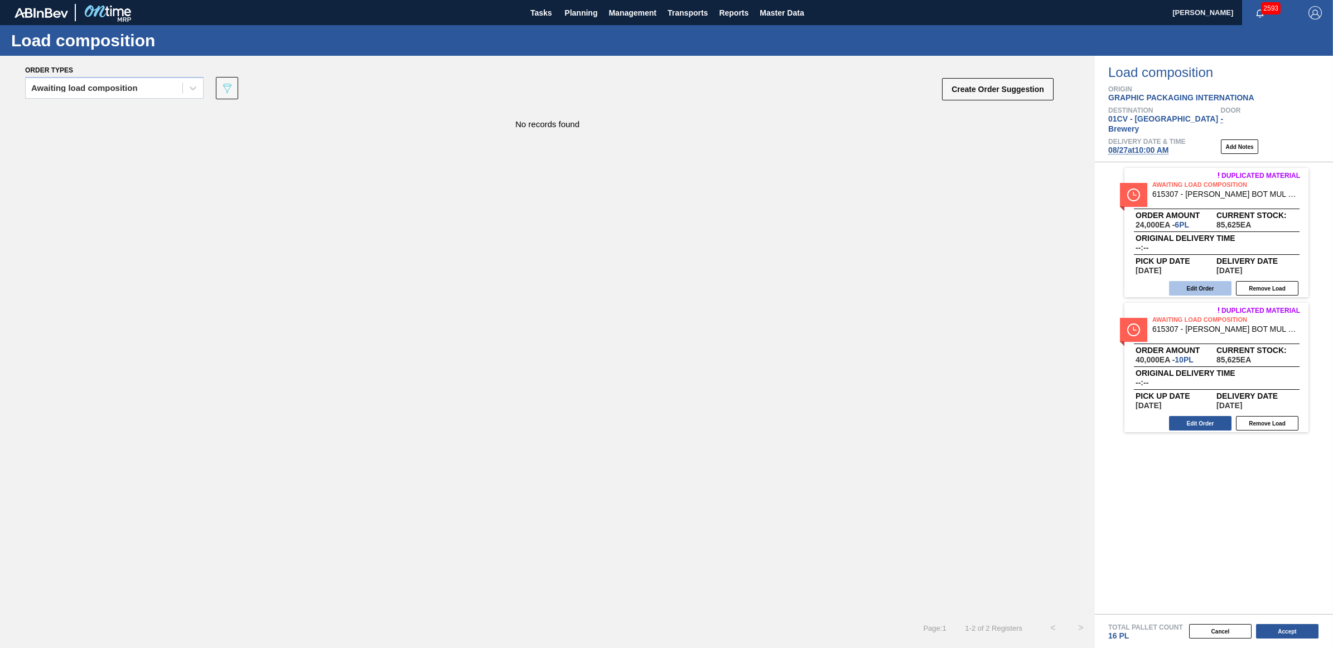
click at [1200, 281] on button "Edit Order" at bounding box center [1200, 288] width 62 height 15
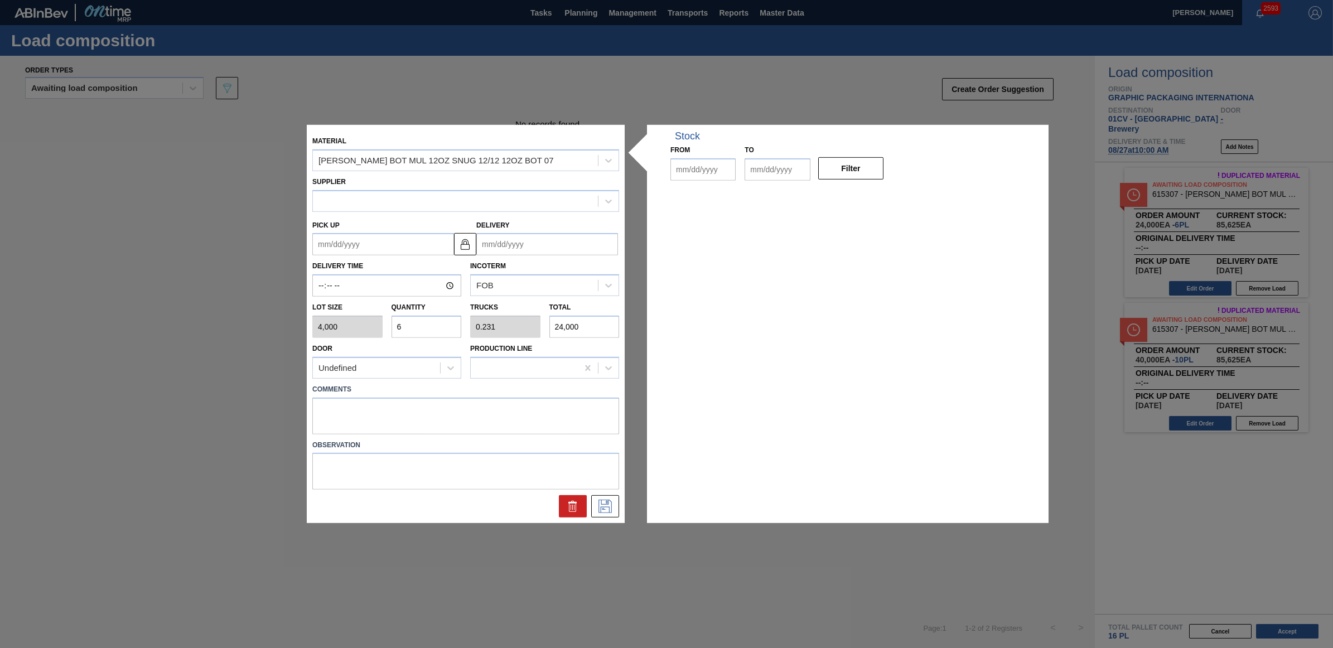
type input "4,000"
type input "6"
type input "0.231"
type input "24,000"
type up "[DATE]"
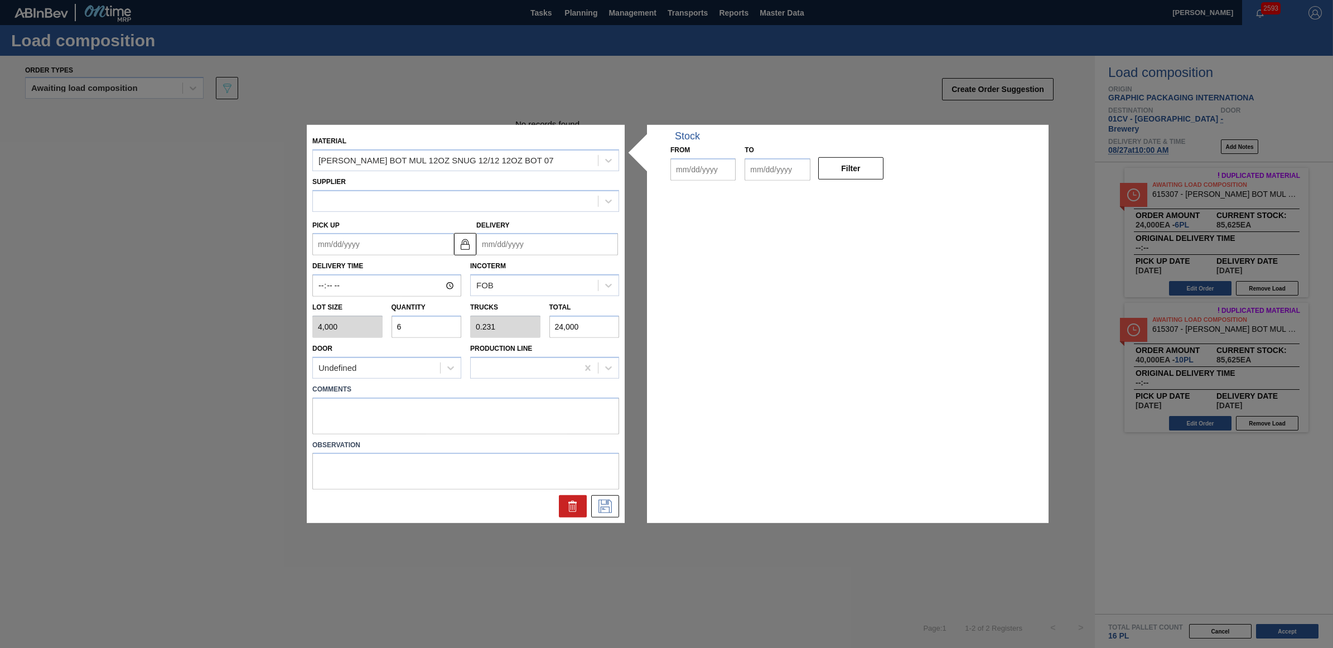
type input "[DATE]"
click at [347, 327] on div "Lot size 4,000 Quantity 6 Trucks 0.231 Total 24,000" at bounding box center [466, 317] width 316 height 41
type input "5"
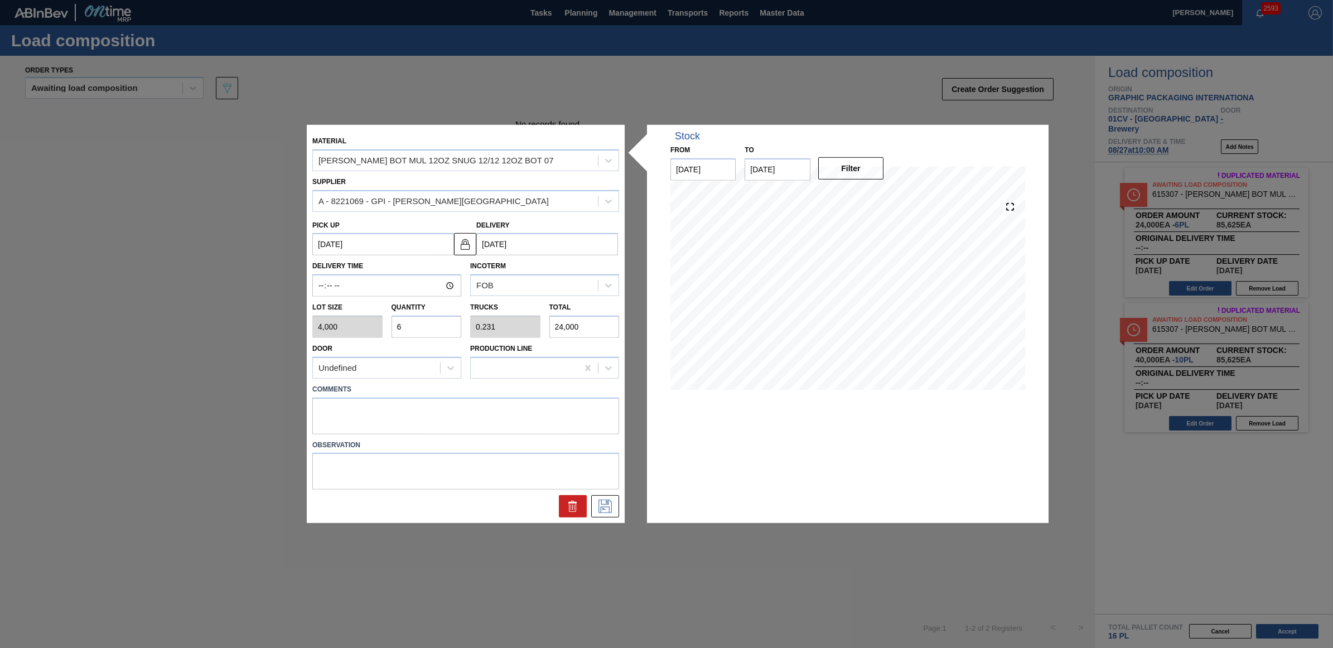
type input "0.192"
type input "20,000"
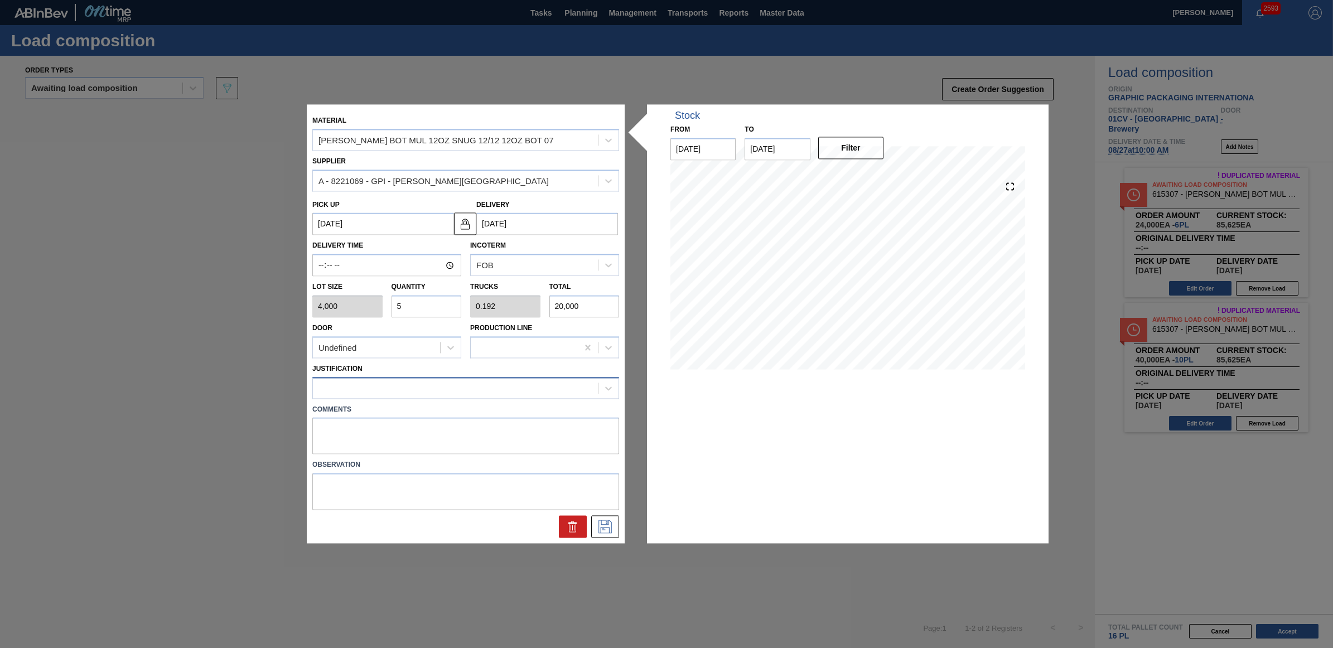
type input "5"
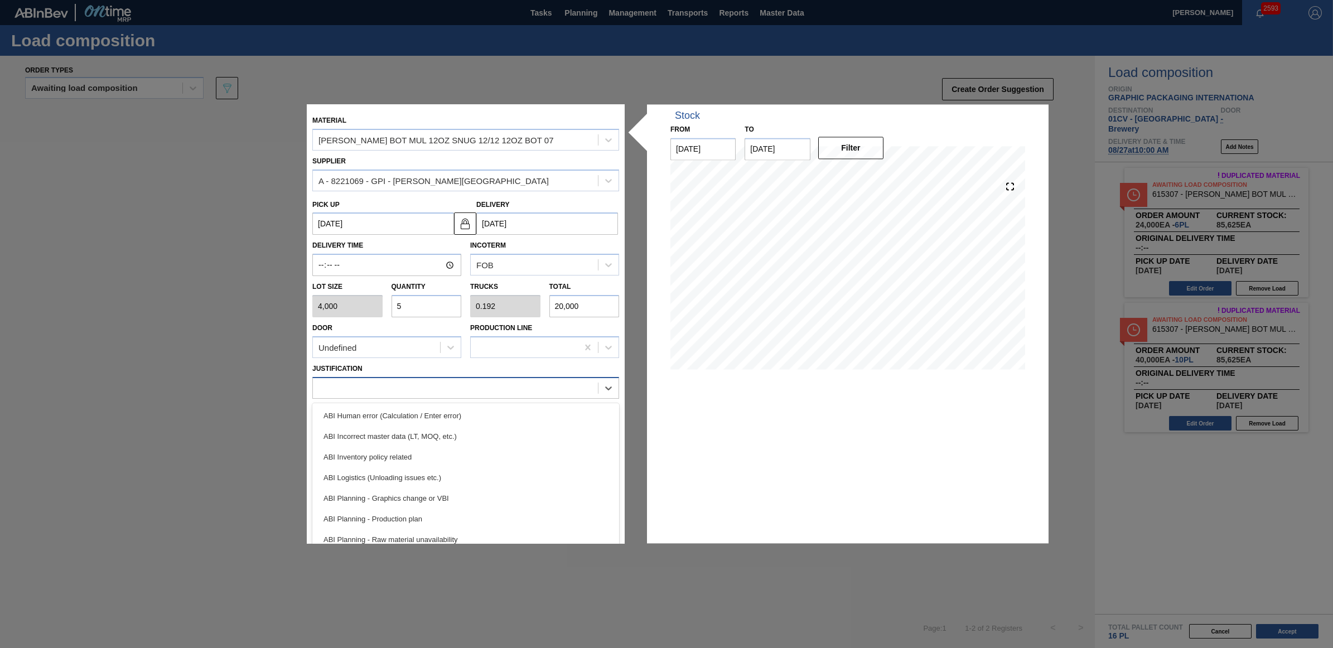
click at [379, 387] on div at bounding box center [455, 388] width 285 height 16
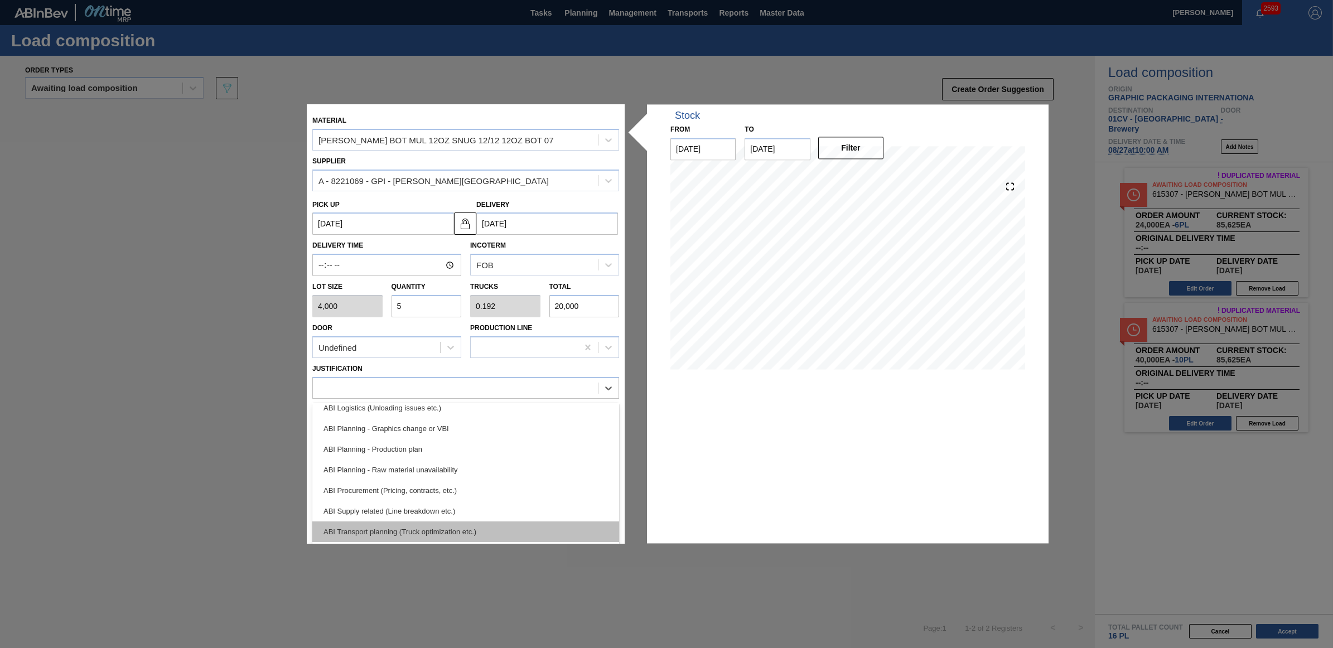
click at [451, 531] on div "ABI Transport planning (Truck optimization etc.)" at bounding box center [465, 532] width 307 height 21
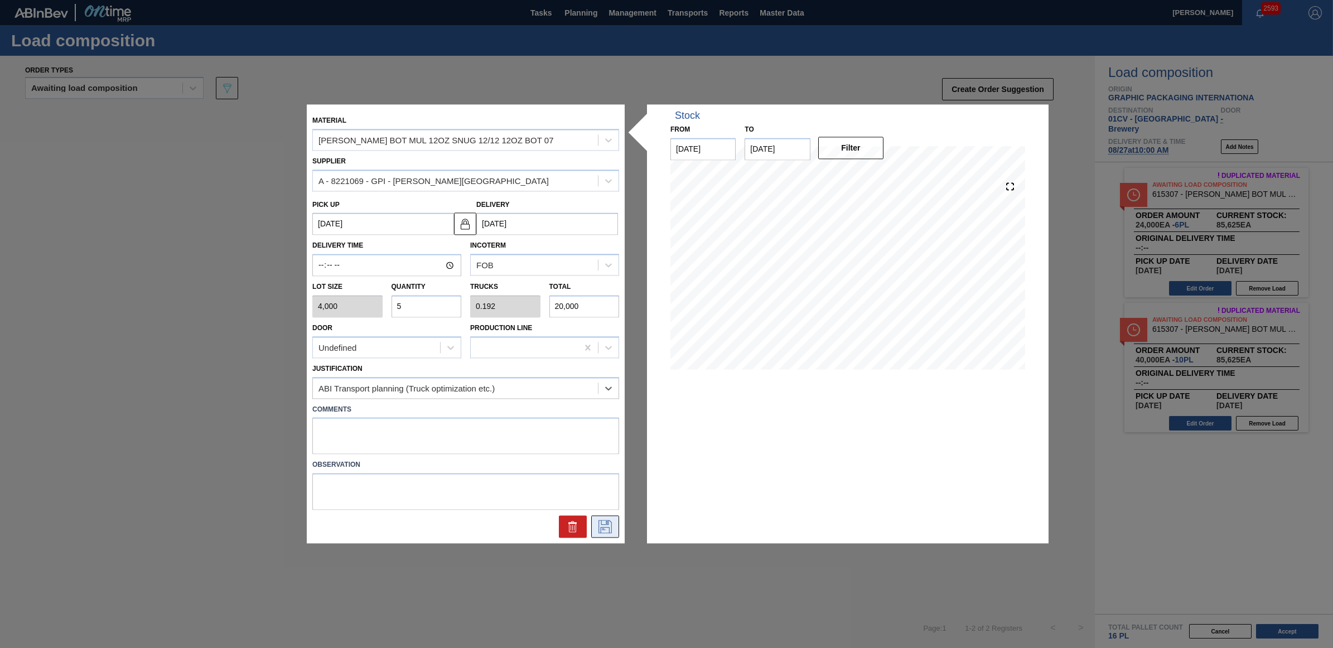
click at [601, 525] on icon at bounding box center [605, 526] width 18 height 13
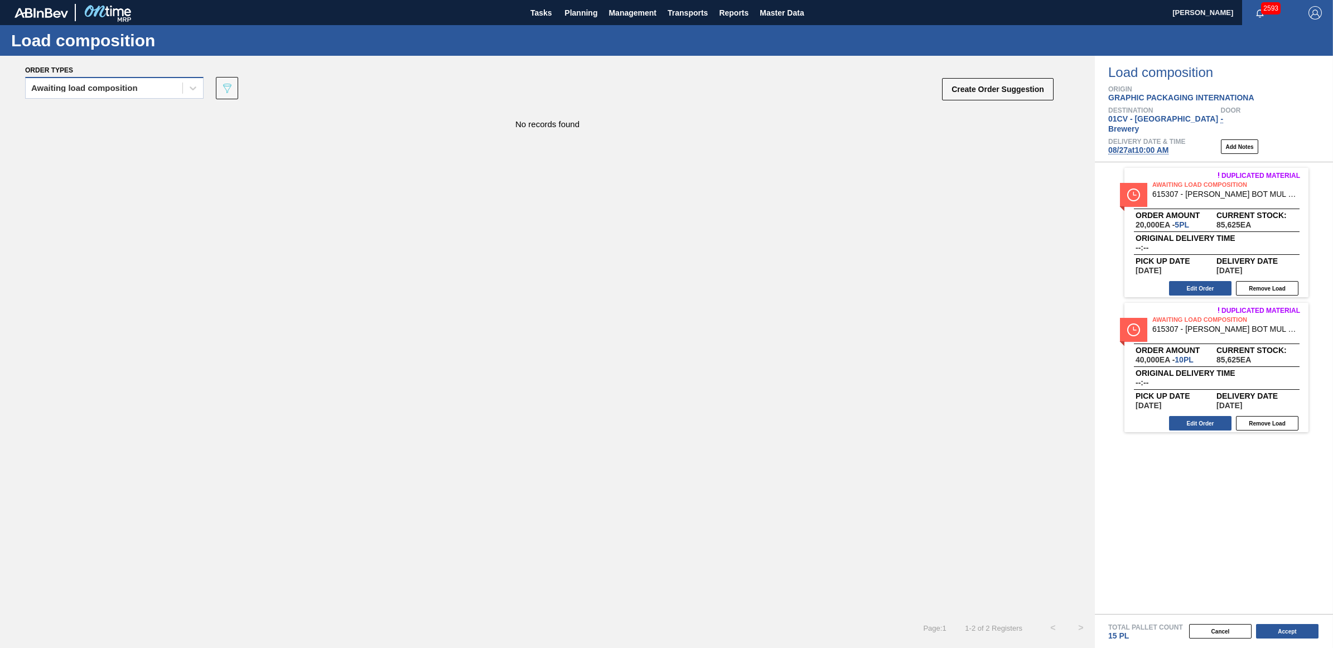
click at [88, 84] on div "Awaiting load composition" at bounding box center [84, 88] width 107 height 8
click at [89, 115] on div "Awaiting load composition" at bounding box center [114, 115] width 178 height 21
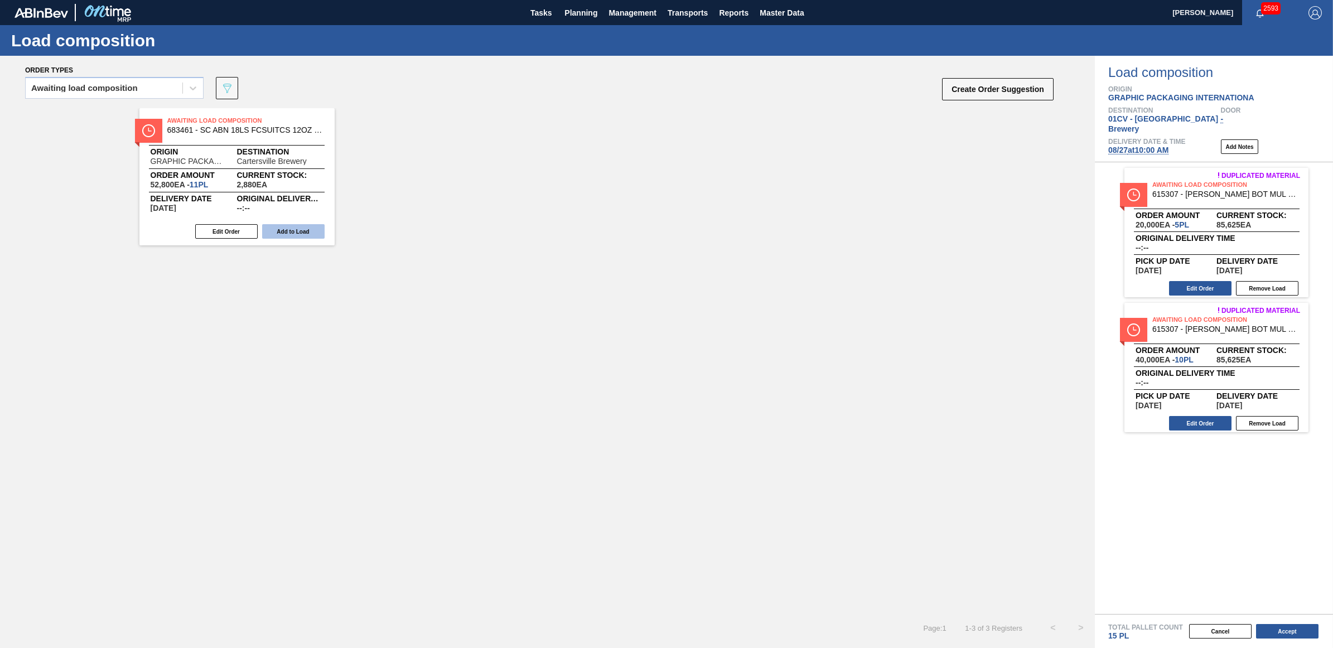
click at [299, 229] on button "Add to Load" at bounding box center [293, 231] width 62 height 15
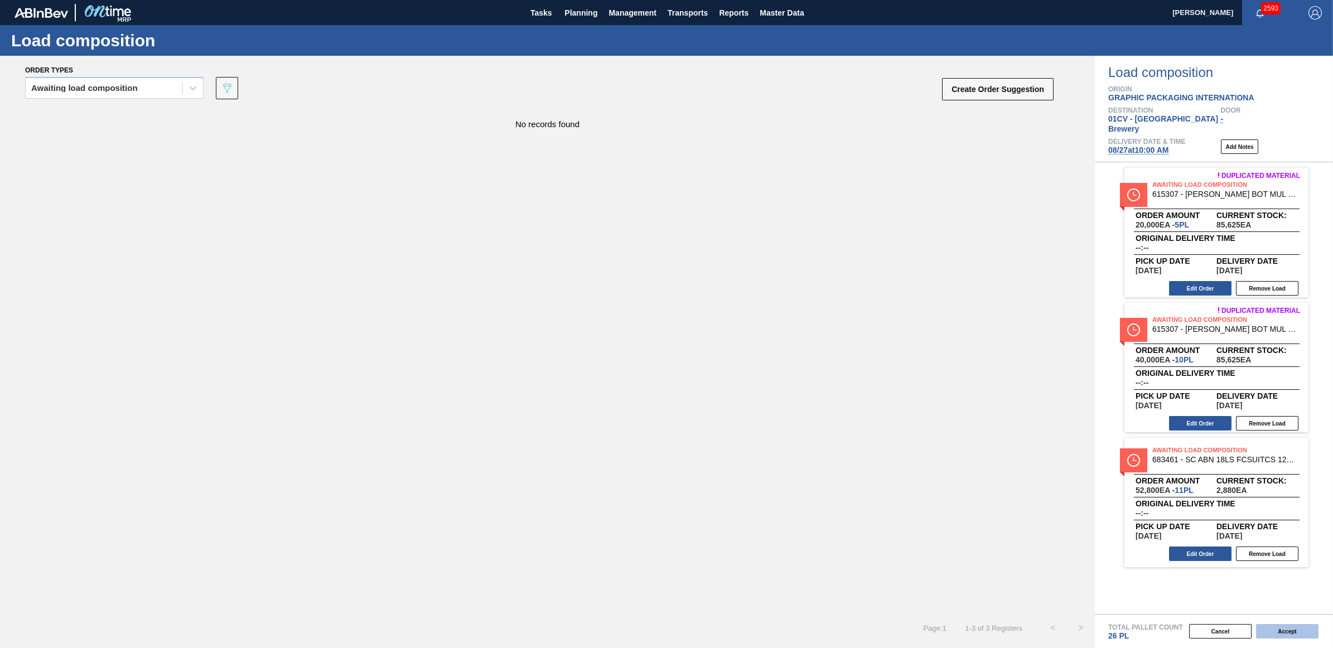
click at [1289, 631] on button "Accept" at bounding box center [1287, 631] width 62 height 15
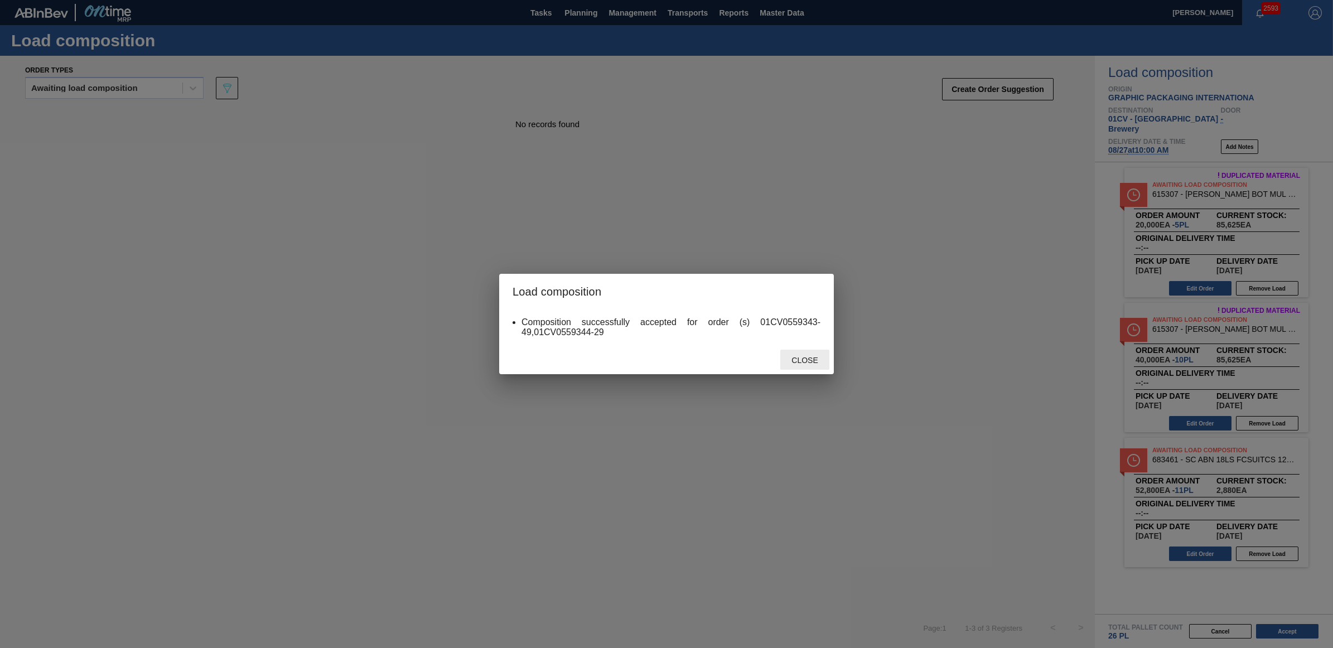
click at [805, 357] on span "Close" at bounding box center [805, 360] width 44 height 9
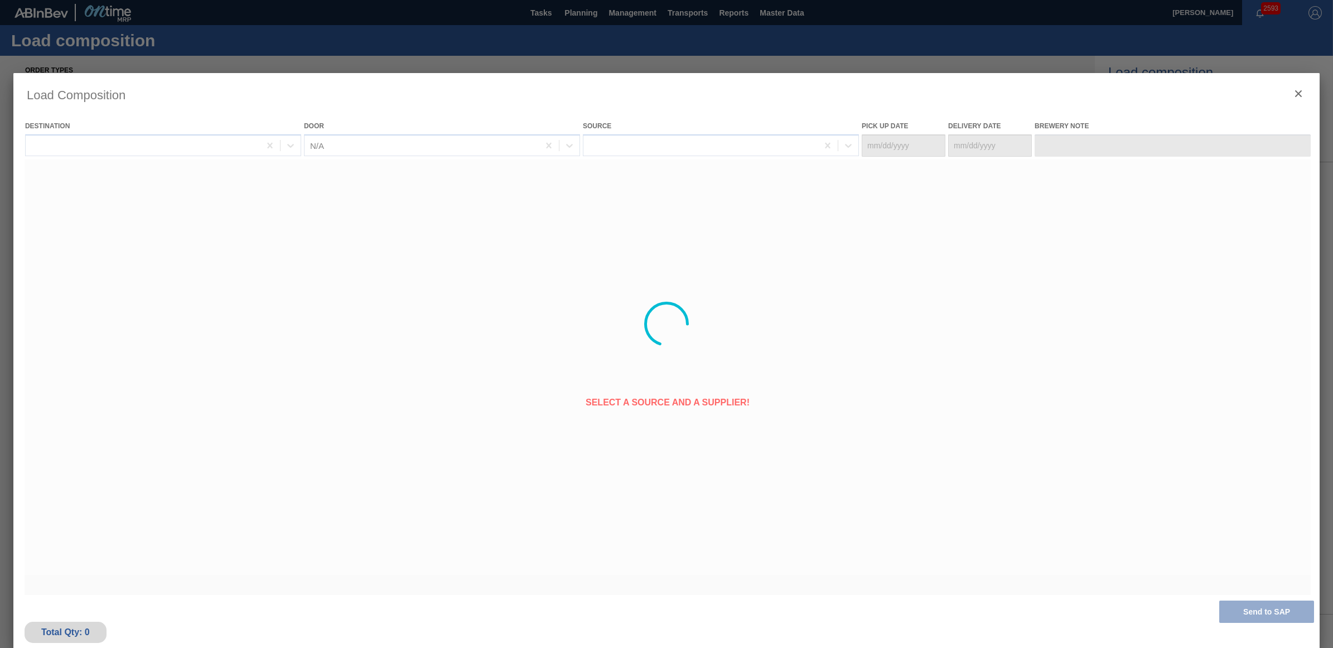
type Date "[DATE]"
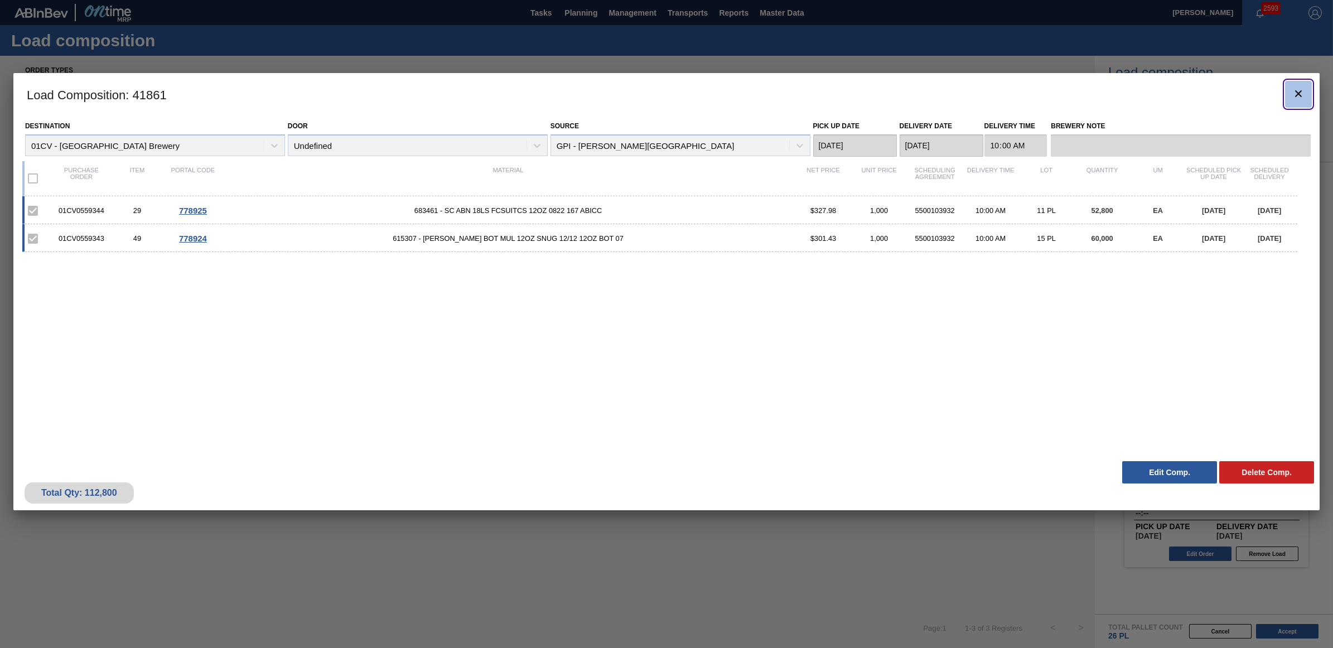
click at [1307, 91] on button "botão de ícone" at bounding box center [1298, 94] width 27 height 27
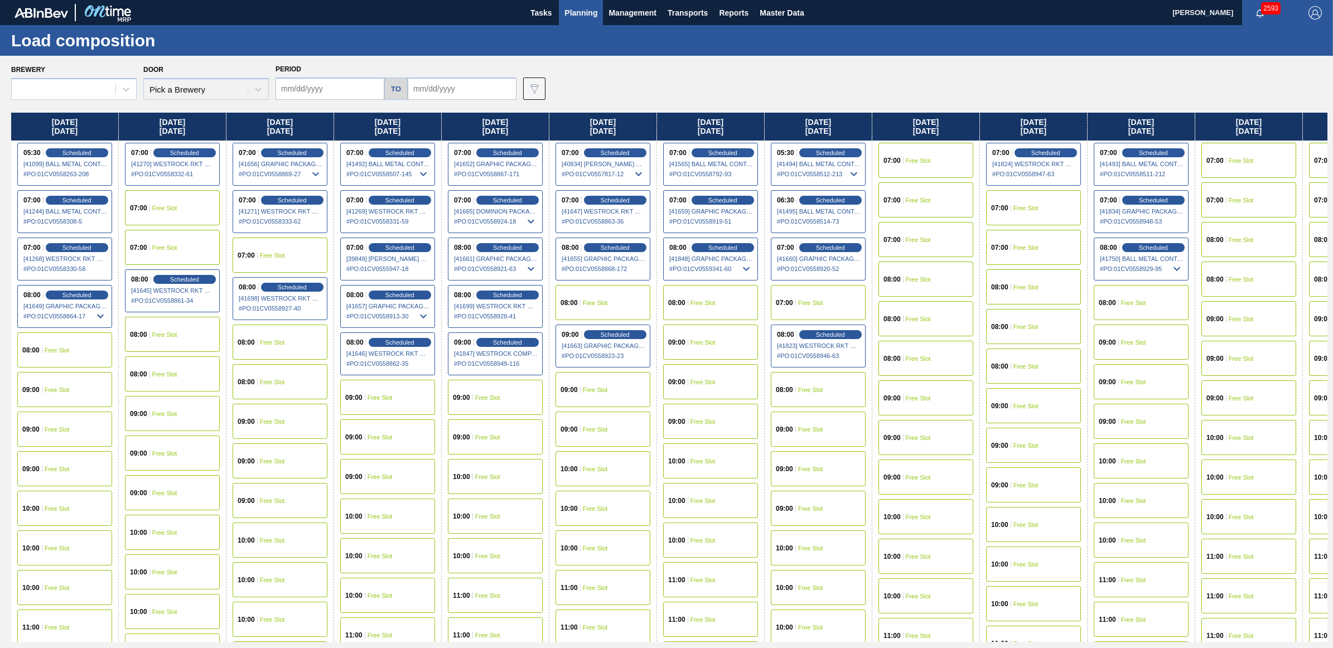
type input "[DATE]"
type input "09/27/2025"
click at [706, 300] on span "Free Slot" at bounding box center [703, 303] width 25 height 7
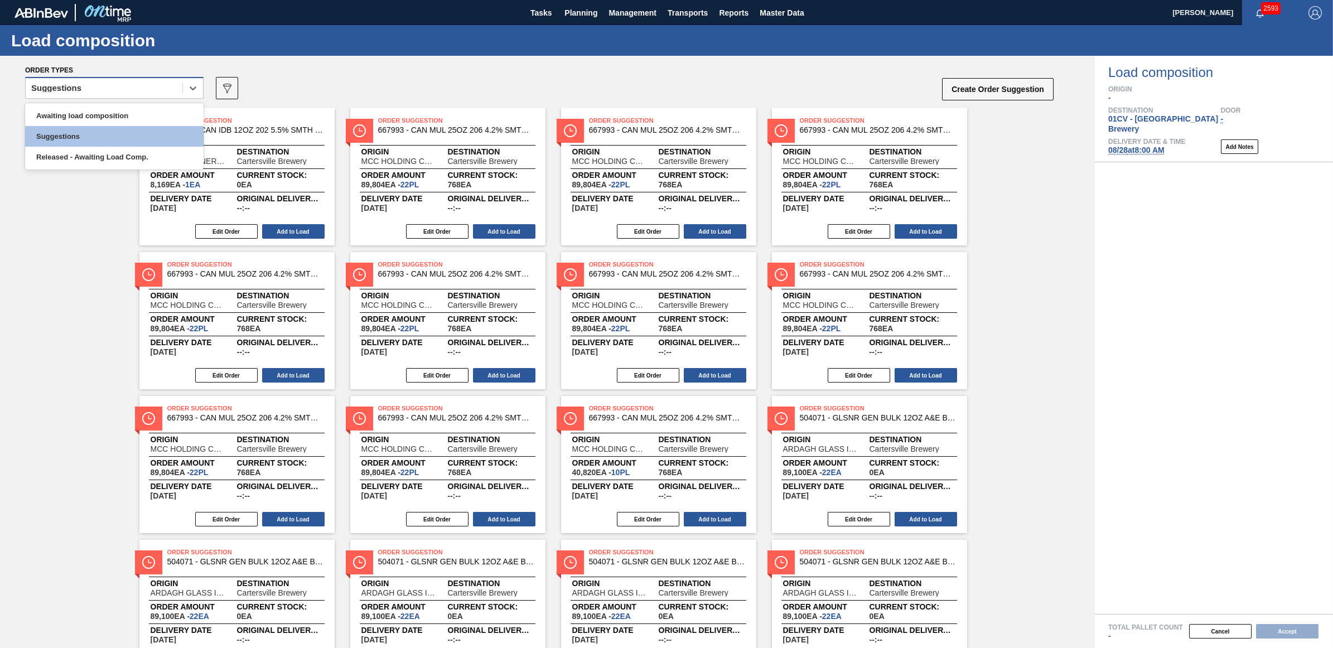
click at [74, 89] on div "Suggestions" at bounding box center [56, 88] width 50 height 8
click at [76, 112] on div "Awaiting load composition" at bounding box center [114, 115] width 178 height 21
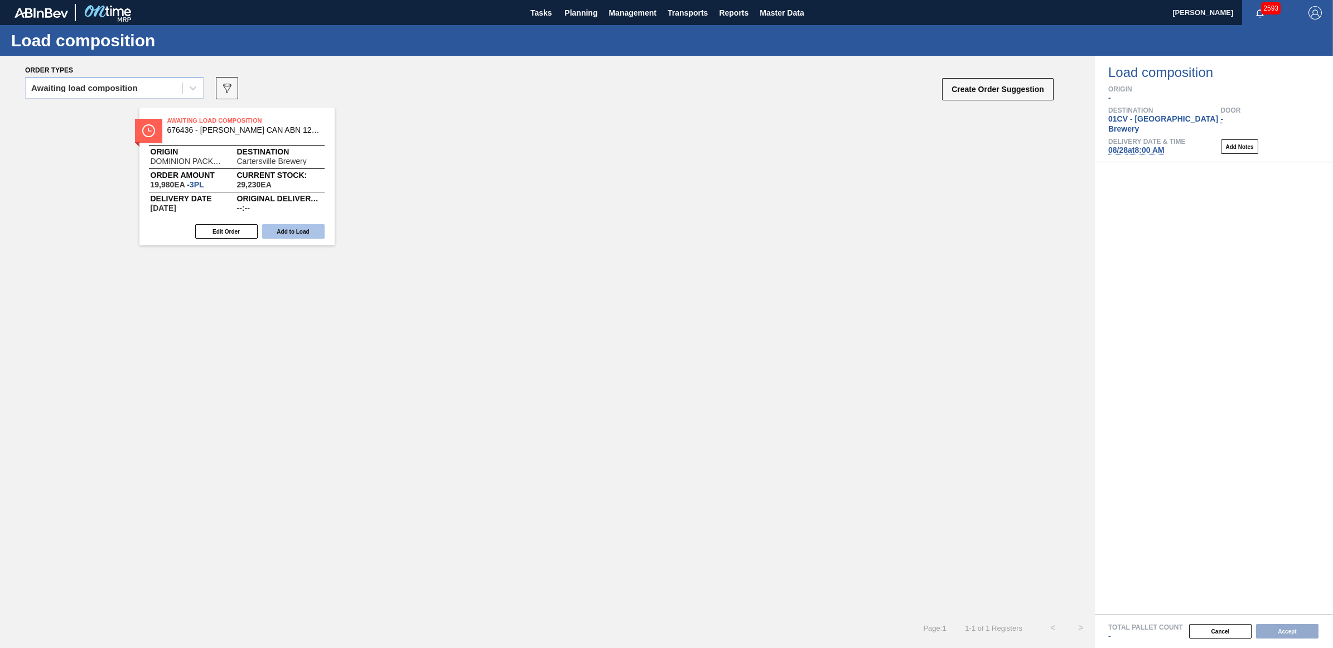
click at [313, 235] on button "Add to Load" at bounding box center [293, 231] width 62 height 15
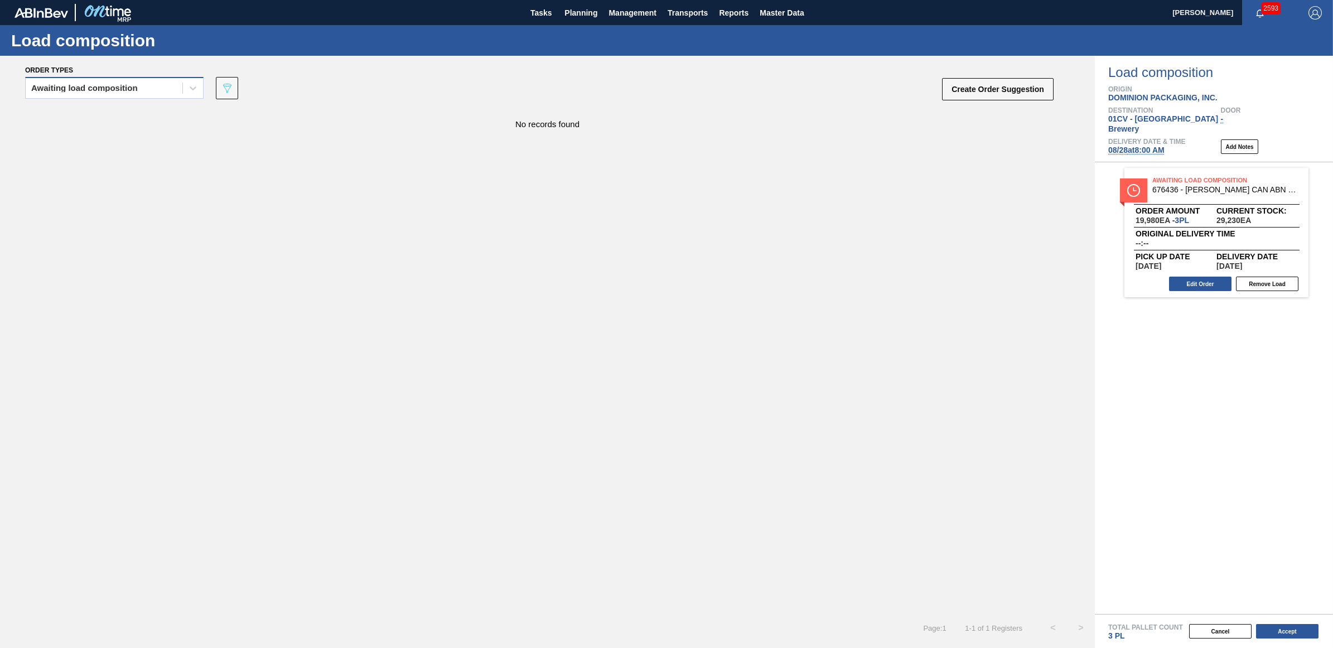
click at [92, 84] on div "Awaiting load composition" at bounding box center [84, 88] width 107 height 8
click at [93, 110] on div "Awaiting load composition" at bounding box center [114, 115] width 178 height 21
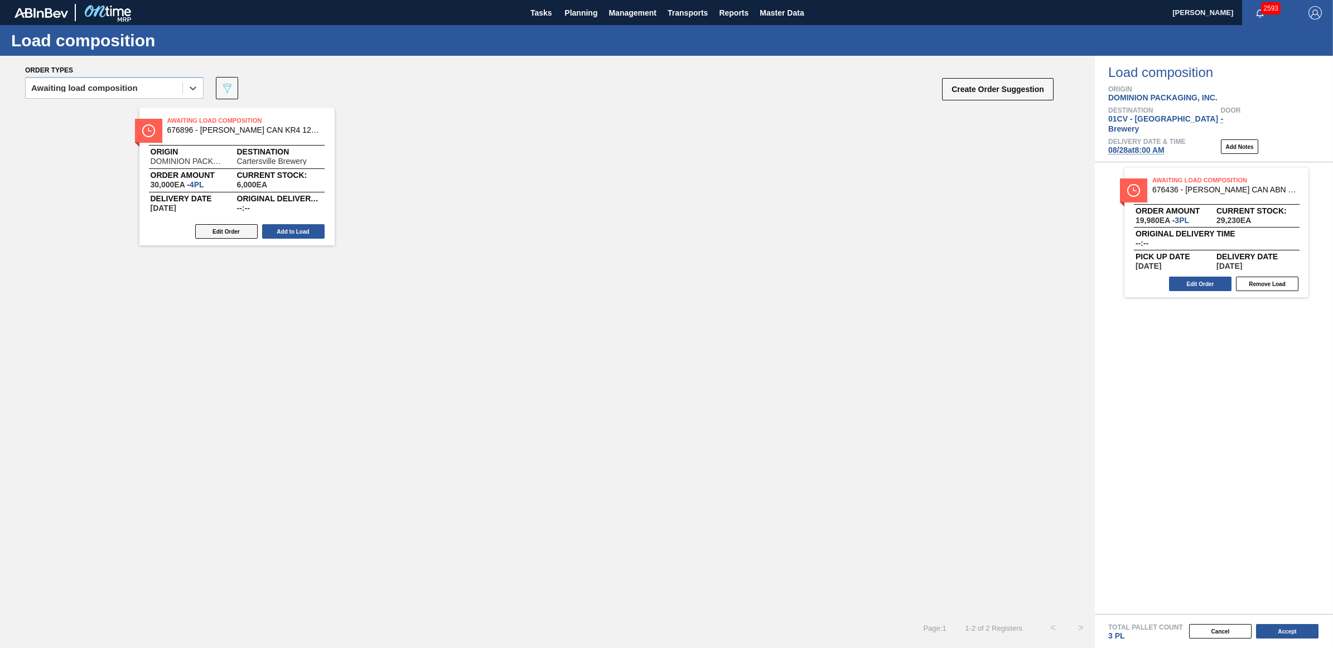
click at [227, 225] on button "Edit Order" at bounding box center [226, 231] width 62 height 15
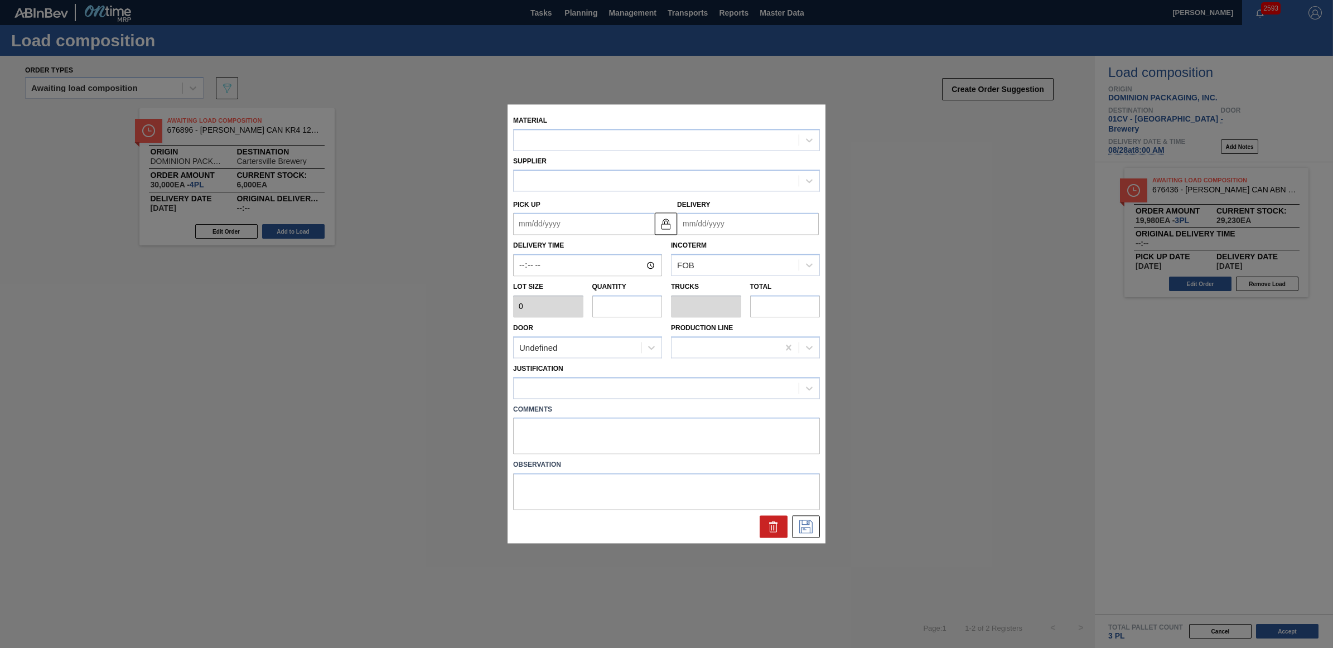
type input "7,500"
type input "4"
type input "0.154"
type input "30,000"
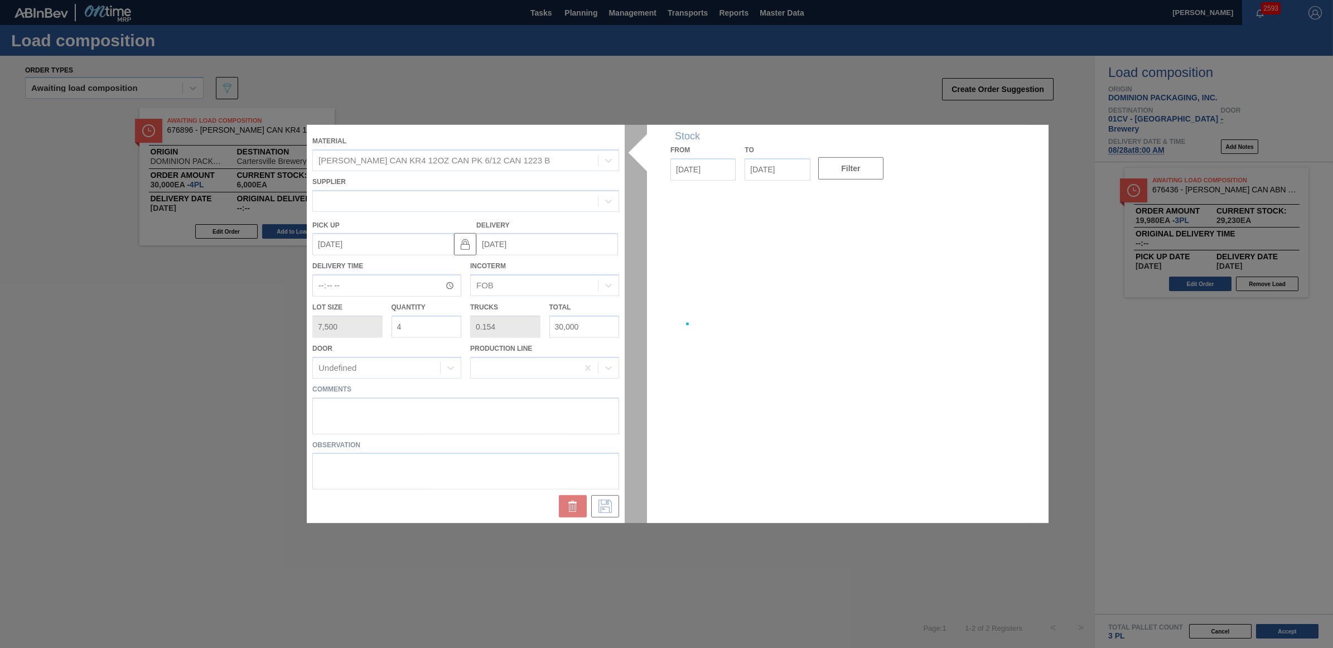
type up "[DATE]"
type input "[DATE]"
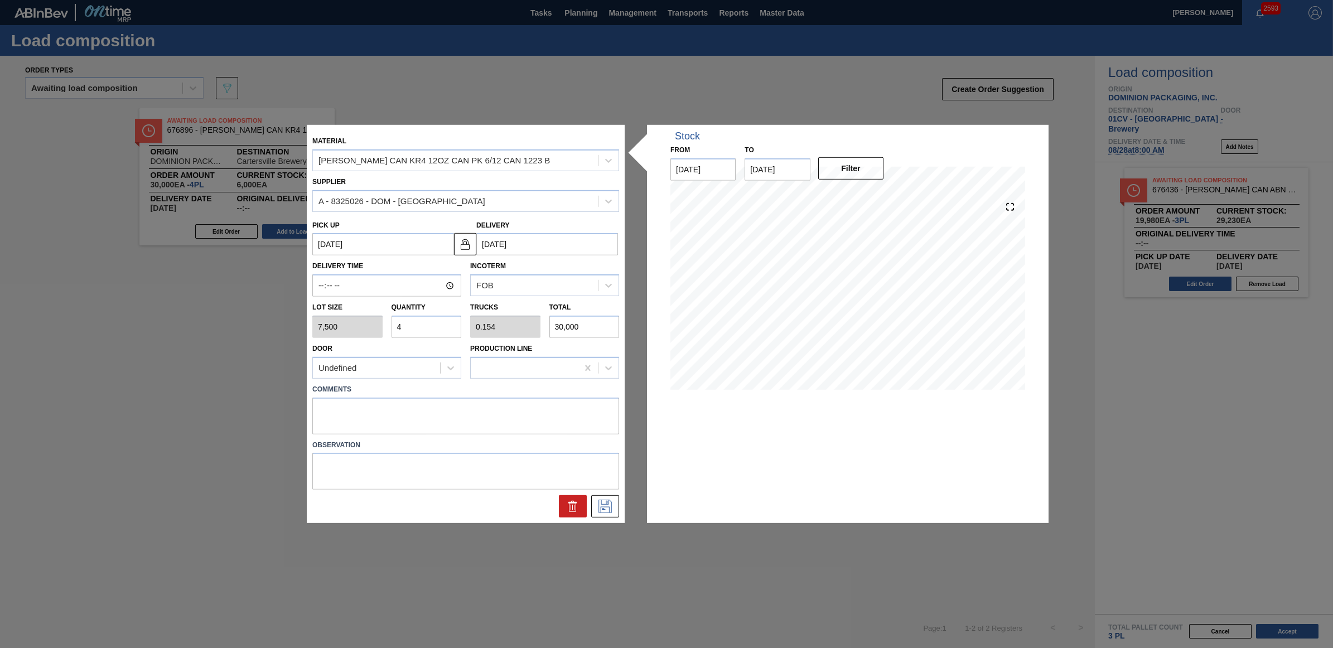
drag, startPoint x: 402, startPoint y: 327, endPoint x: 384, endPoint y: 327, distance: 17.9
click at [384, 327] on div "Lot size 7,500 Quantity 4 Trucks 0.154 Total 30,000" at bounding box center [466, 317] width 316 height 41
type input "5"
type input "0.192"
type input "37,500"
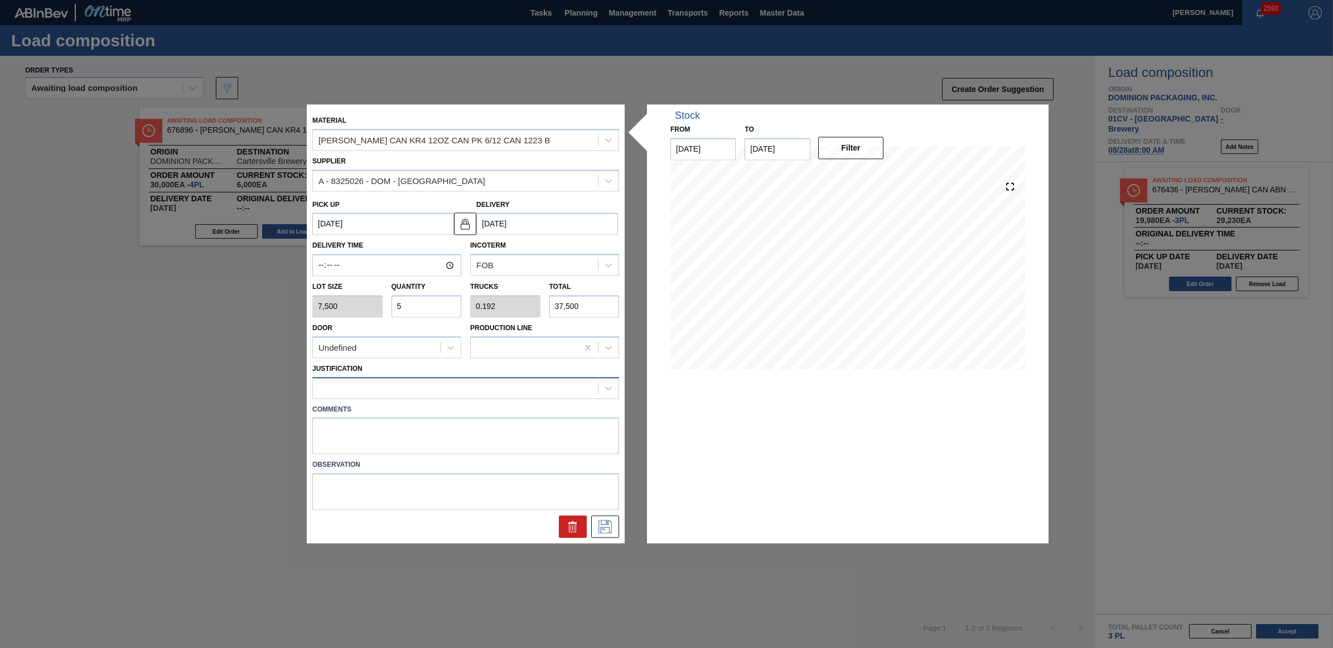
type input "5"
click at [367, 391] on div at bounding box center [455, 388] width 285 height 16
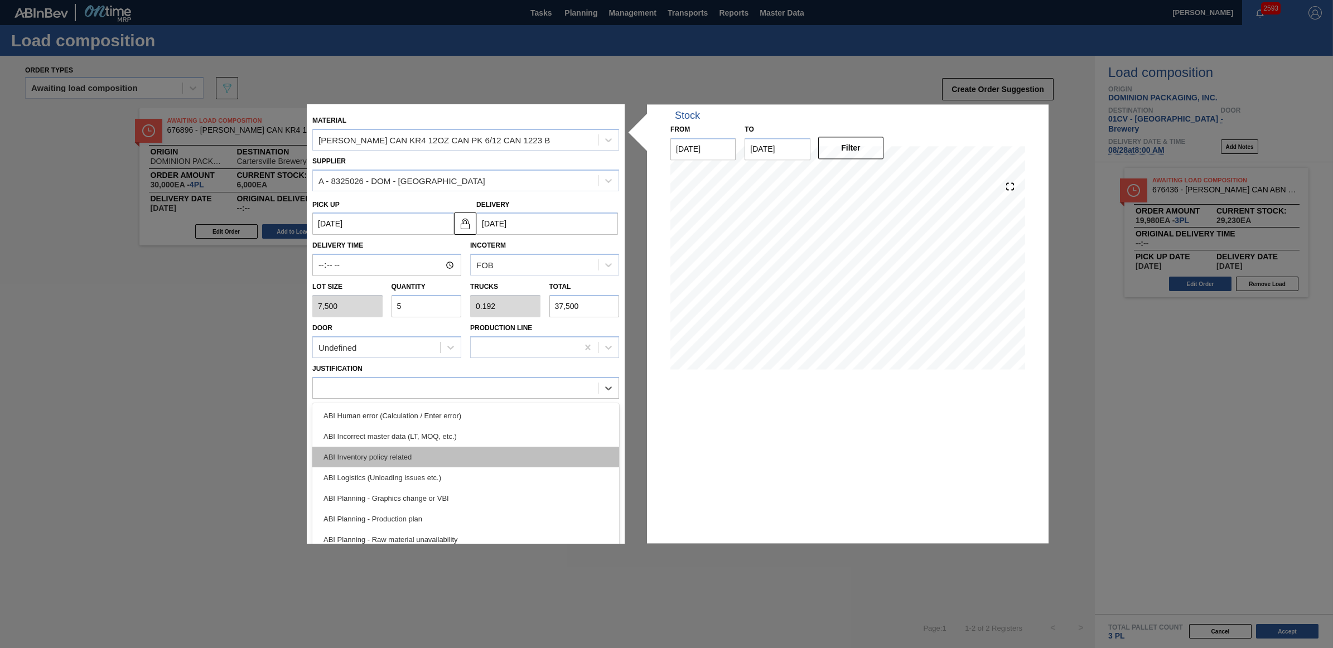
click at [411, 450] on div "ABI Inventory policy related" at bounding box center [465, 457] width 307 height 21
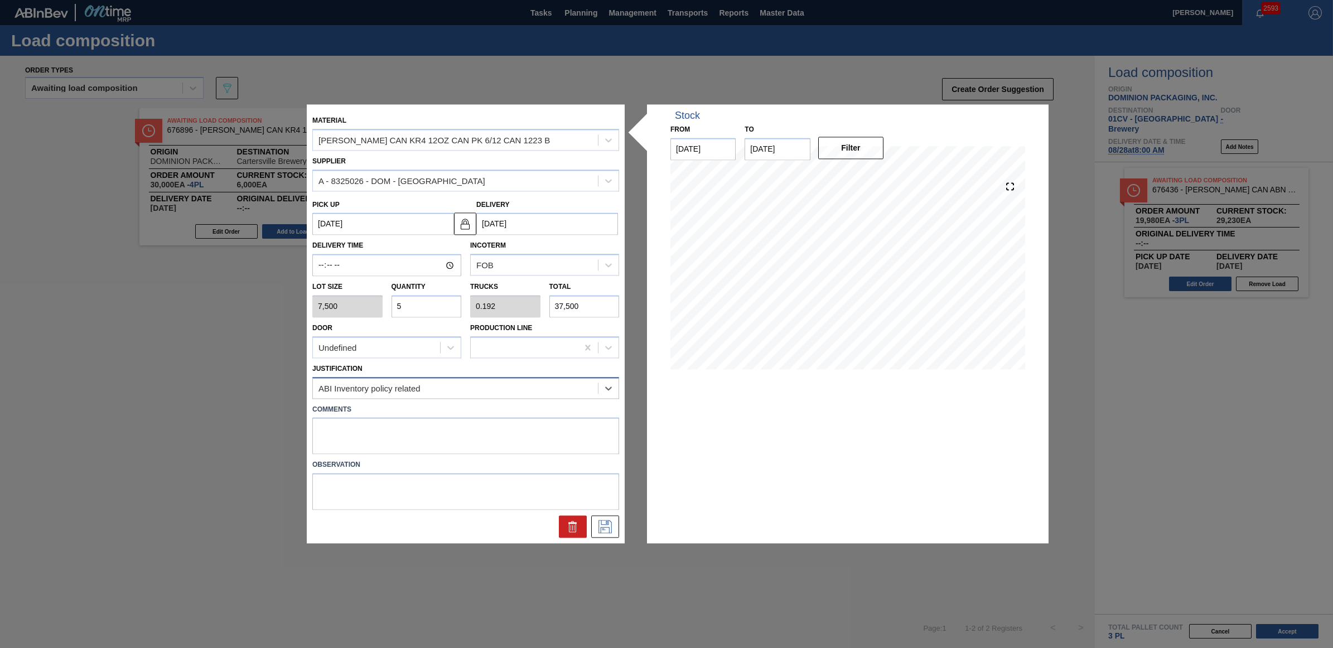
click at [433, 385] on div "ABI Inventory policy related" at bounding box center [455, 388] width 285 height 16
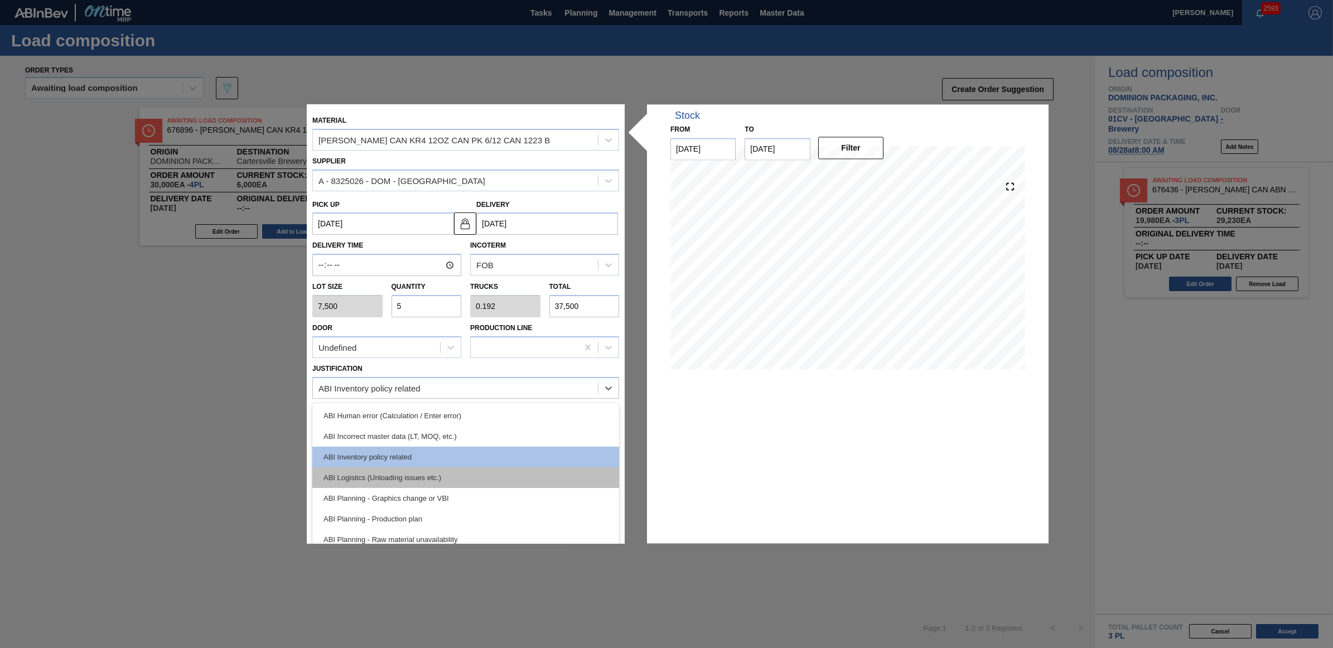
scroll to position [70, 0]
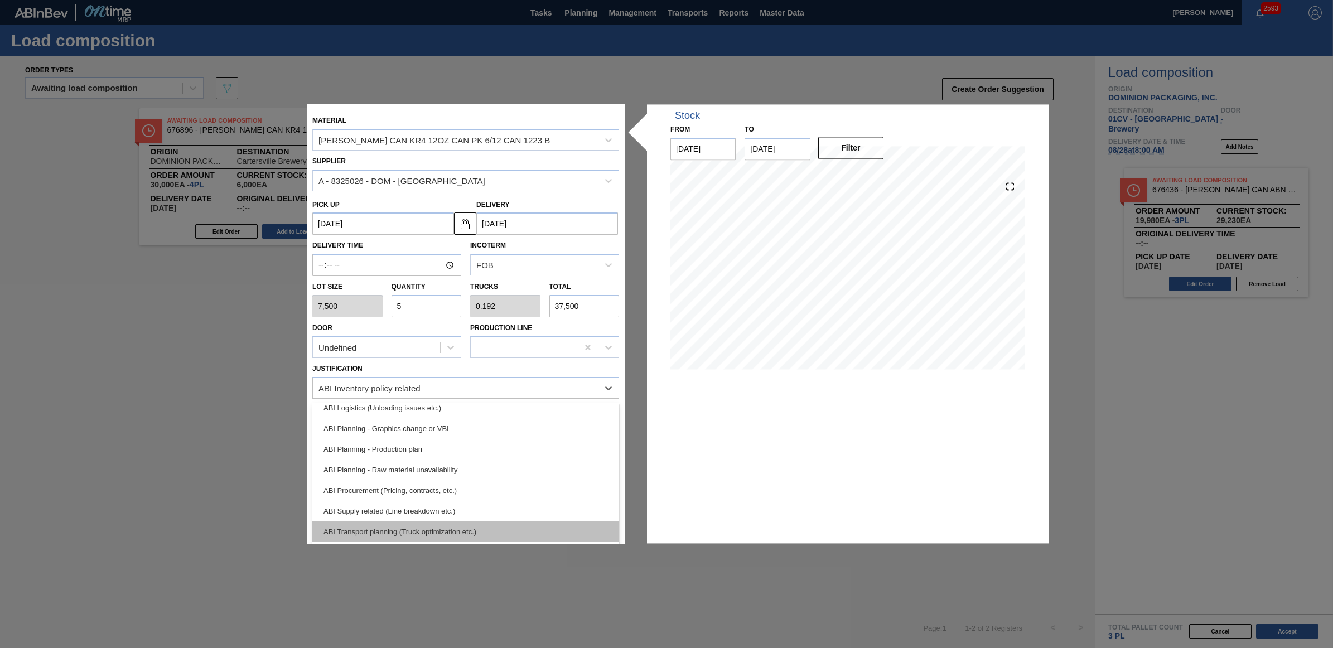
click at [422, 526] on div "ABI Transport planning (Truck optimization etc.)" at bounding box center [465, 532] width 307 height 21
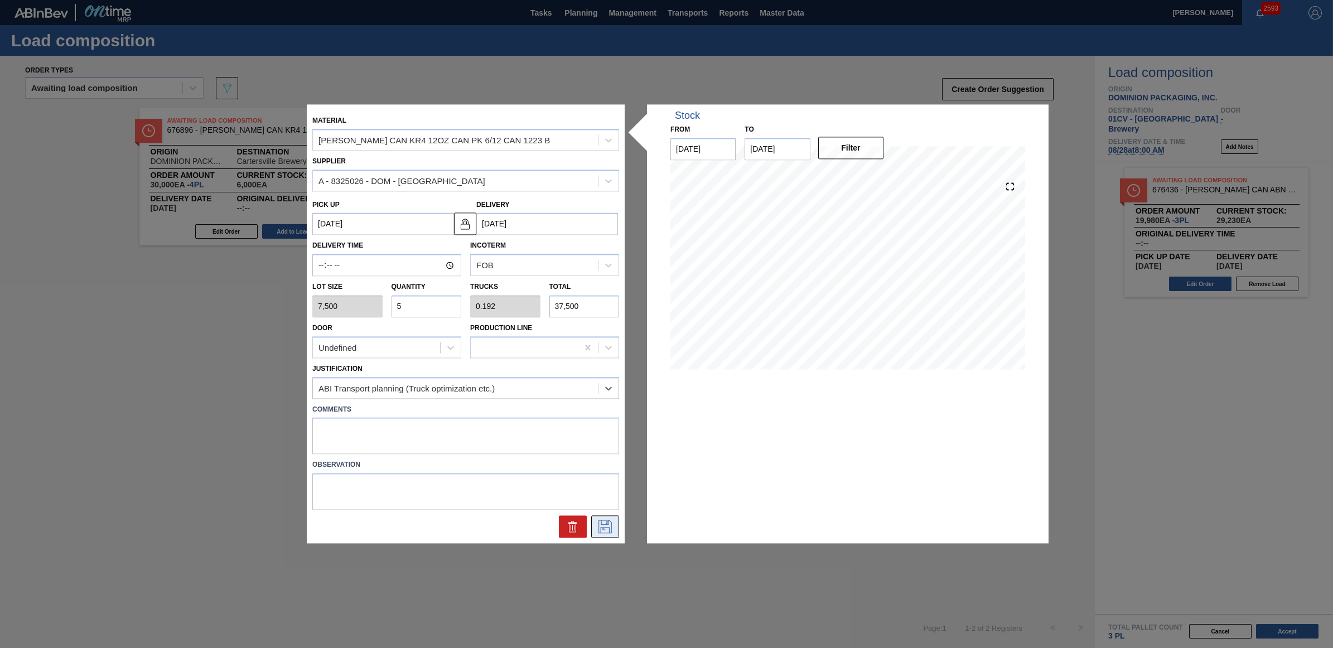
click at [615, 530] on button at bounding box center [605, 527] width 28 height 22
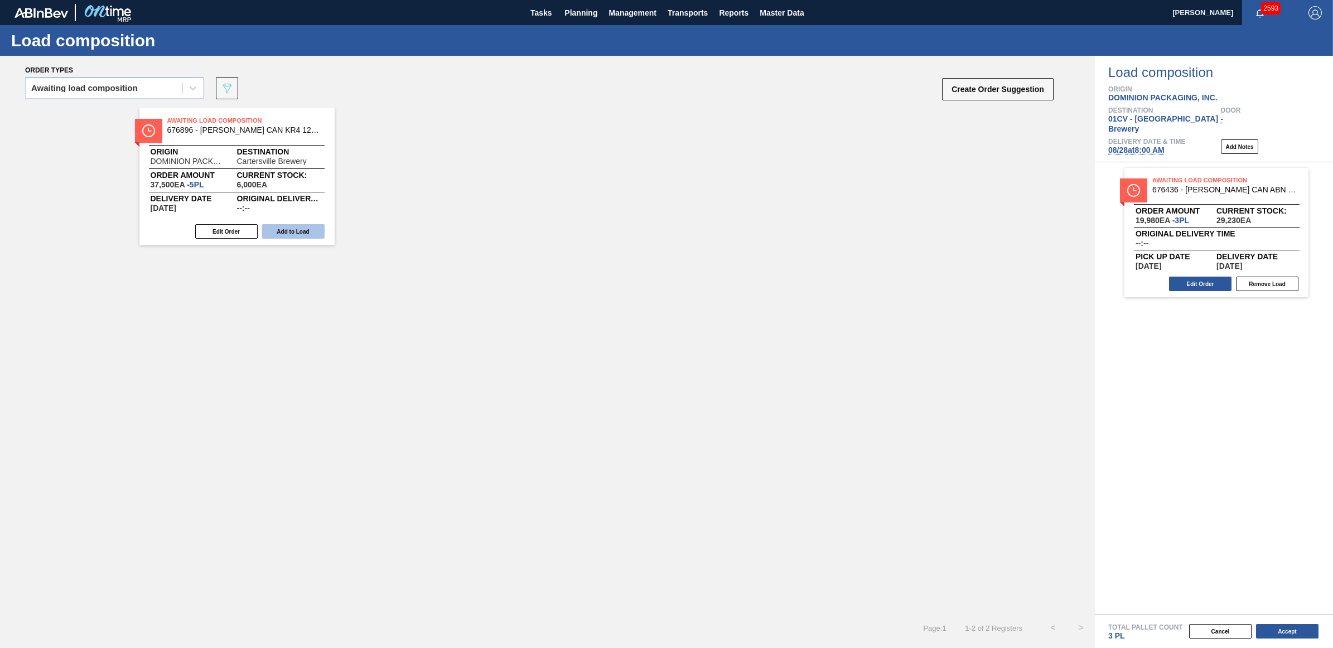
click at [303, 231] on button "Add to Load" at bounding box center [293, 231] width 62 height 15
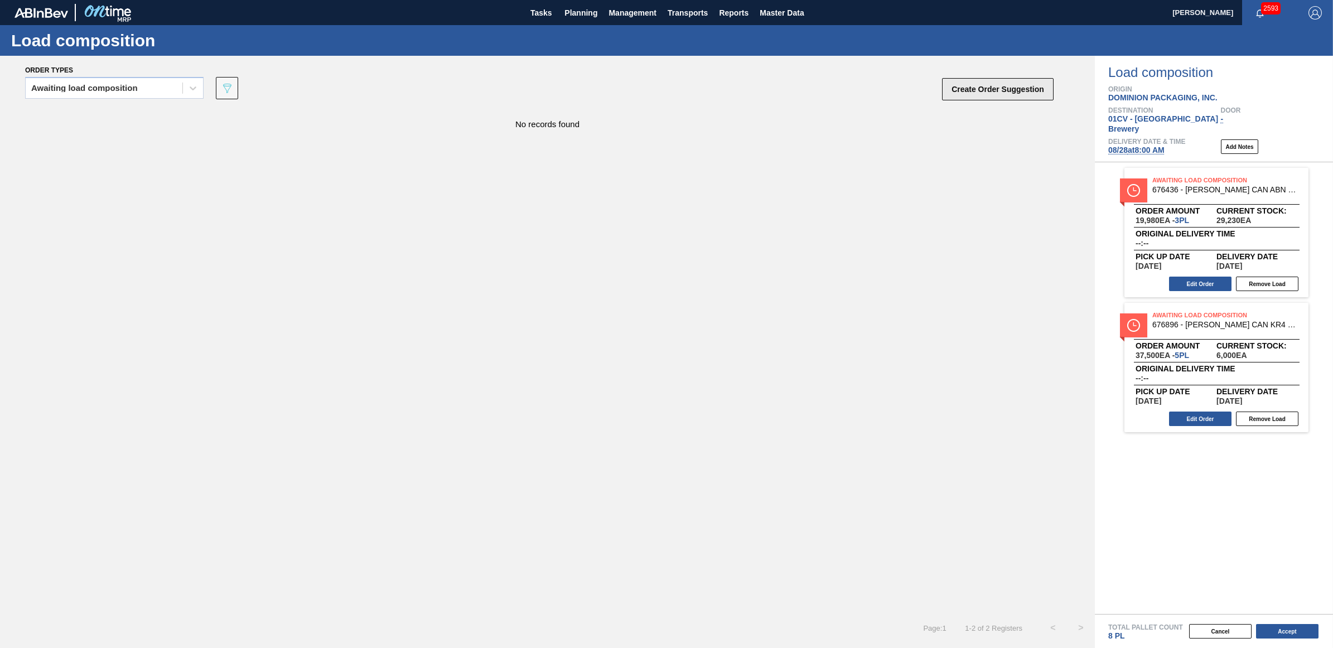
click at [971, 85] on button "Create Order Suggestion" at bounding box center [998, 89] width 112 height 22
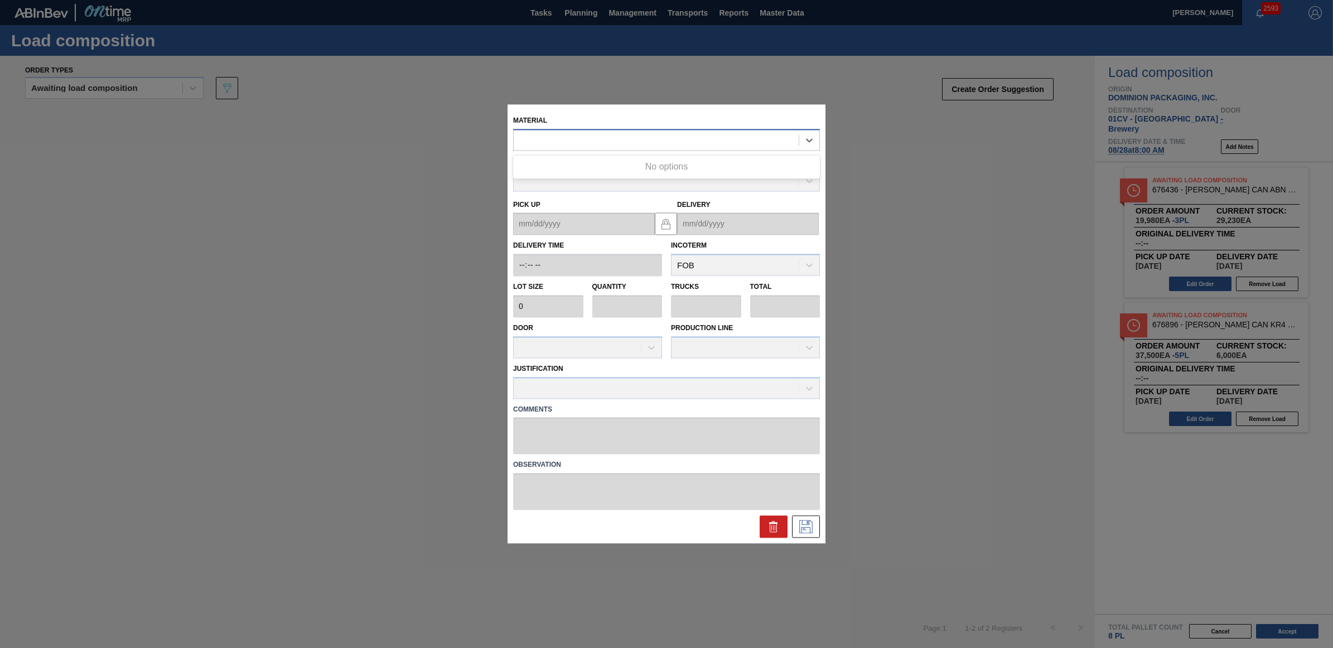
click at [525, 135] on div at bounding box center [656, 140] width 285 height 16
type input "677085"
type input "6,660"
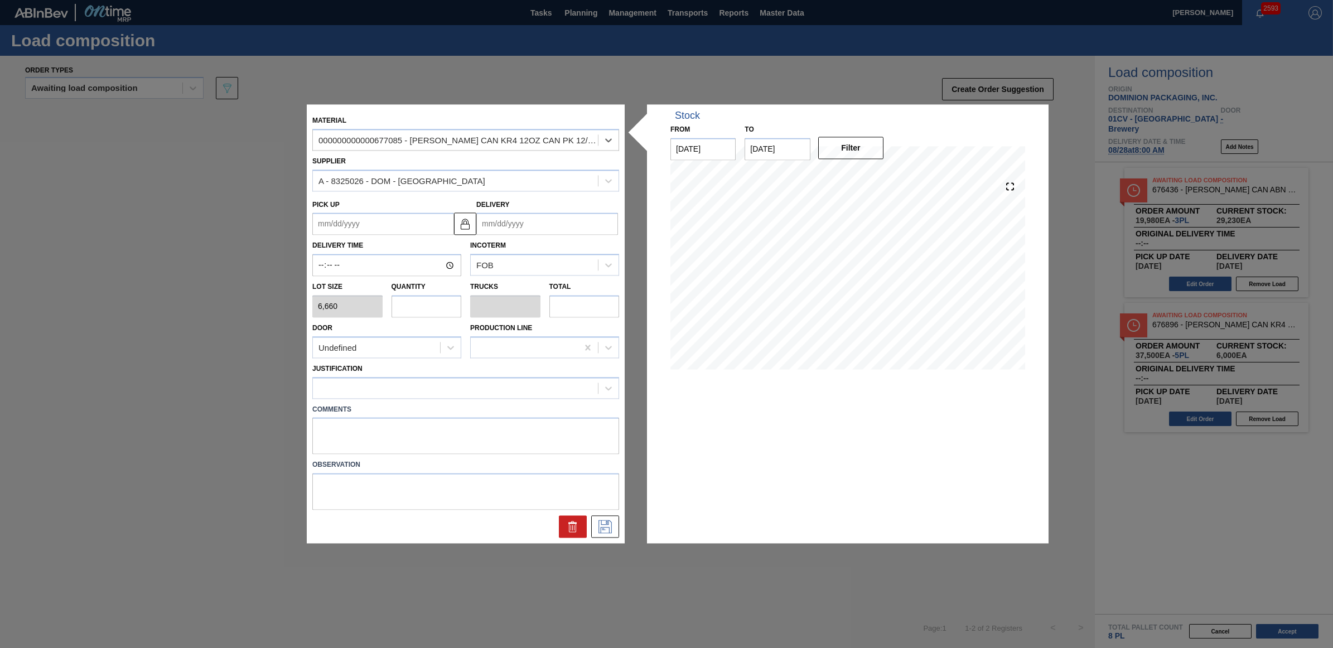
click at [414, 310] on input "text" at bounding box center [427, 306] width 70 height 22
type input "1"
type input "0.038"
type input "6,660"
type input "1"
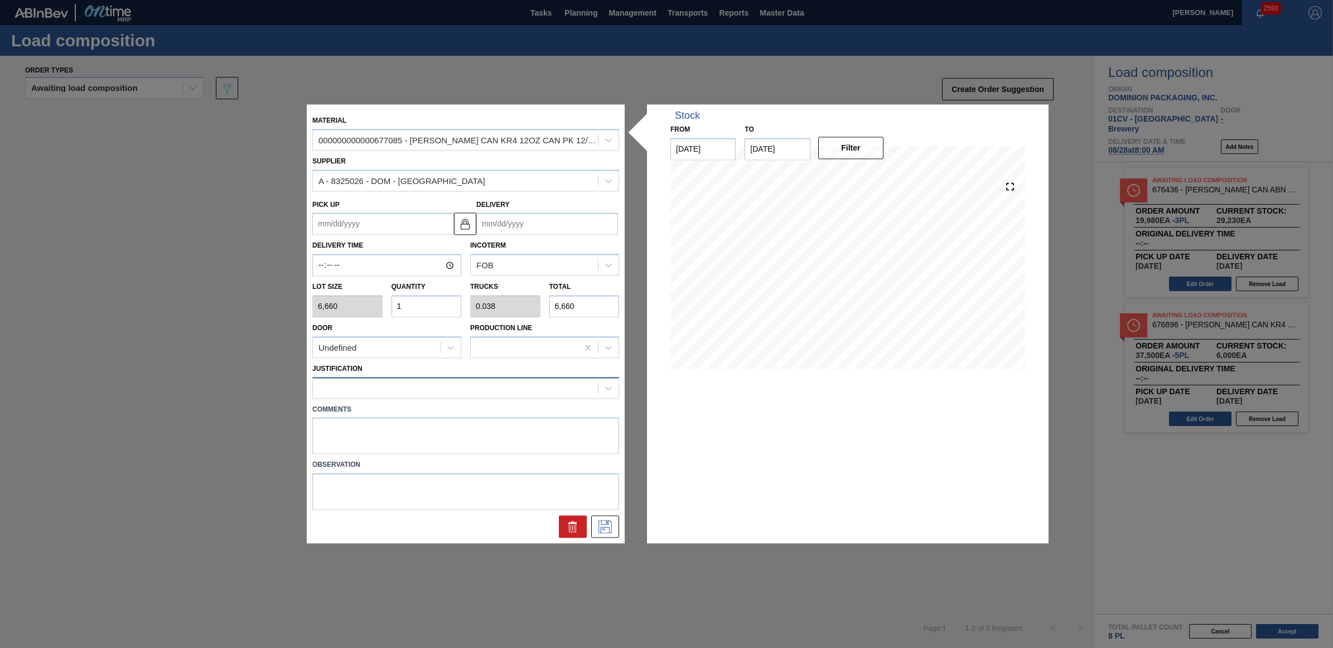
click at [396, 388] on div at bounding box center [455, 388] width 285 height 16
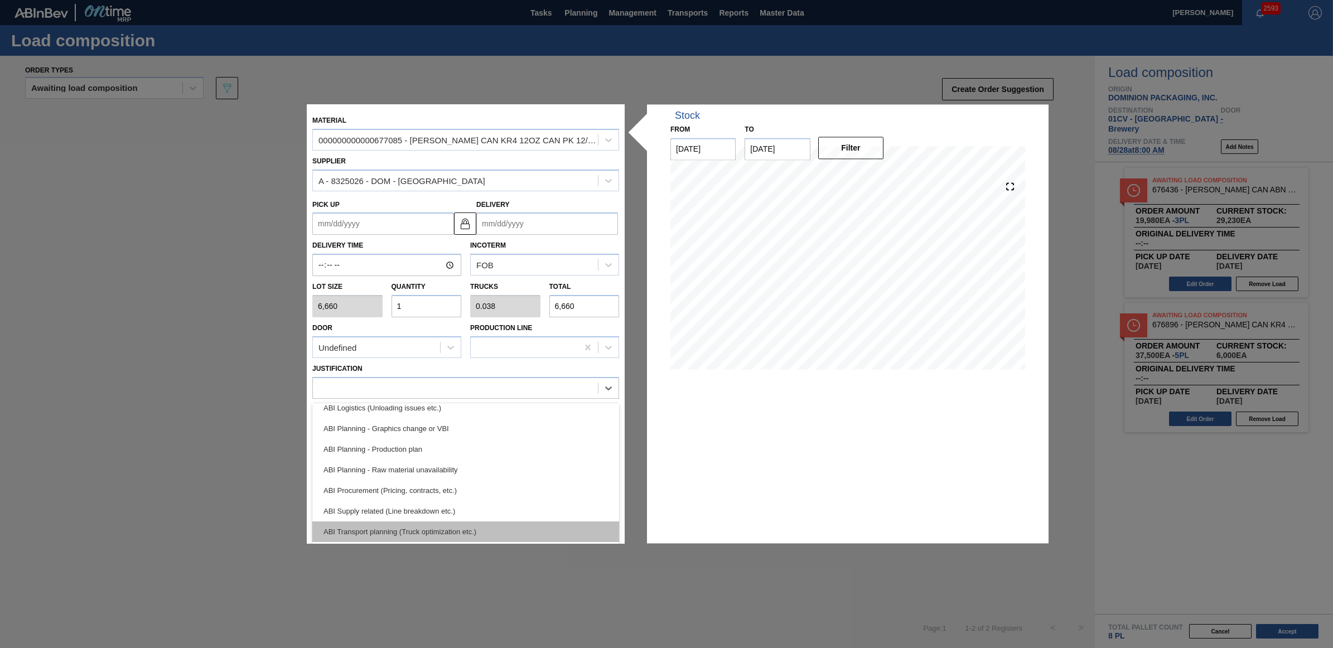
click at [431, 534] on div "ABI Transport planning (Truck optimization etc.)" at bounding box center [465, 532] width 307 height 21
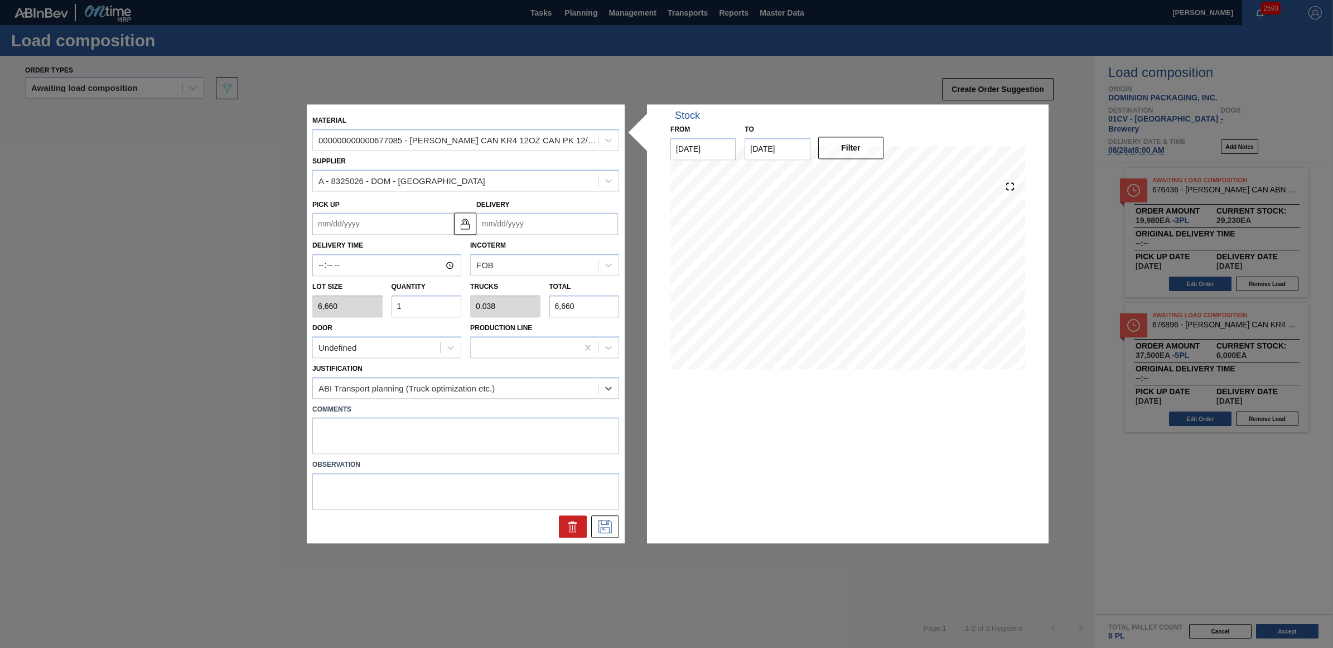
click at [517, 223] on input "Delivery" at bounding box center [547, 224] width 142 height 22
click at [557, 358] on div "28" at bounding box center [561, 358] width 15 height 15
type up "[DATE]"
type input "[DATE]"
click at [606, 526] on icon at bounding box center [605, 526] width 18 height 13
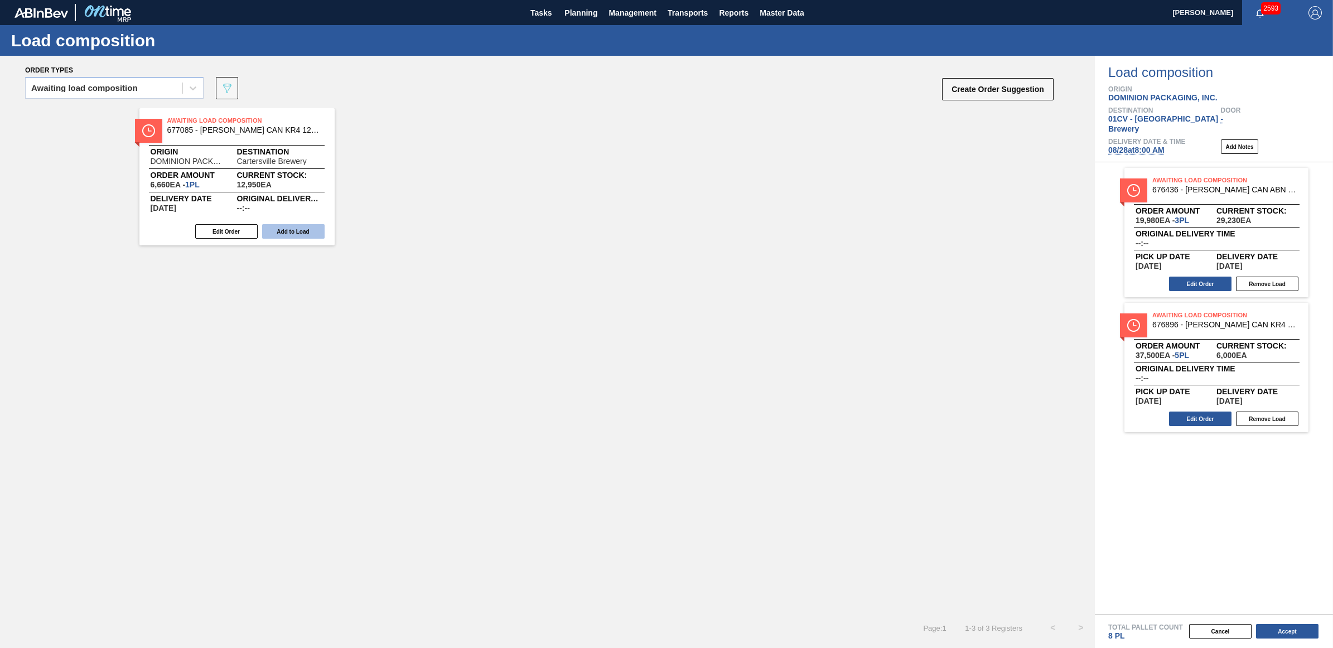
click at [297, 233] on button "Add to Load" at bounding box center [293, 231] width 62 height 15
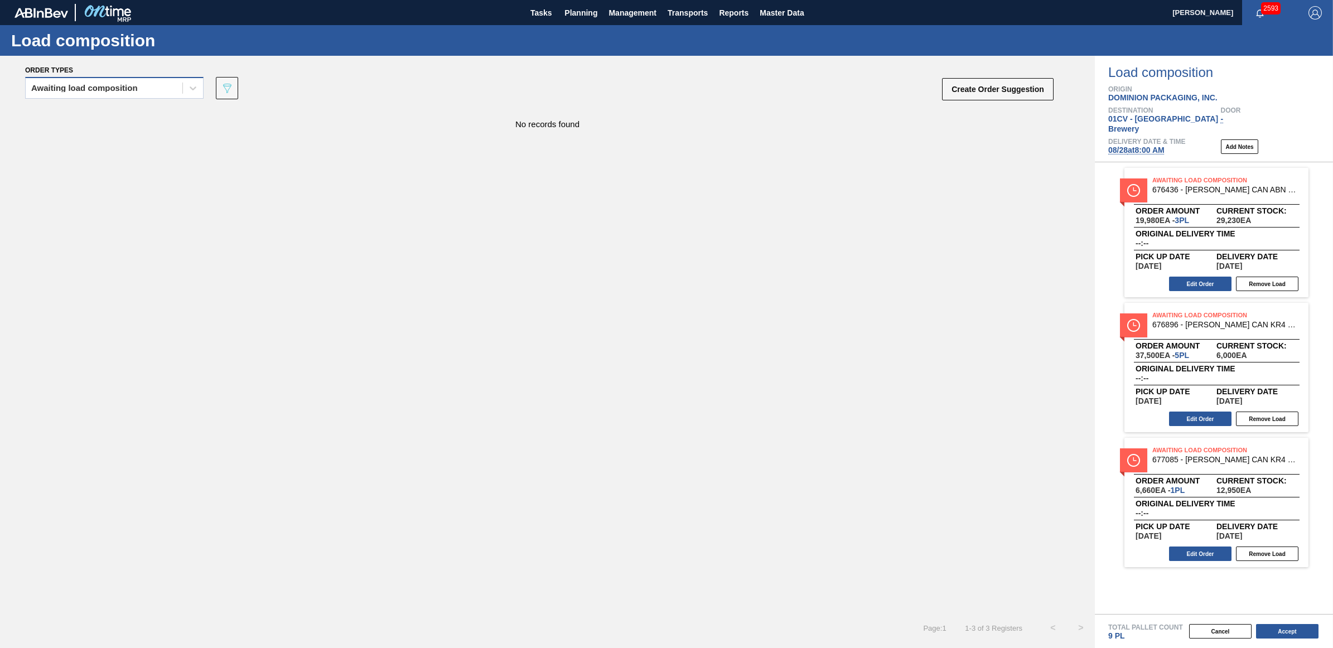
click at [126, 83] on div "Awaiting load composition" at bounding box center [104, 88] width 157 height 16
click at [98, 120] on div "Awaiting load composition" at bounding box center [114, 115] width 178 height 21
click at [84, 88] on div "Awaiting load composition" at bounding box center [84, 88] width 107 height 8
click at [93, 119] on div "Awaiting load composition" at bounding box center [114, 115] width 178 height 21
click at [69, 93] on div "Awaiting load composition" at bounding box center [104, 88] width 157 height 16
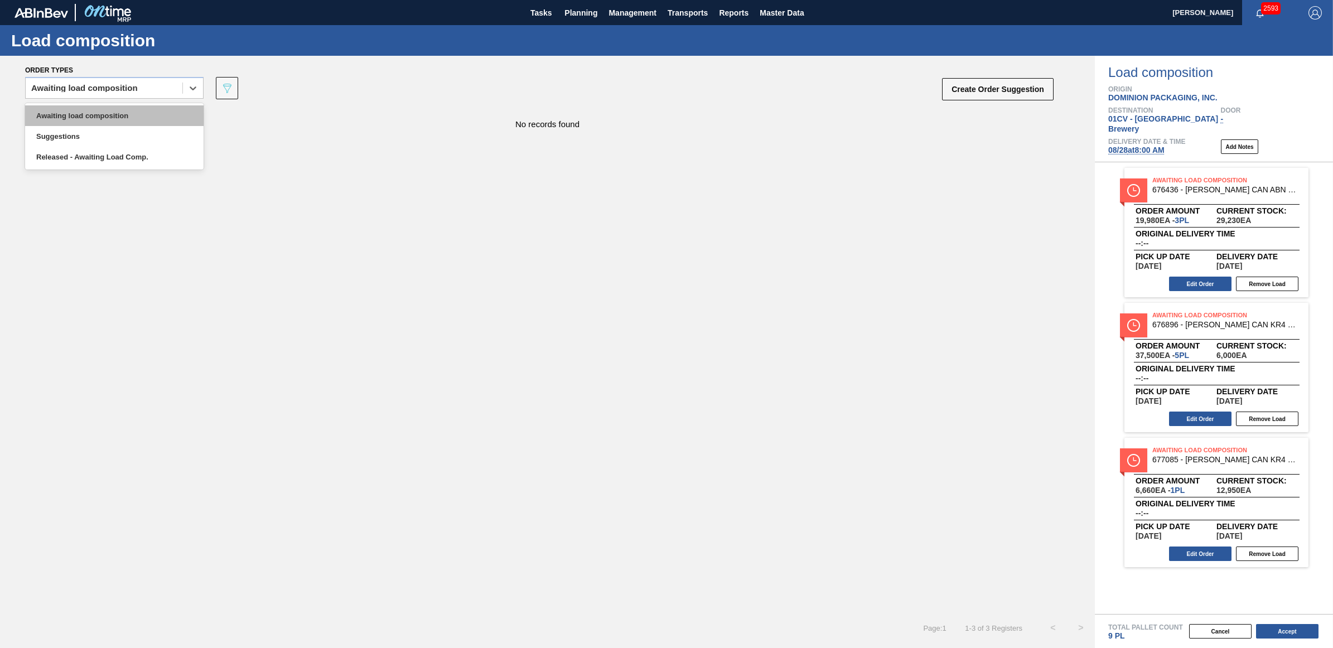
click at [73, 115] on div "Awaiting load composition" at bounding box center [114, 115] width 178 height 21
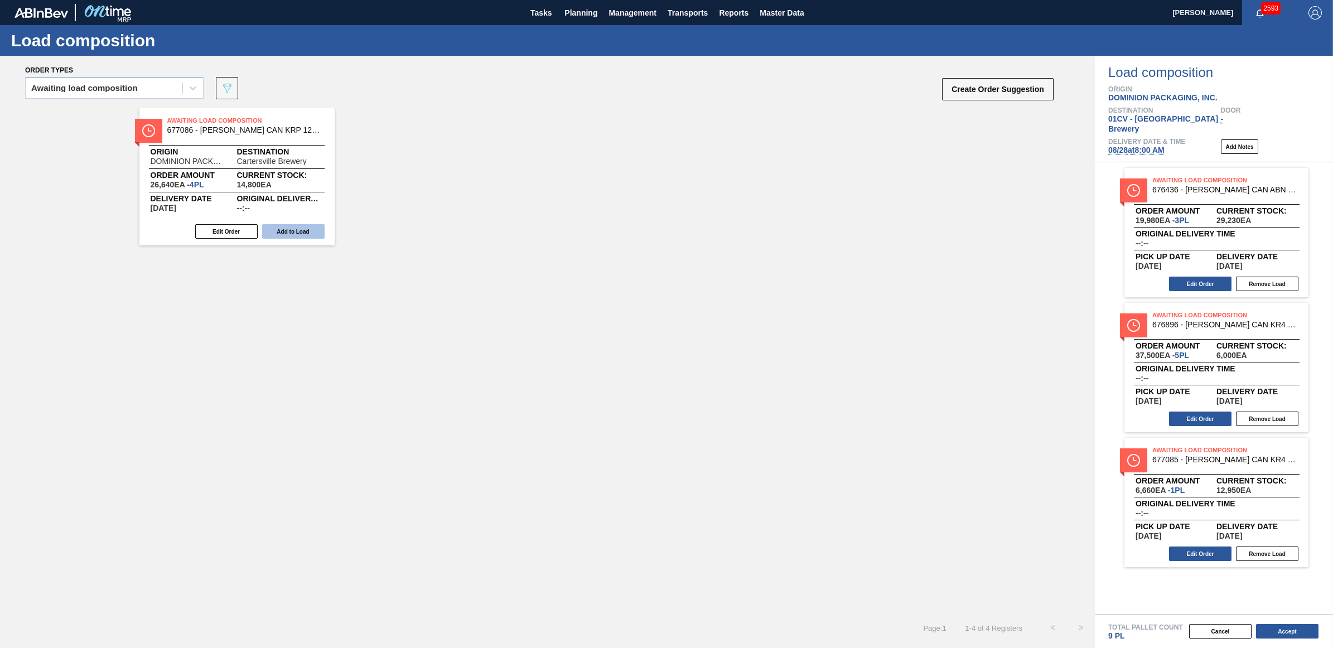
click at [302, 225] on button "Add to Load" at bounding box center [293, 231] width 62 height 15
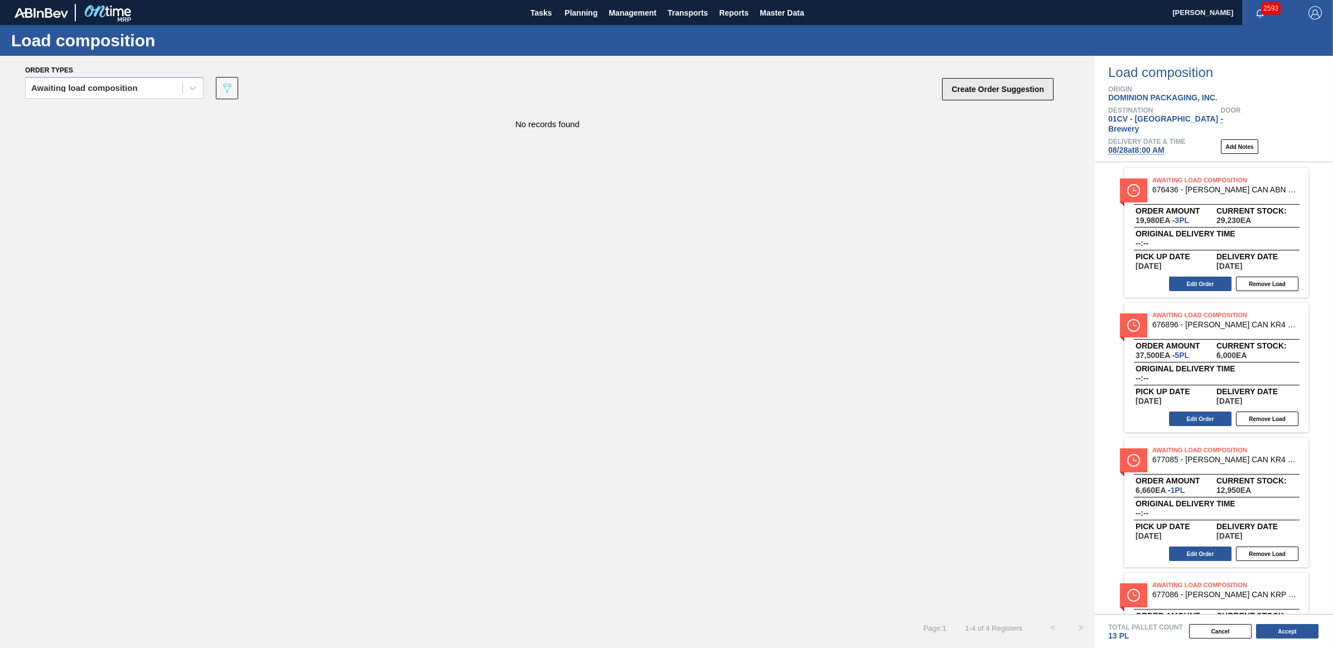
click at [1016, 84] on button "Create Order Suggestion" at bounding box center [998, 89] width 112 height 22
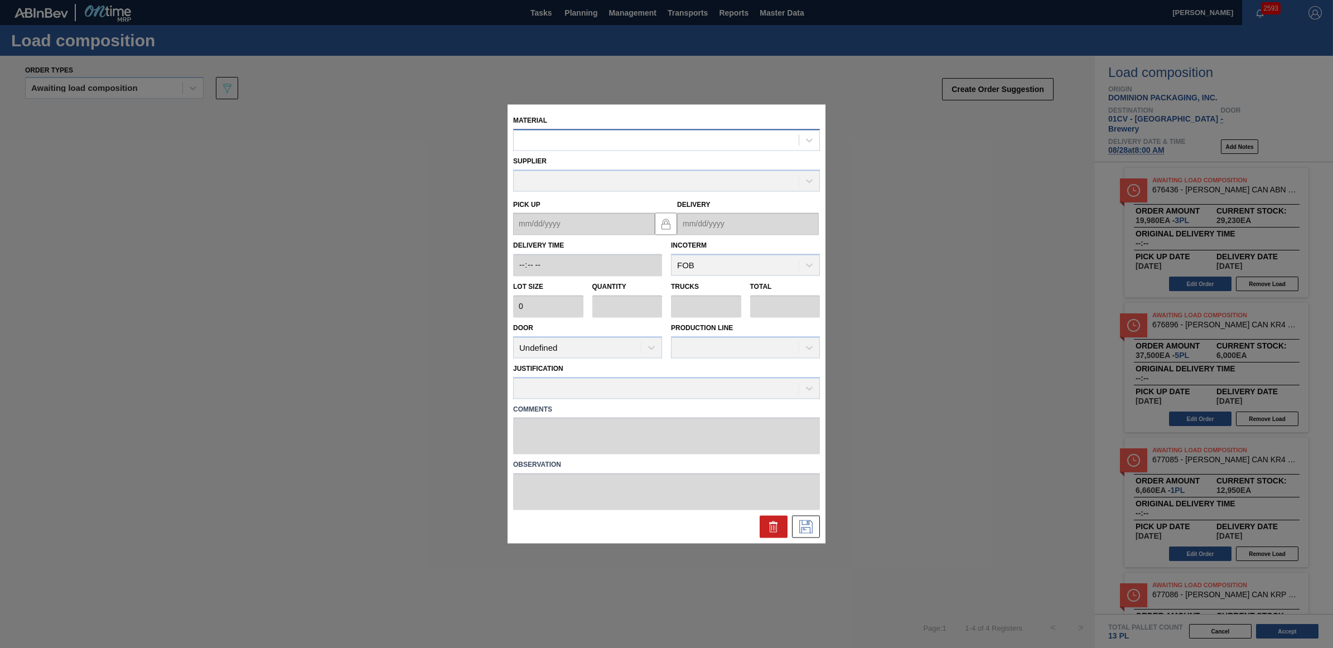
click at [532, 143] on div at bounding box center [656, 140] width 285 height 16
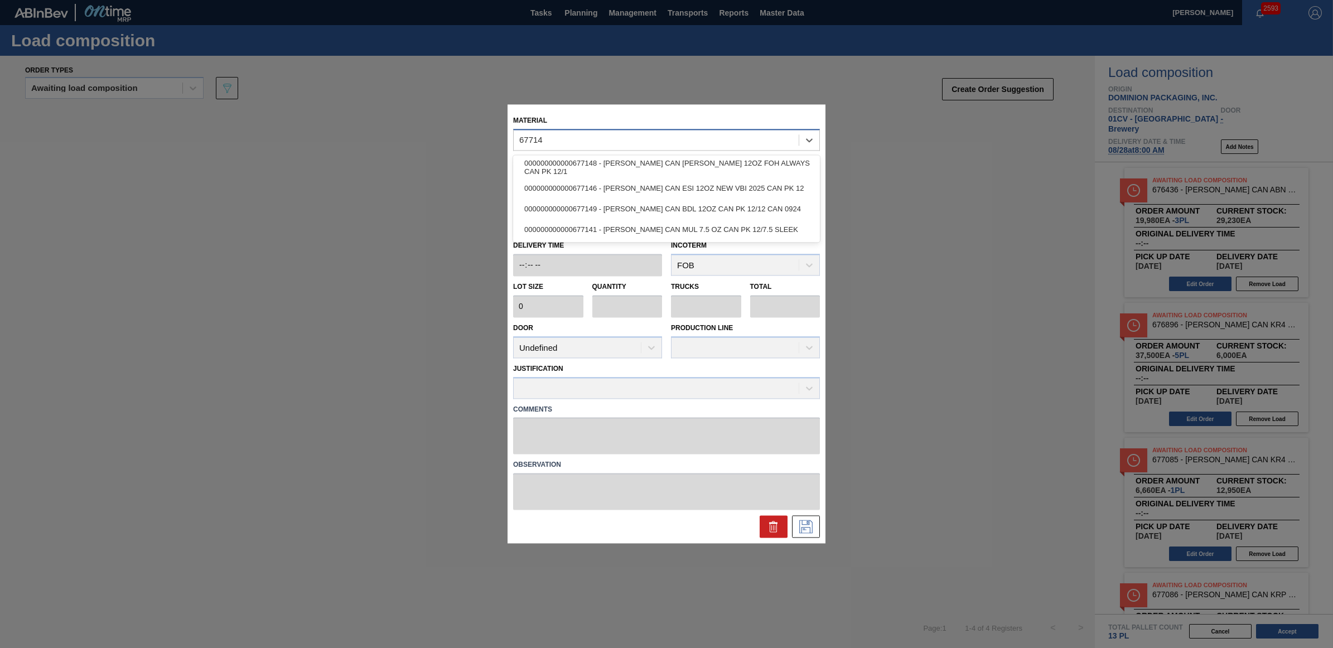
type input "677149"
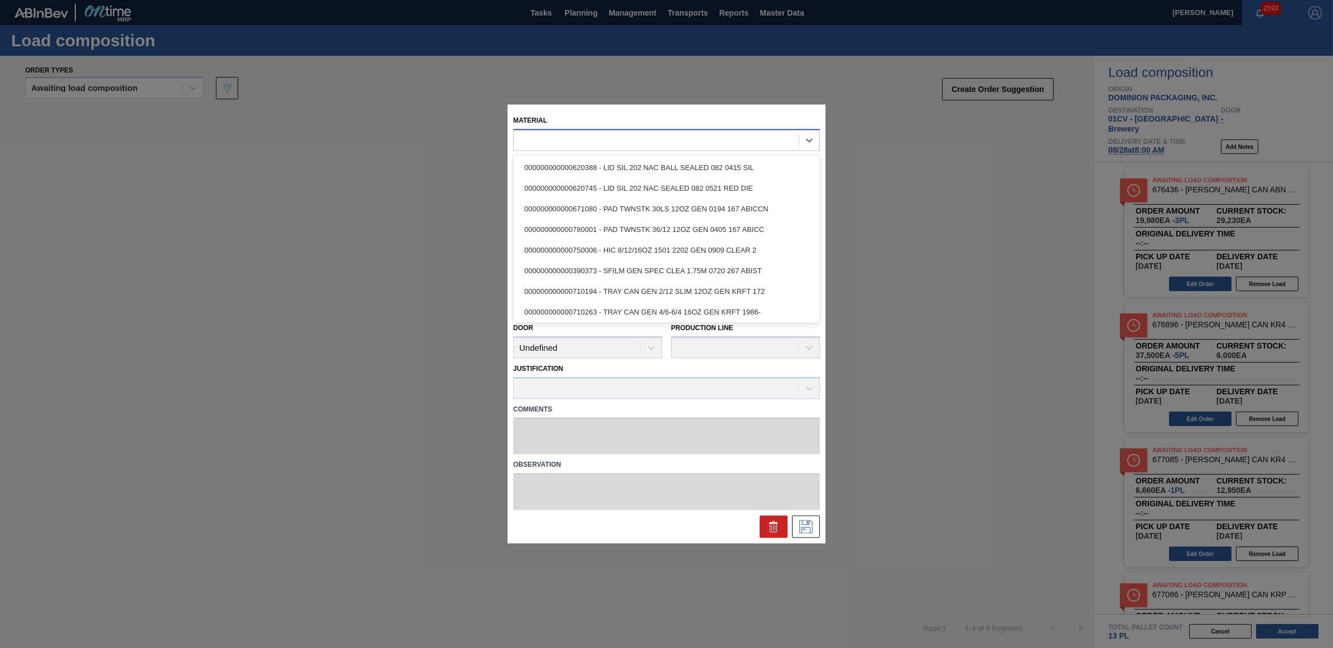
click at [544, 143] on div at bounding box center [656, 140] width 285 height 16
type input "6,660"
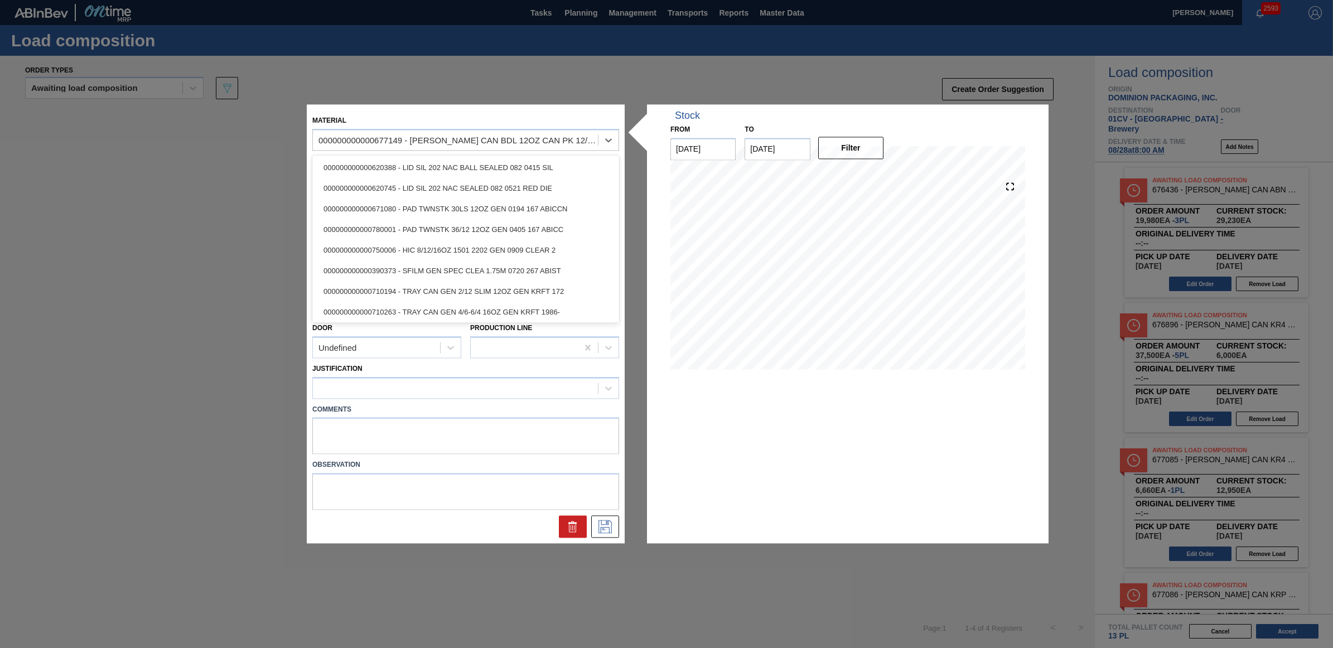
click at [467, 374] on div "Justification" at bounding box center [465, 380] width 307 height 38
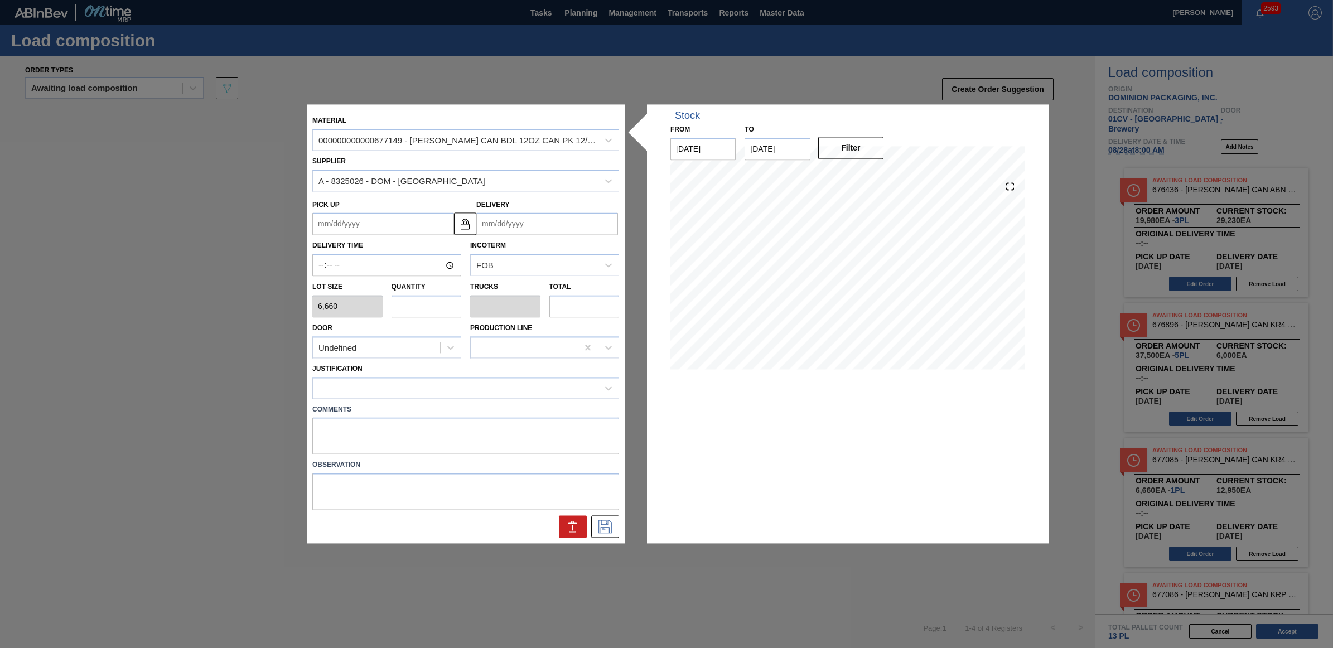
click at [431, 311] on input "text" at bounding box center [427, 306] width 70 height 22
type input "2"
type input "0.077"
type input "13,320"
type input "2"
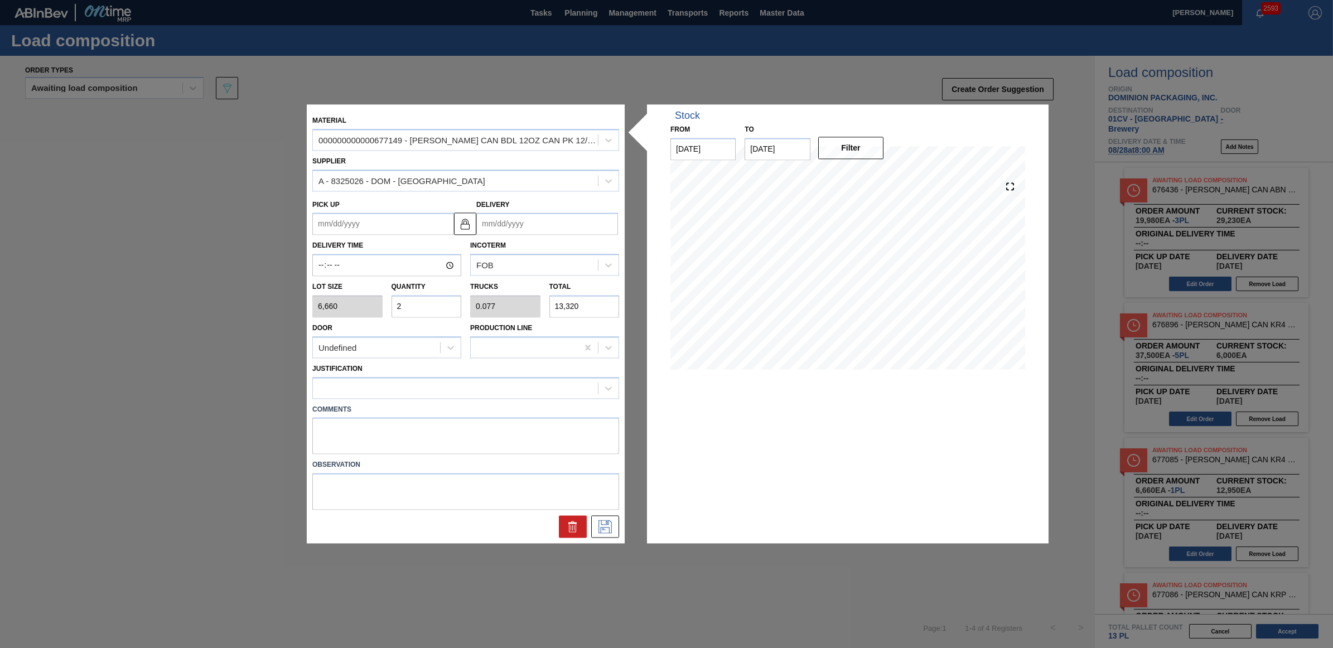
click at [570, 219] on input "Delivery" at bounding box center [547, 224] width 142 height 22
click at [556, 358] on div "28" at bounding box center [561, 358] width 15 height 15
type up "[DATE]"
type input "[DATE]"
click at [405, 394] on div at bounding box center [455, 388] width 285 height 16
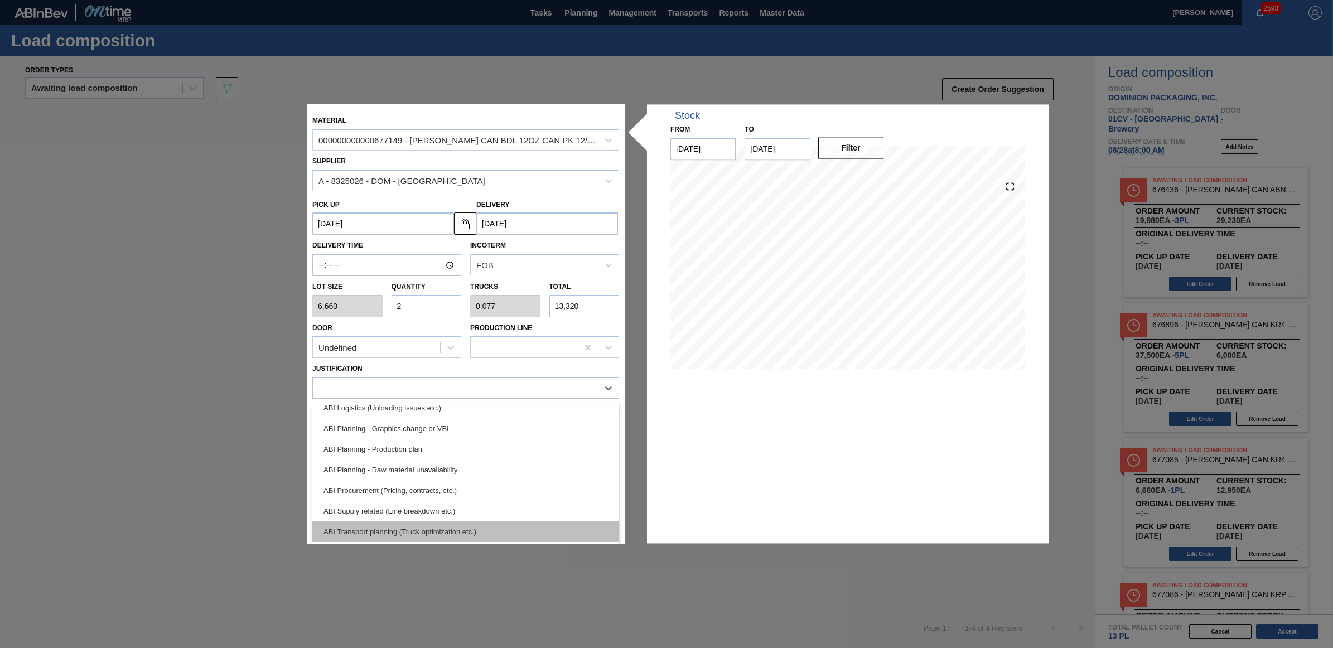
click at [422, 522] on div "ABI Transport planning (Truck optimization etc.)" at bounding box center [465, 532] width 307 height 21
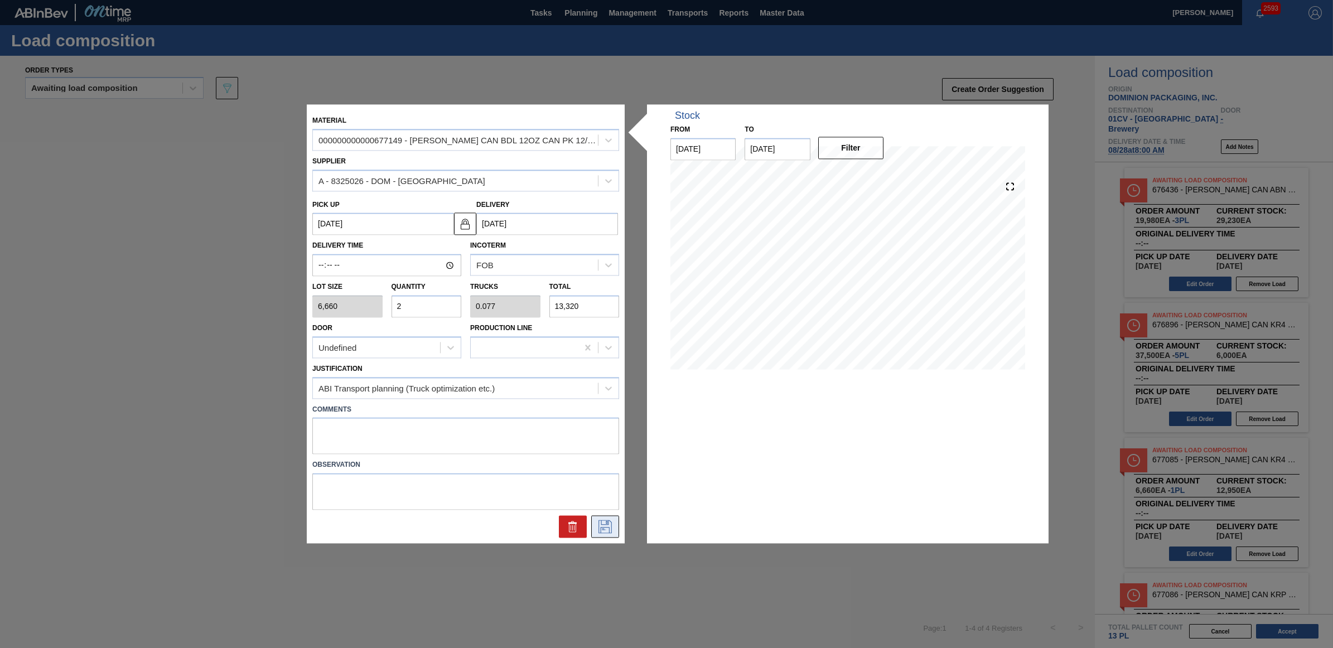
click at [597, 525] on icon at bounding box center [605, 526] width 18 height 13
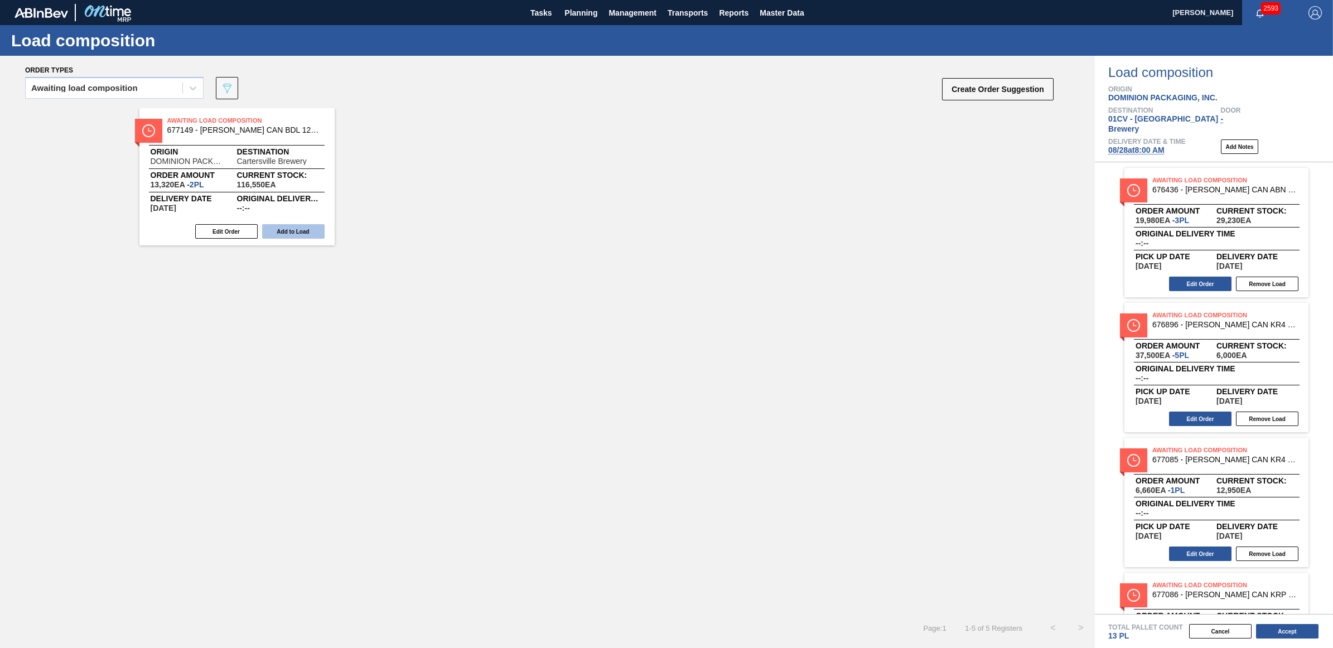
click at [297, 226] on button "Add to Load" at bounding box center [293, 231] width 62 height 15
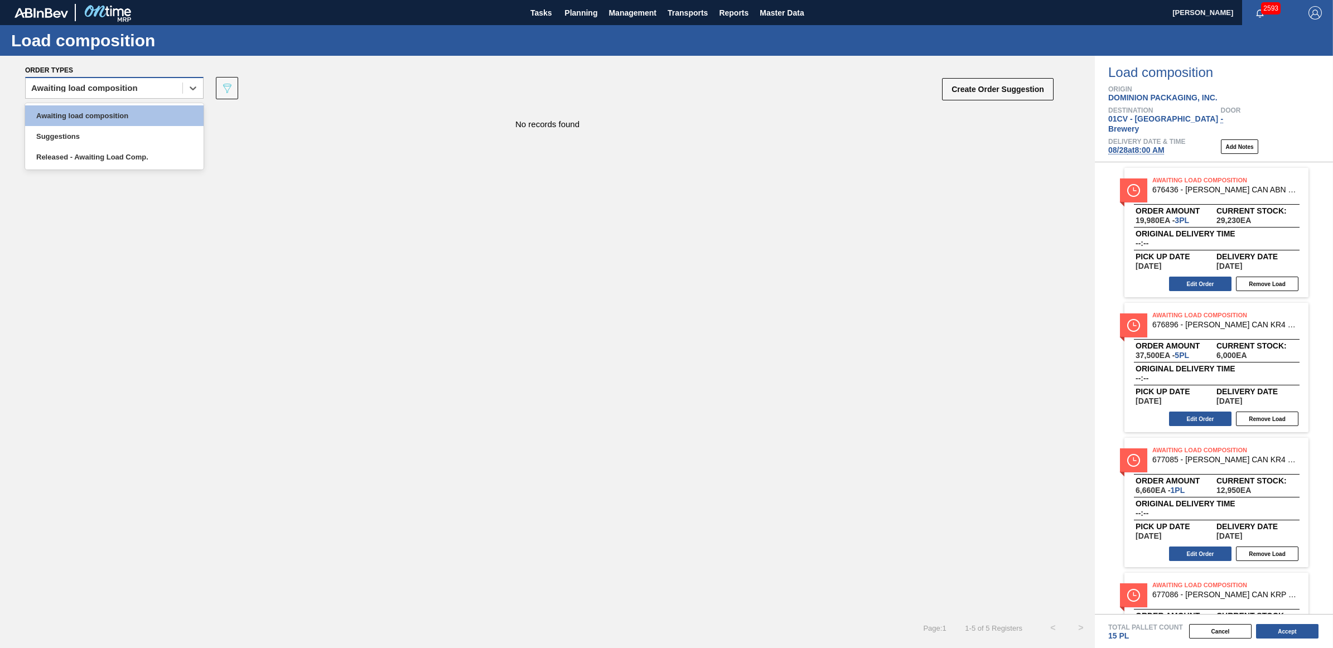
click at [102, 88] on div "Awaiting load composition" at bounding box center [84, 88] width 107 height 8
click at [99, 109] on div "Awaiting load composition" at bounding box center [114, 115] width 178 height 21
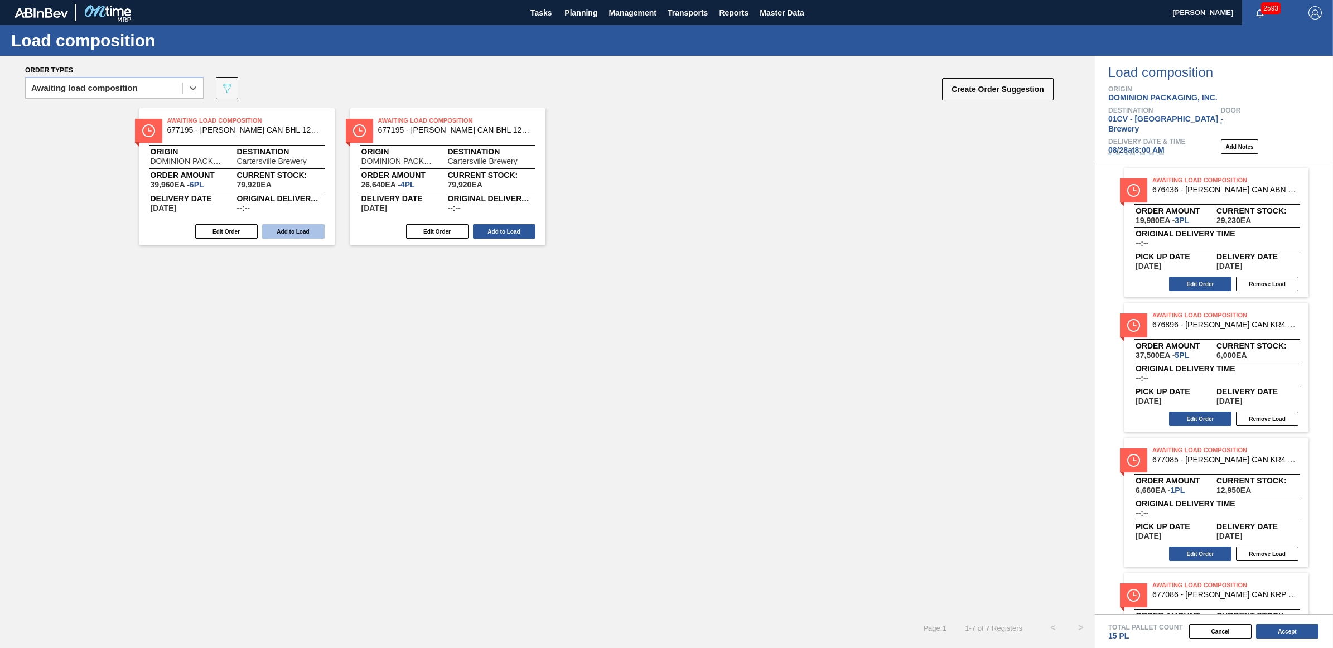
click at [305, 232] on button "Add to Load" at bounding box center [293, 231] width 62 height 15
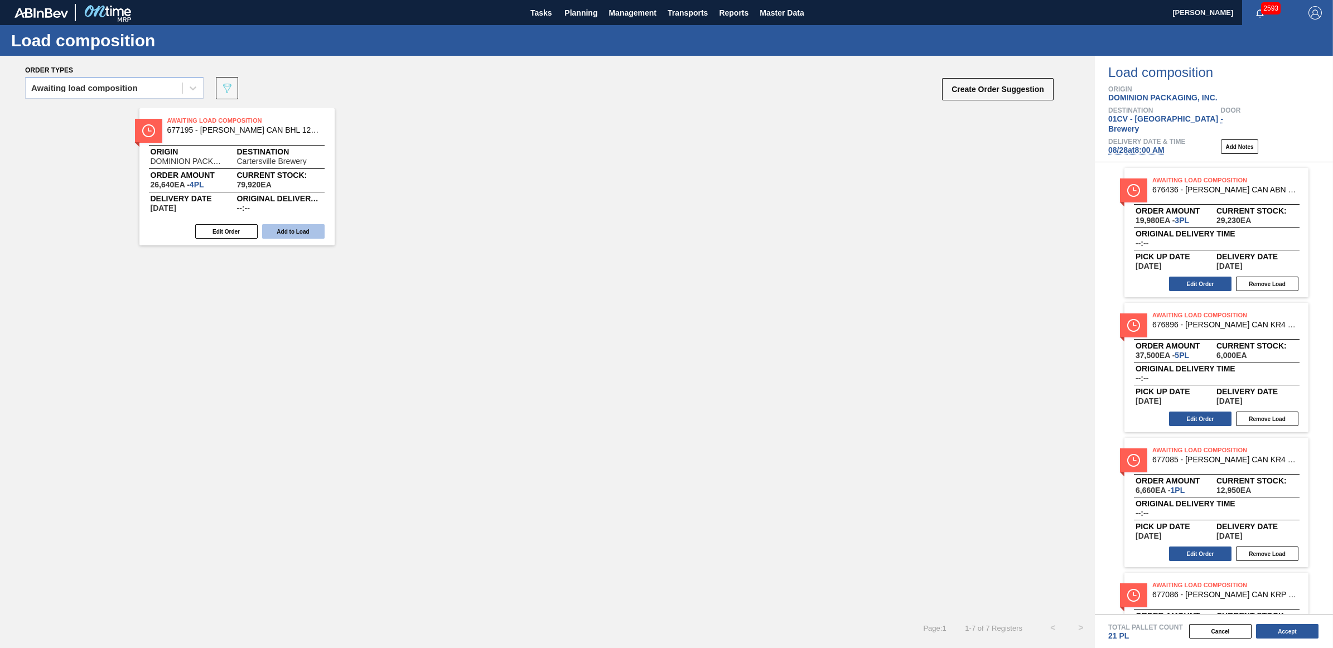
click at [307, 231] on button "Add to Load" at bounding box center [293, 231] width 62 height 15
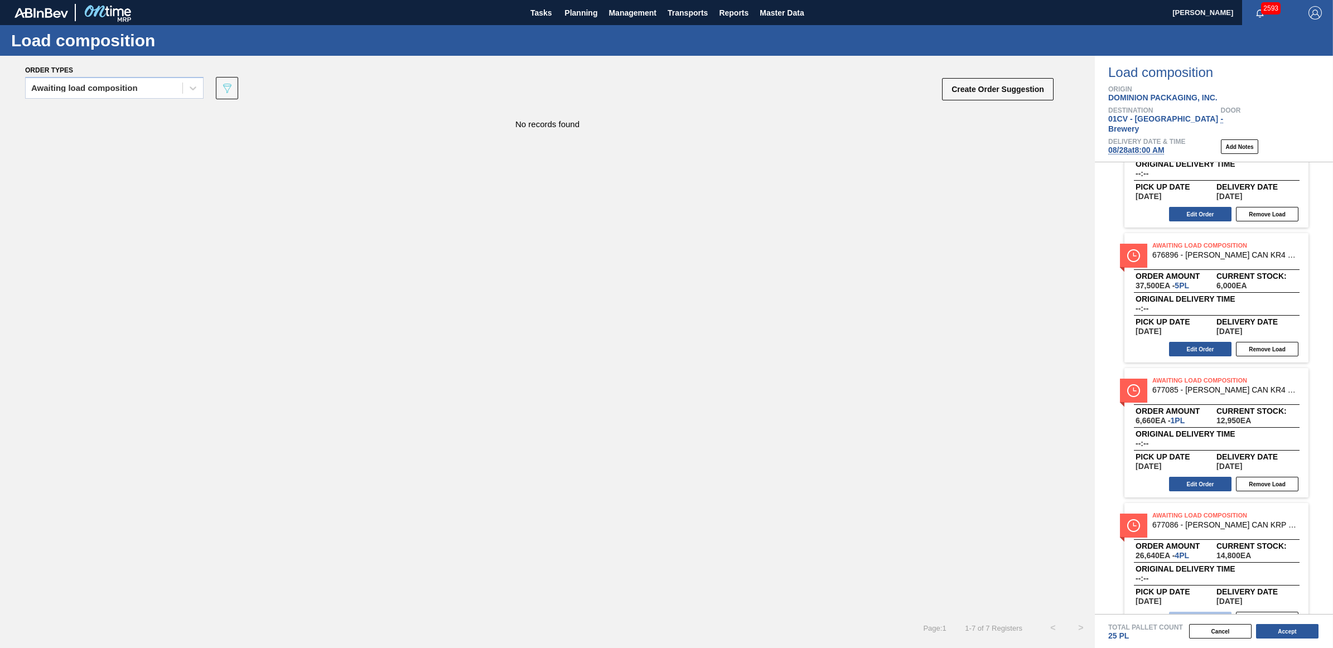
click at [1183, 612] on button "Edit Order" at bounding box center [1200, 619] width 62 height 15
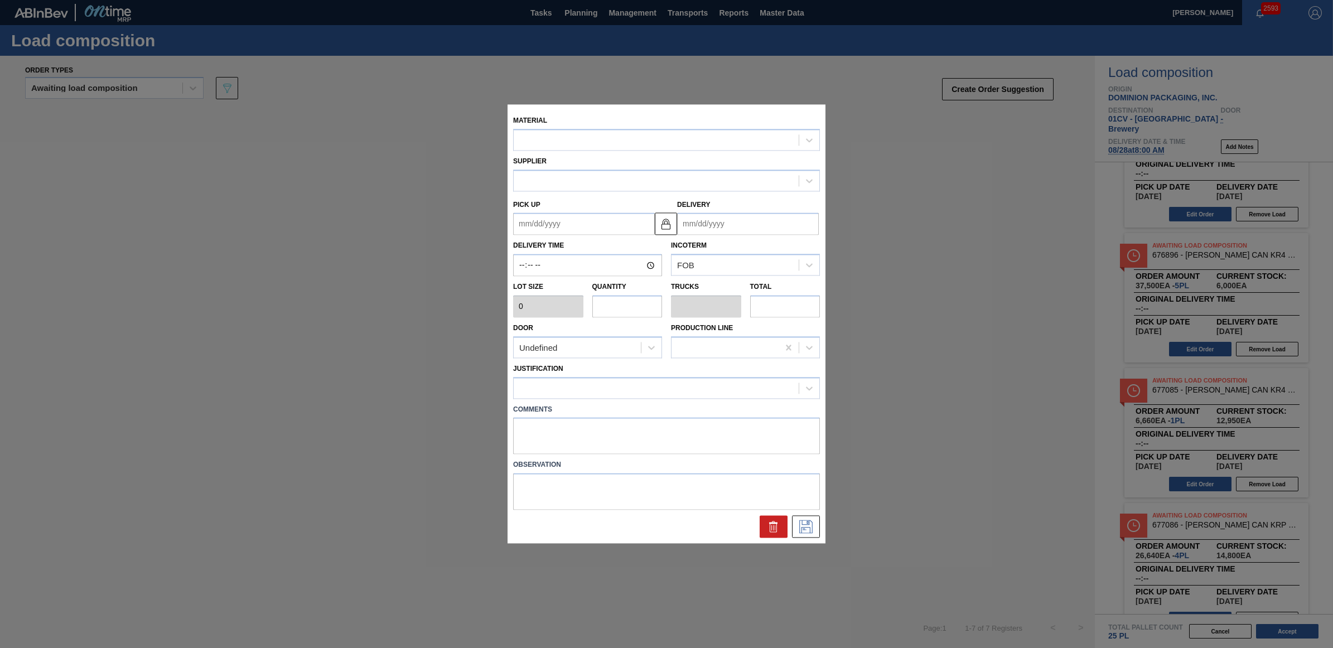
type input "6,660"
type input "4"
type input "0.2"
type input "26,640"
type up "[DATE]"
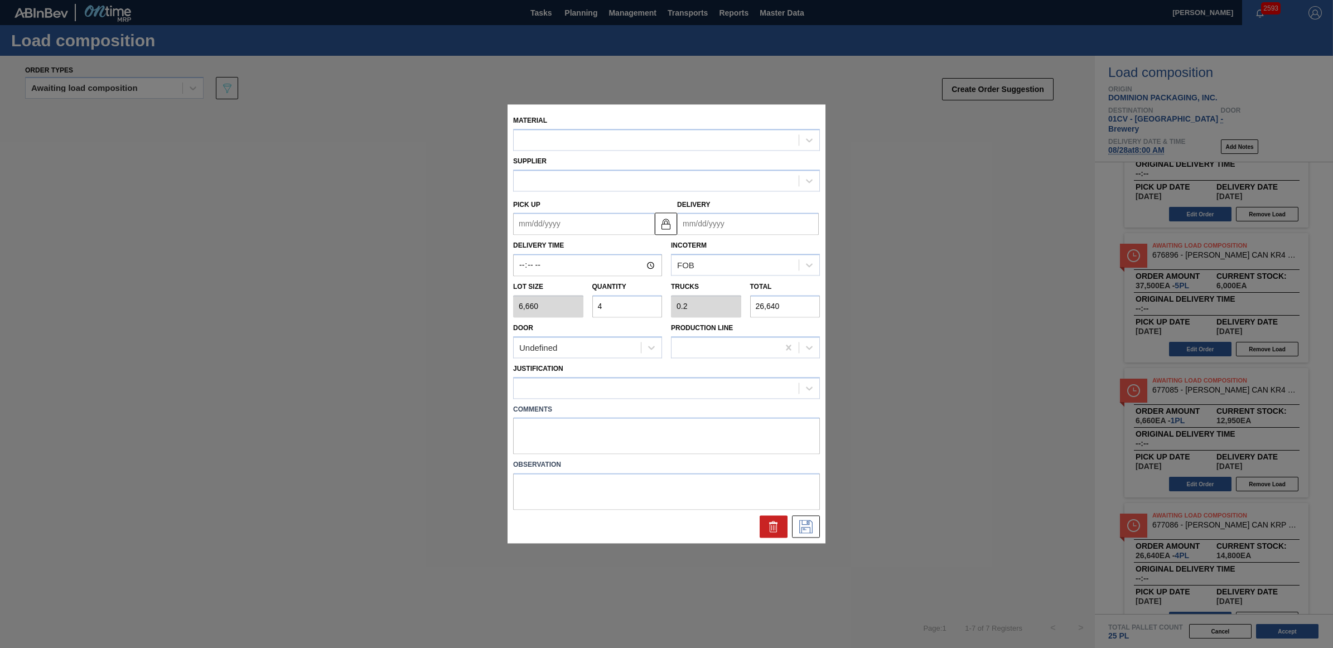
type input "[DATE]"
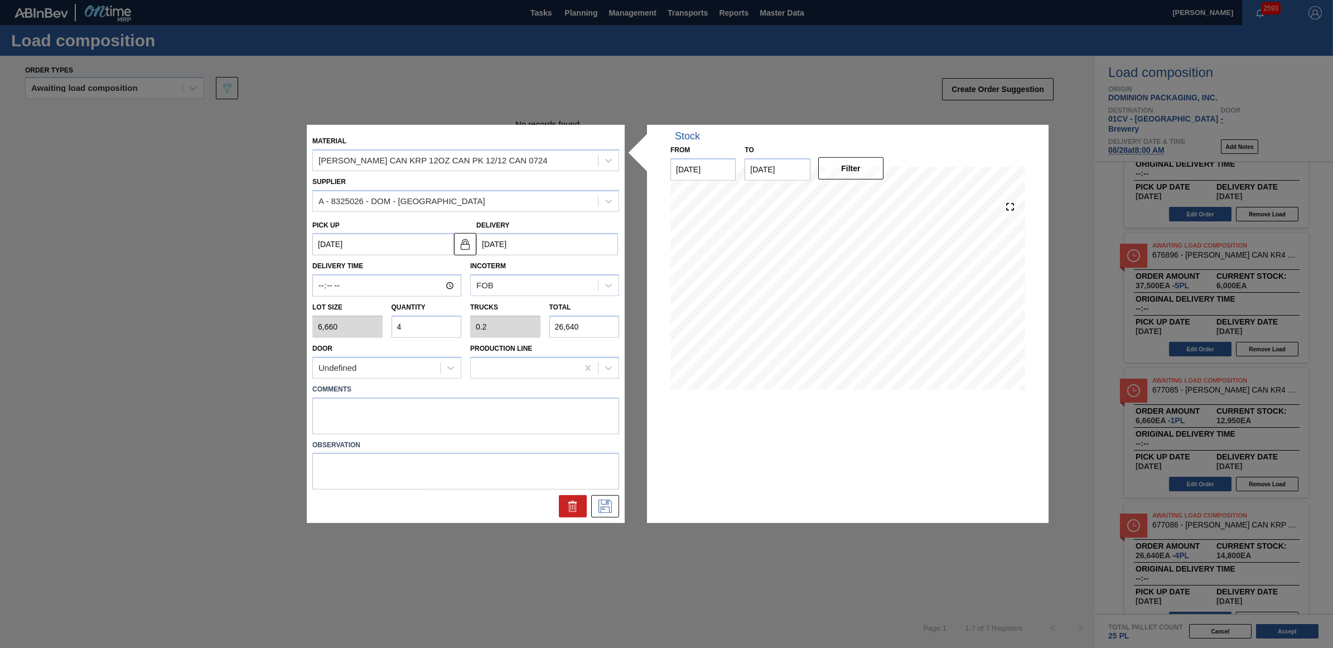
drag, startPoint x: 417, startPoint y: 326, endPoint x: 390, endPoint y: 324, distance: 26.9
click at [390, 324] on div "Quantity 4" at bounding box center [426, 319] width 79 height 38
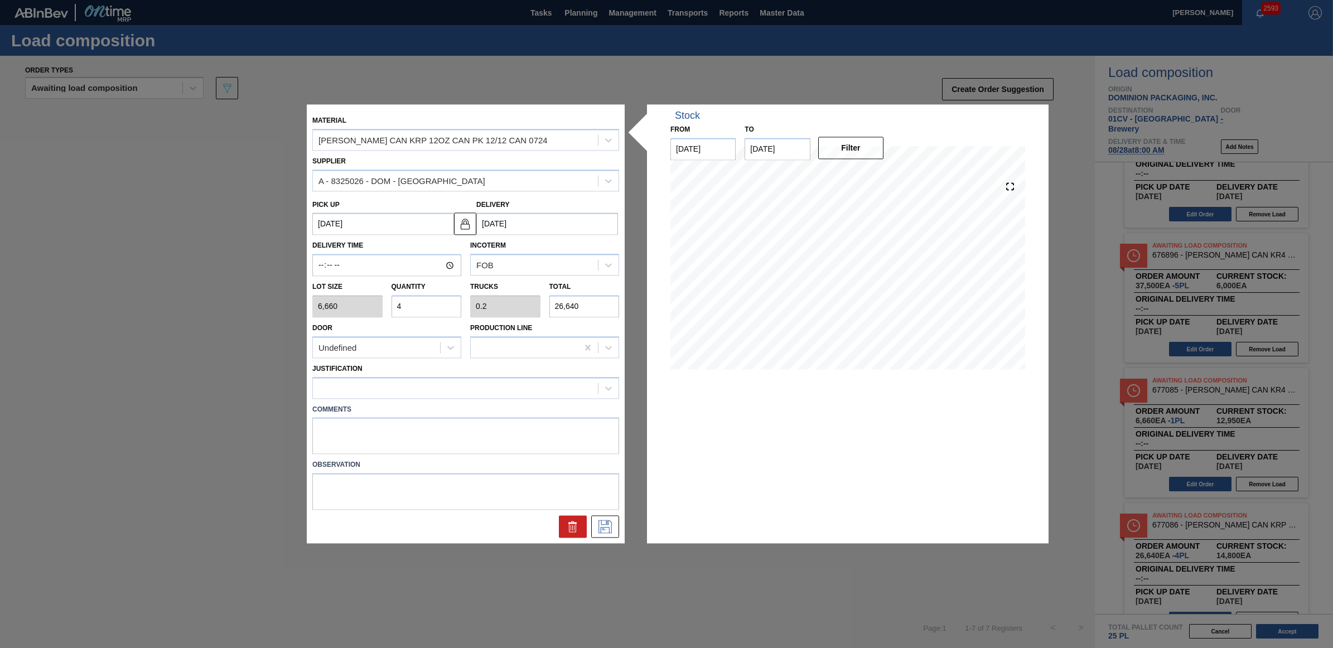
type input "5"
type input "0.25"
type input "33,300"
type input "5"
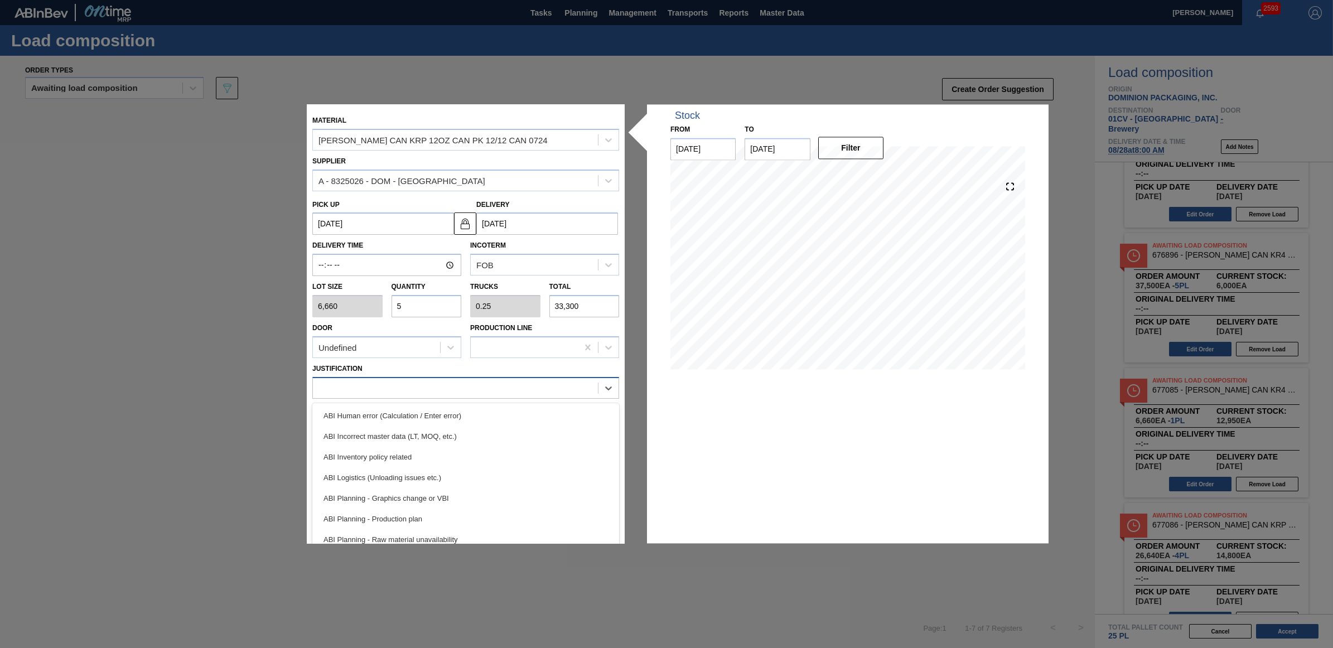
click at [416, 388] on div at bounding box center [455, 388] width 285 height 16
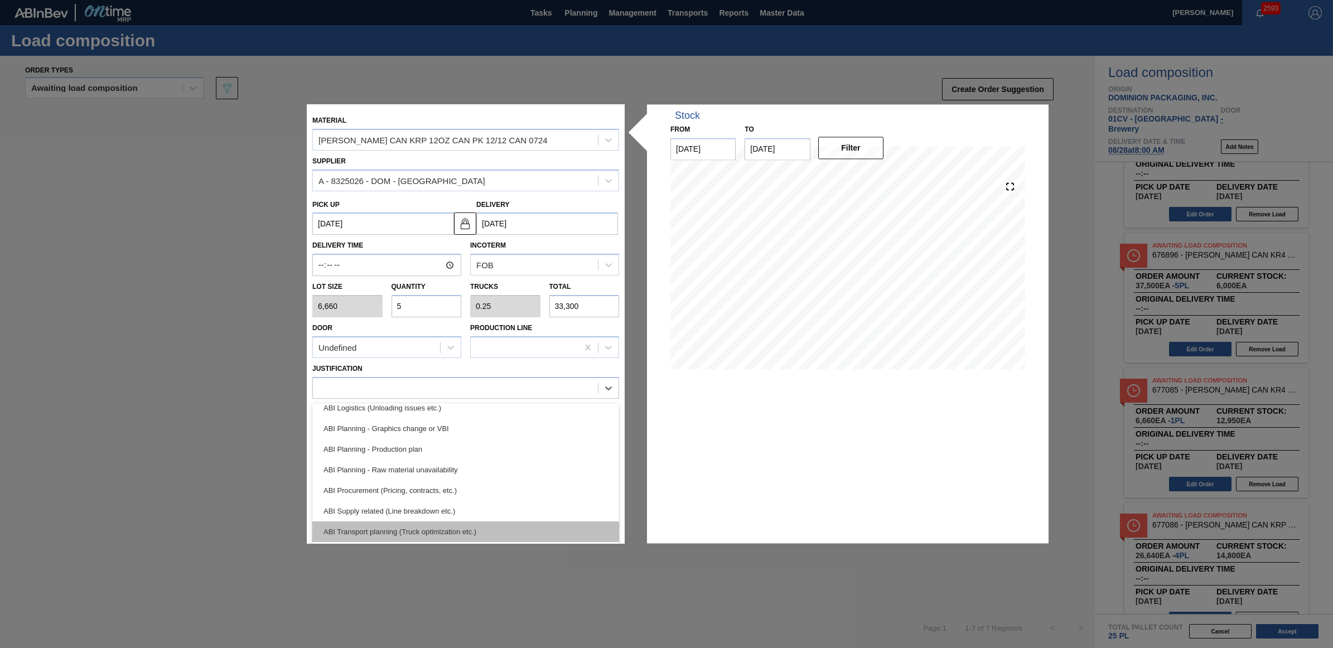
click at [452, 526] on div "ABI Transport planning (Truck optimization etc.)" at bounding box center [465, 532] width 307 height 21
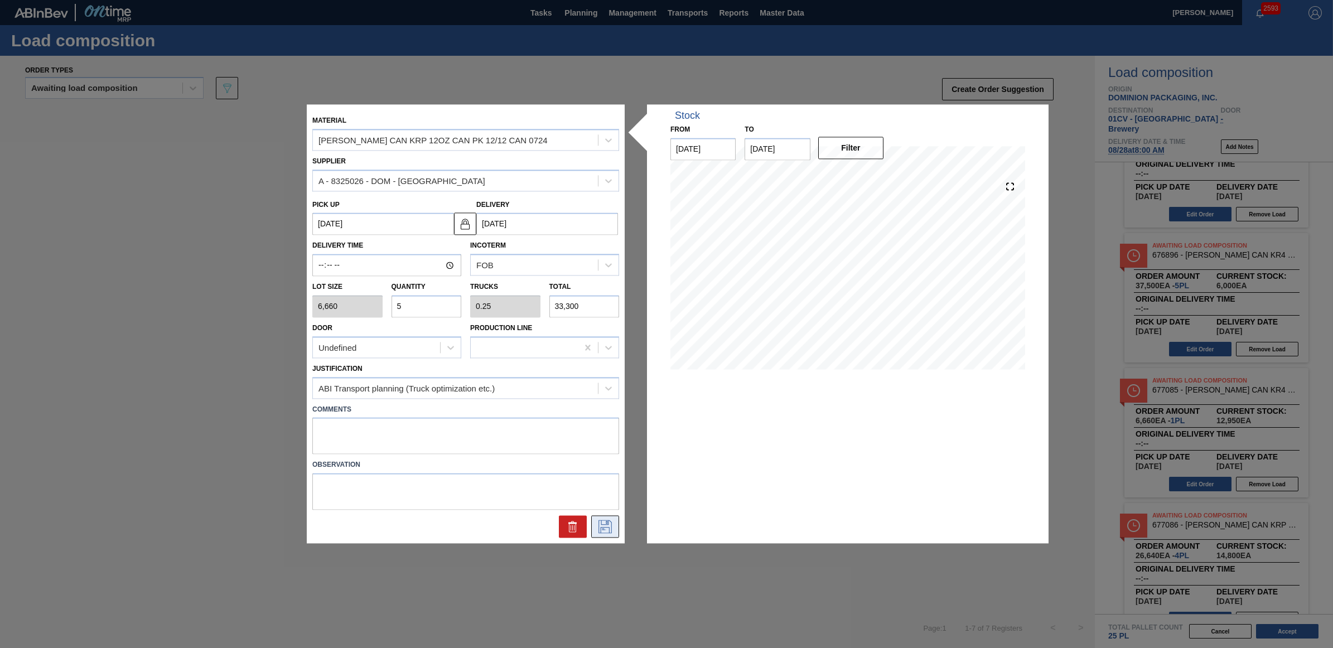
click at [598, 528] on icon at bounding box center [605, 526] width 18 height 13
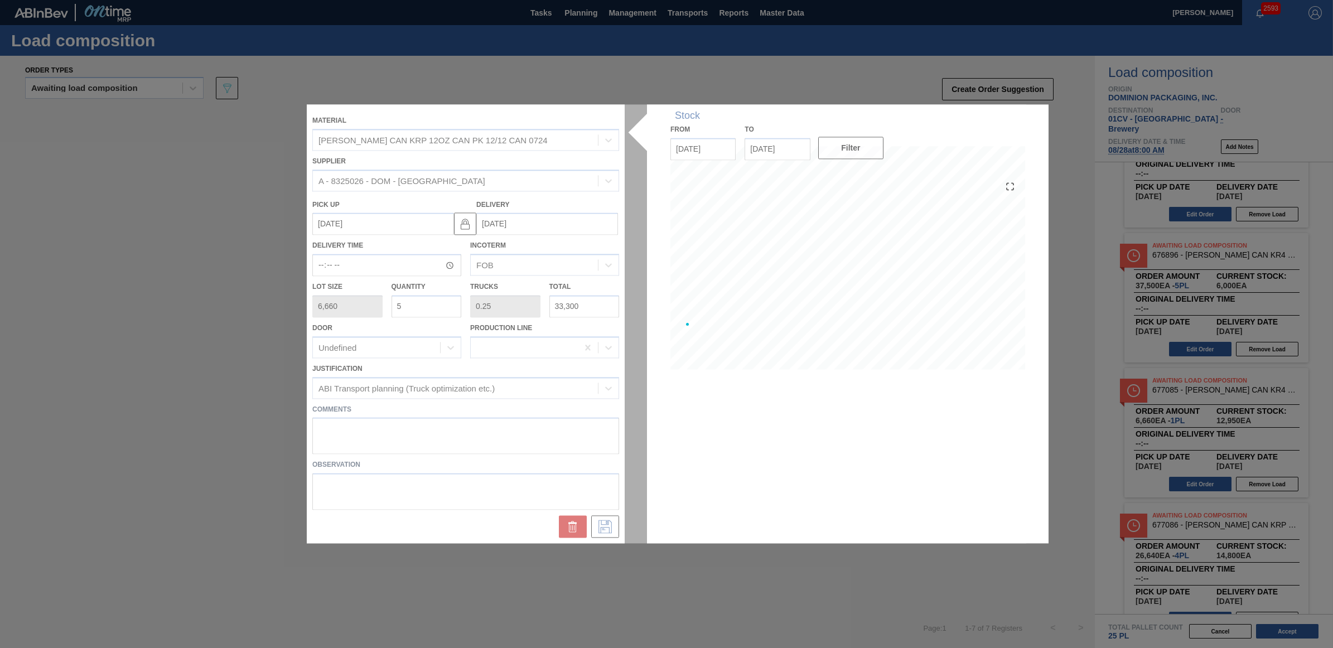
scroll to position [73, 0]
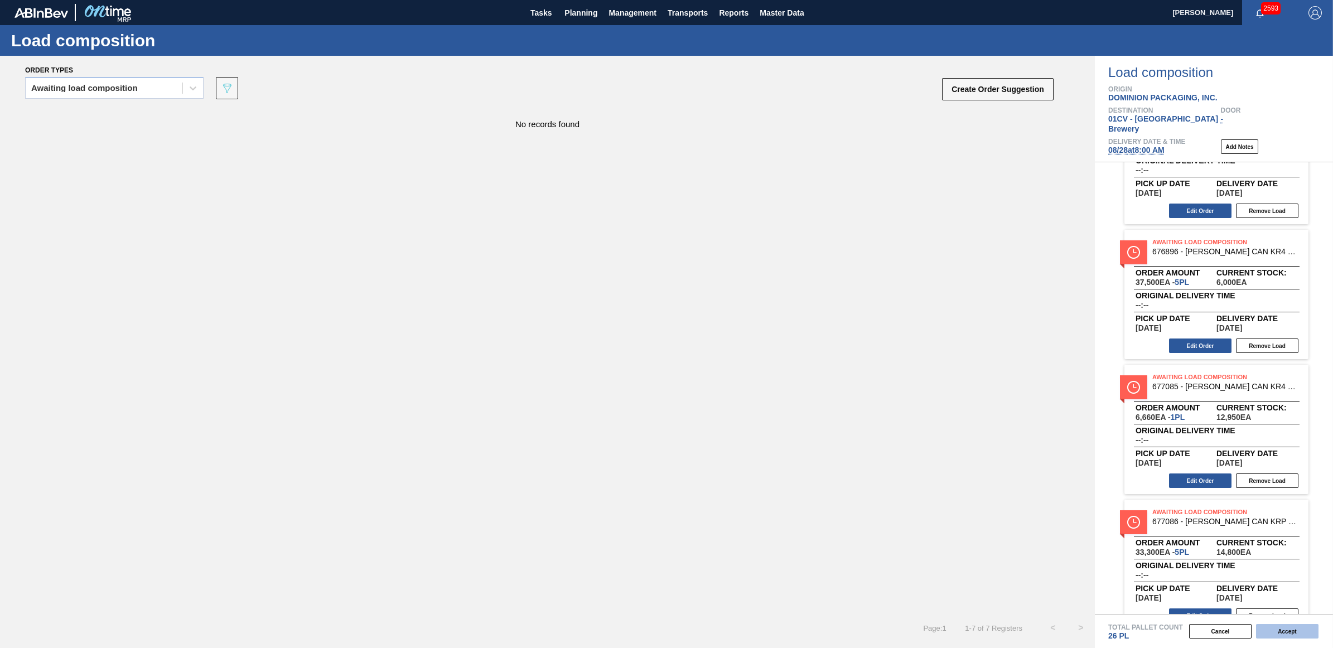
click at [1299, 625] on button "Accept" at bounding box center [1287, 631] width 62 height 15
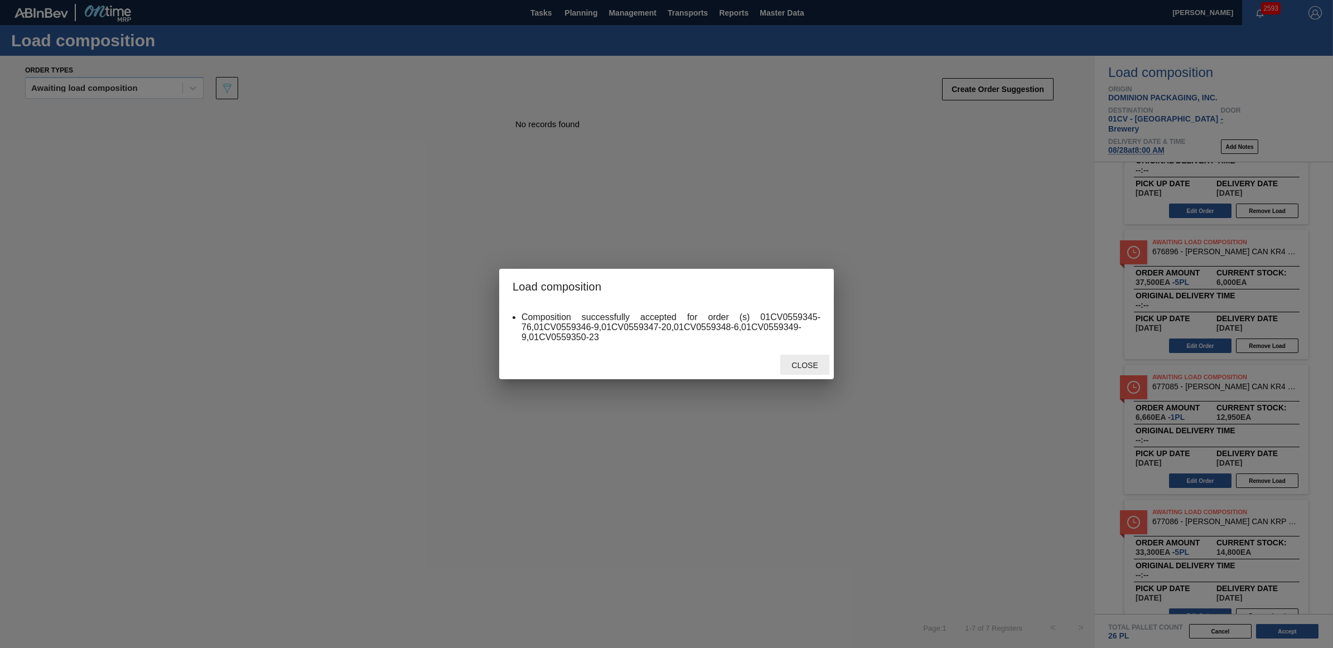
click at [810, 374] on div "Close" at bounding box center [804, 365] width 49 height 21
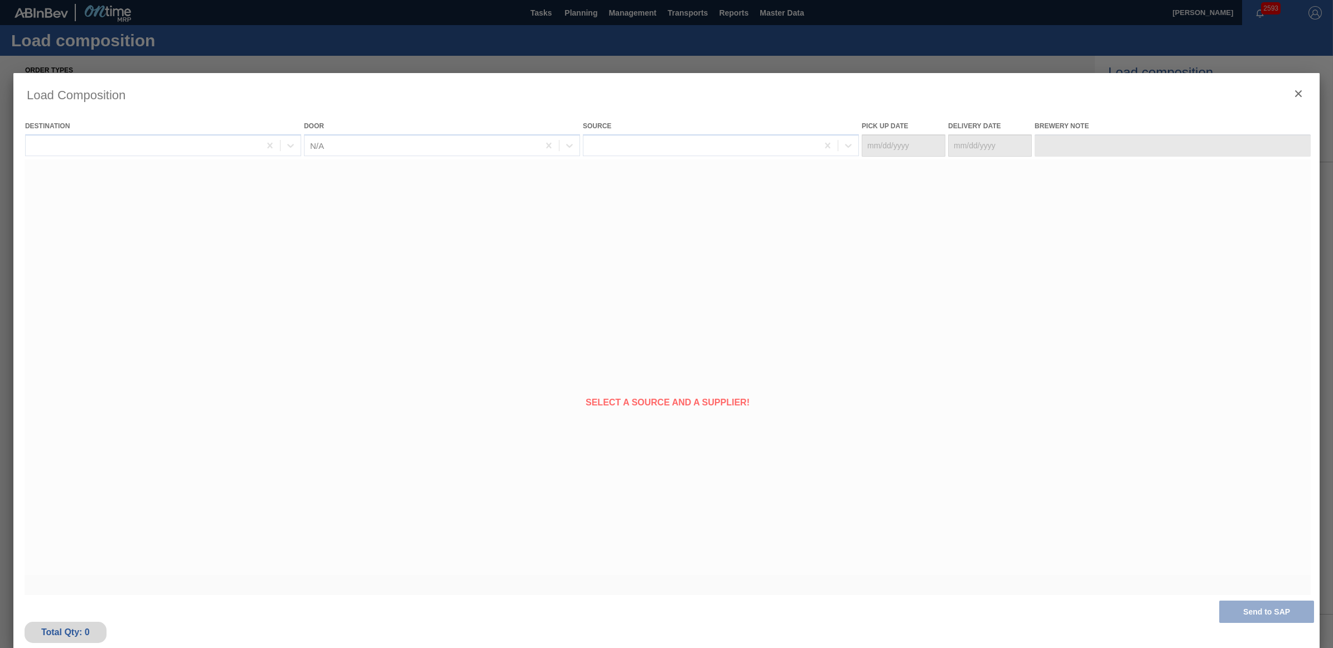
type Date "[DATE]"
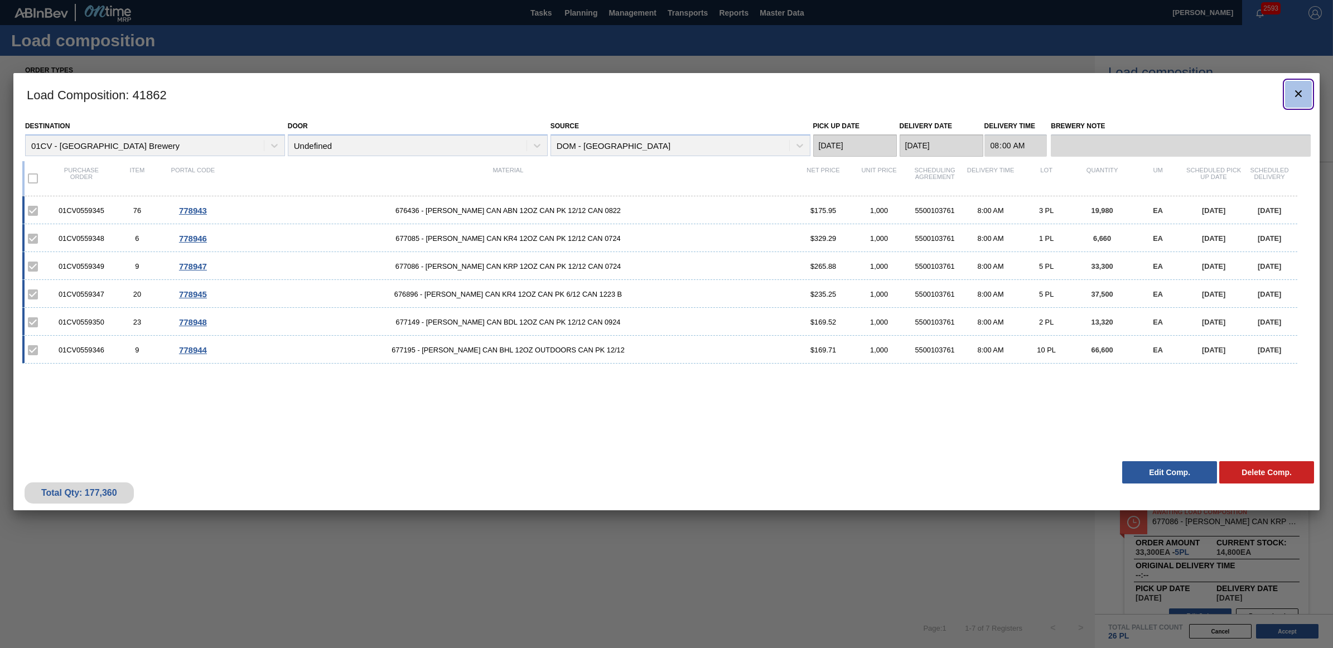
click at [1306, 99] on button "botão de ícone" at bounding box center [1298, 94] width 27 height 27
